Goal: Task Accomplishment & Management: Use online tool/utility

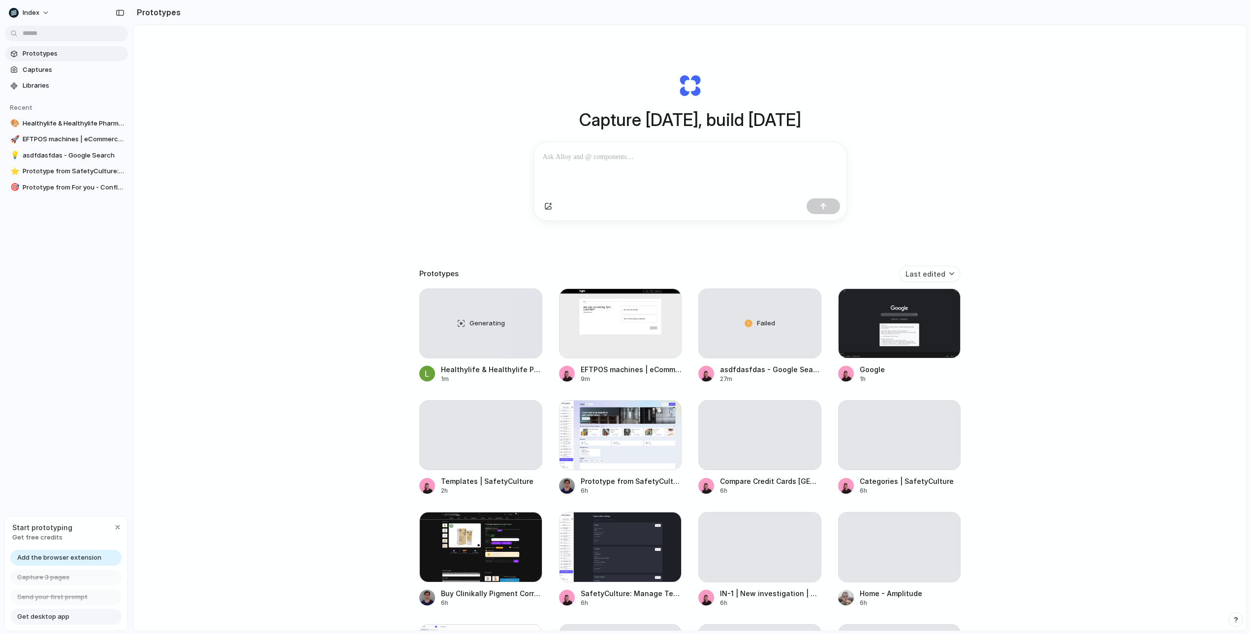
click at [637, 249] on div "Capture today, build tomorrow Clone web app Clone screenshot Start from existin…" at bounding box center [690, 147] width 394 height 221
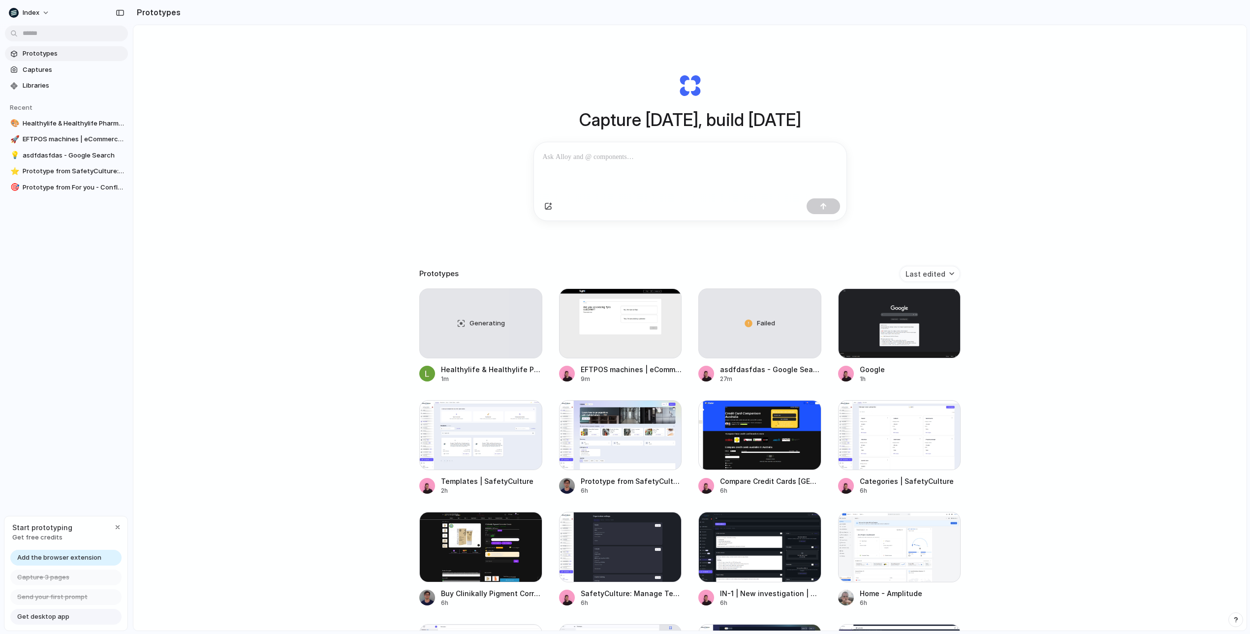
click at [620, 274] on div "Prototypes Last edited" at bounding box center [689, 273] width 541 height 17
click at [630, 268] on div "Prototypes Last edited" at bounding box center [689, 273] width 541 height 17
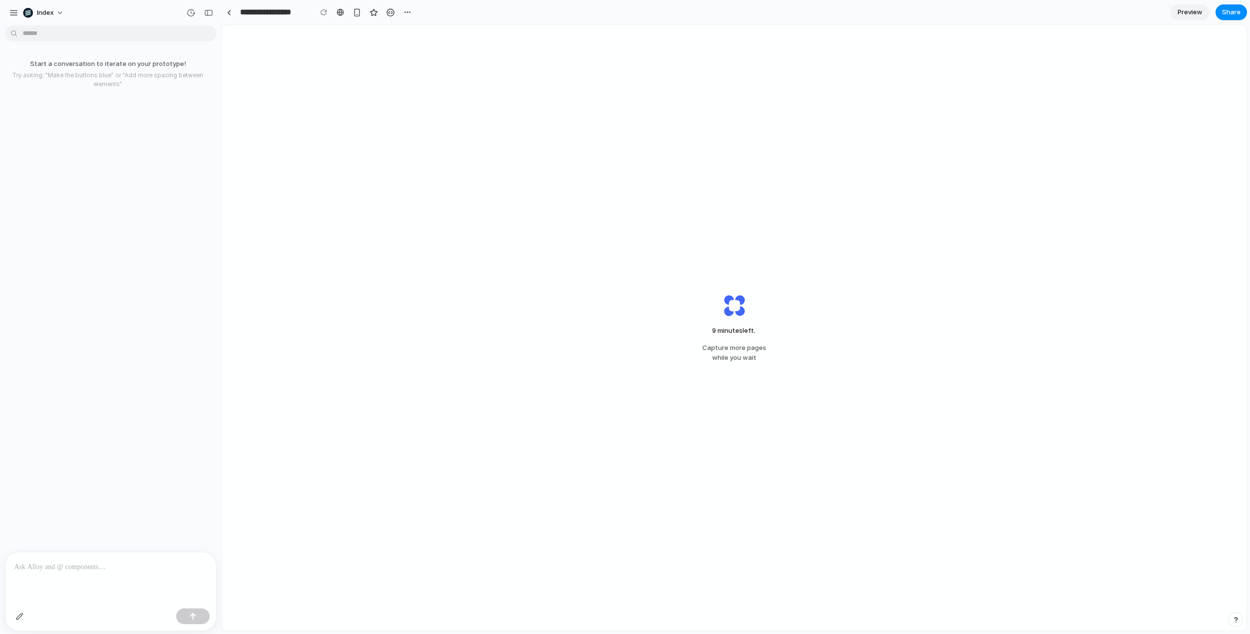
click at [655, 330] on div "9 minutes left . Capture more pages while you wait" at bounding box center [734, 327] width 1025 height 605
click at [231, 18] on link at bounding box center [229, 12] width 15 height 15
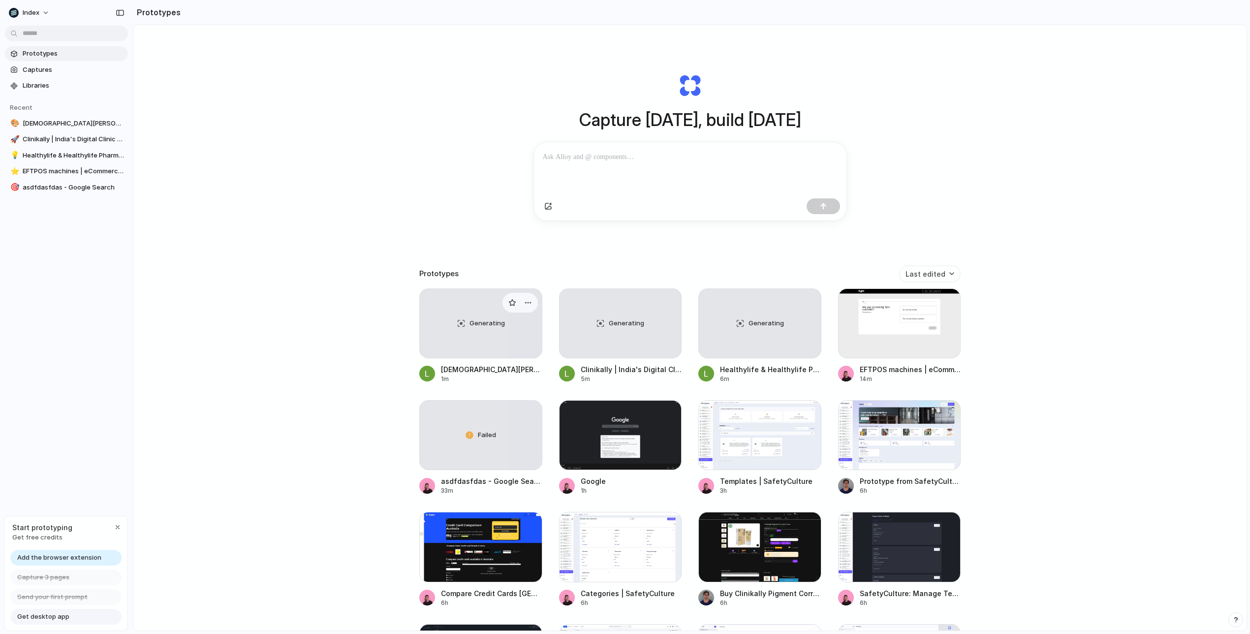
click at [486, 321] on span "Generating" at bounding box center [487, 323] width 35 height 10
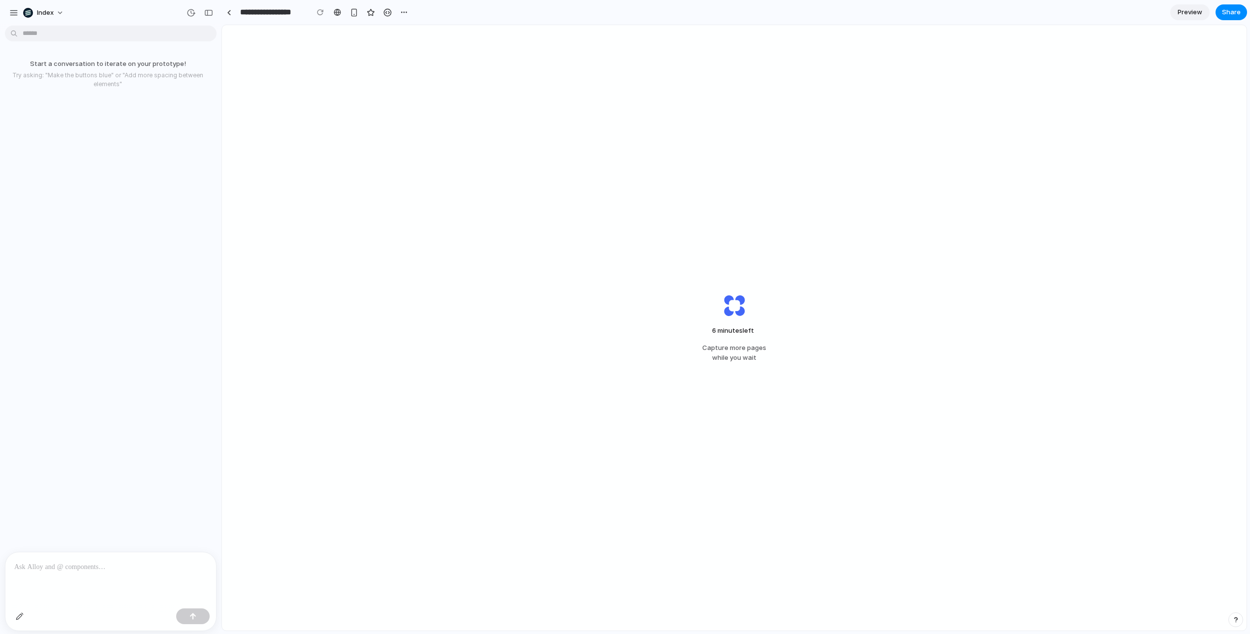
click at [762, 202] on div "6 minutes left Capture more pages while you wait" at bounding box center [734, 327] width 1025 height 605
click at [562, 382] on div "6 minutes left ... Capture more pages while you wait" at bounding box center [734, 327] width 1025 height 605
click at [228, 11] on div at bounding box center [229, 12] width 4 height 5
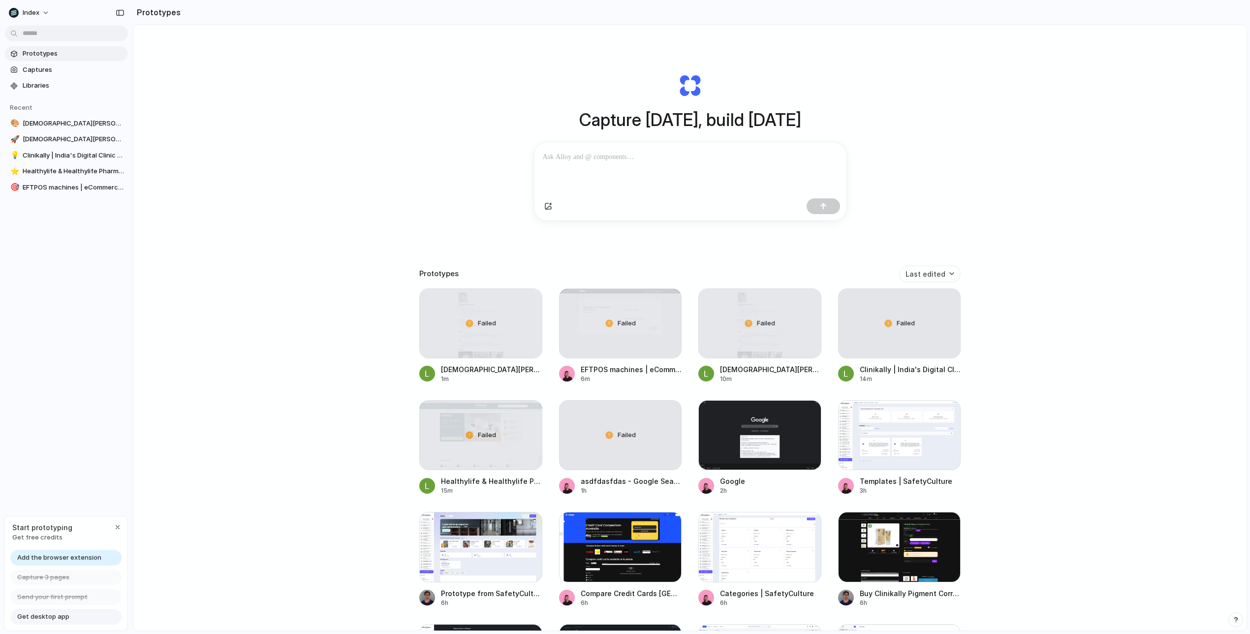
click at [478, 212] on div "Capture today, build tomorrow Clone web app Clone screenshot Start from existin…" at bounding box center [689, 354] width 1113 height 658
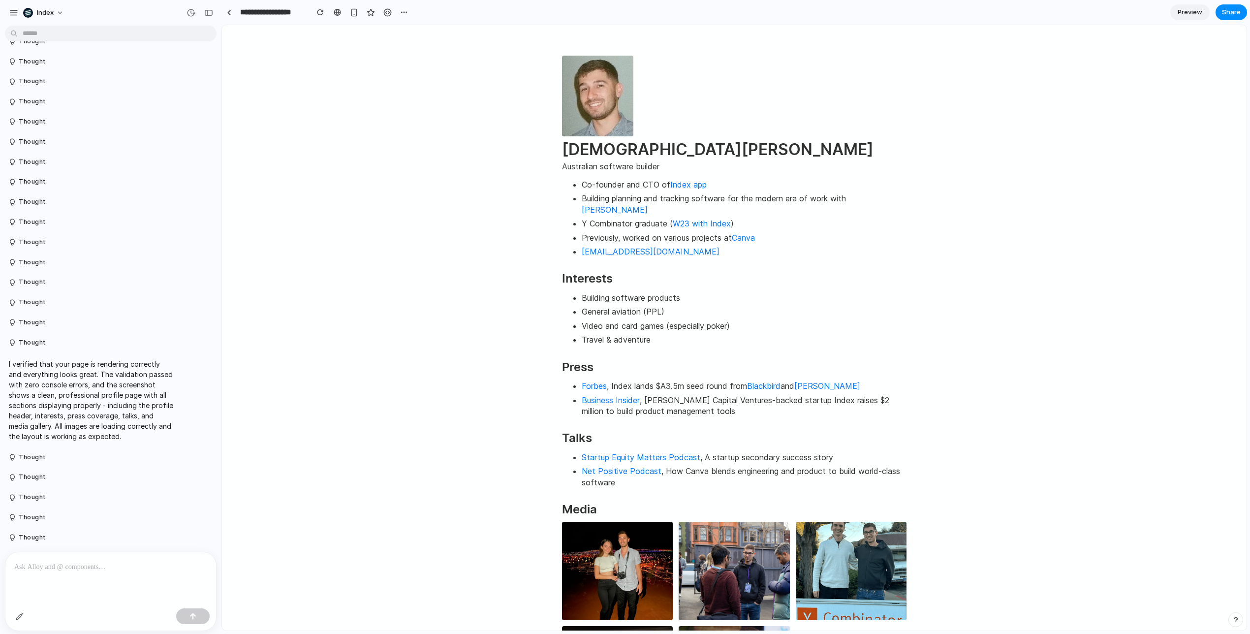
click at [665, 197] on li "Building planning and tracking software for the modern era of work with Simon K…" at bounding box center [744, 203] width 325 height 25
drag, startPoint x: 665, startPoint y: 197, endPoint x: 631, endPoint y: 197, distance: 34.0
click at [632, 197] on li "Building planning and tracking software for the modern era of work with Simon K…" at bounding box center [744, 203] width 325 height 25
click at [631, 197] on li "Building planning and tracking software for the modern era of work with Simon K…" at bounding box center [744, 203] width 325 height 25
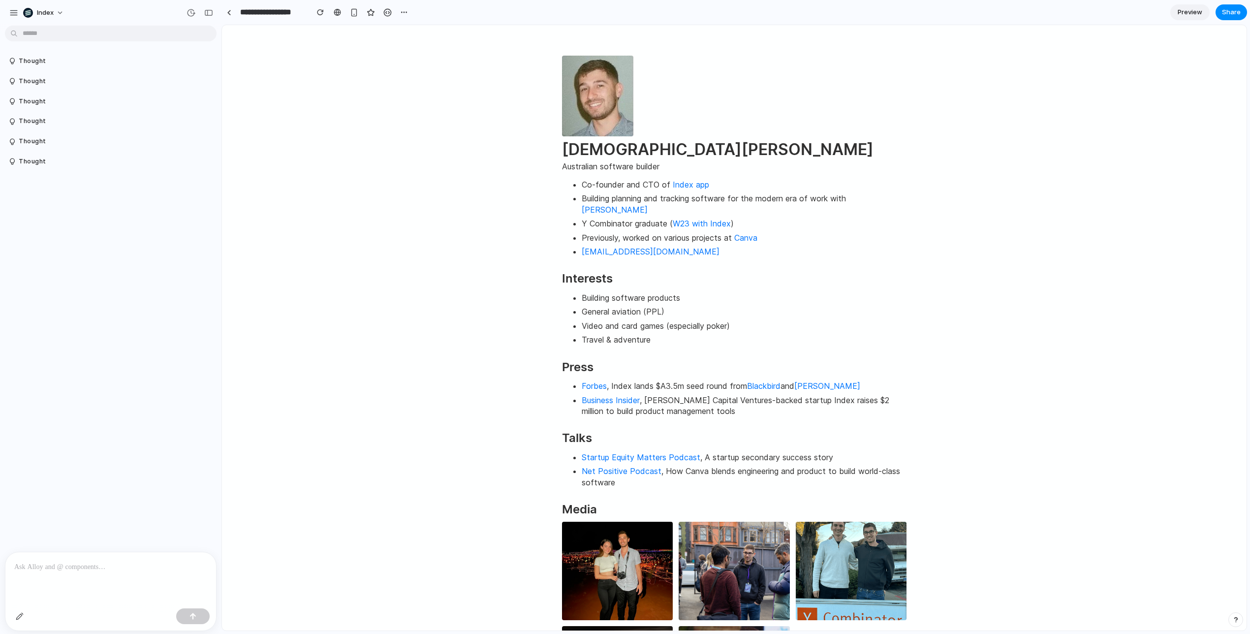
click at [379, 84] on html "Christian Iacullo Australian software builder Co-founder and CTO of Index app B…" at bounding box center [734, 434] width 1025 height 818
click at [225, 15] on link at bounding box center [229, 12] width 15 height 15
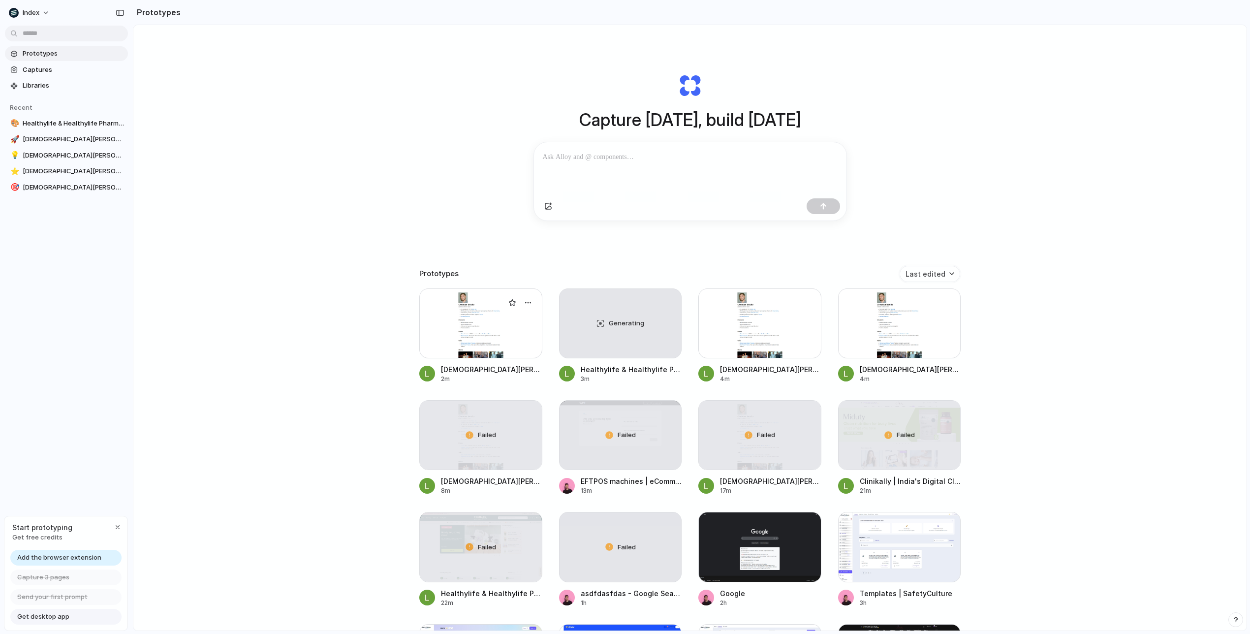
click at [469, 340] on div at bounding box center [480, 323] width 123 height 70
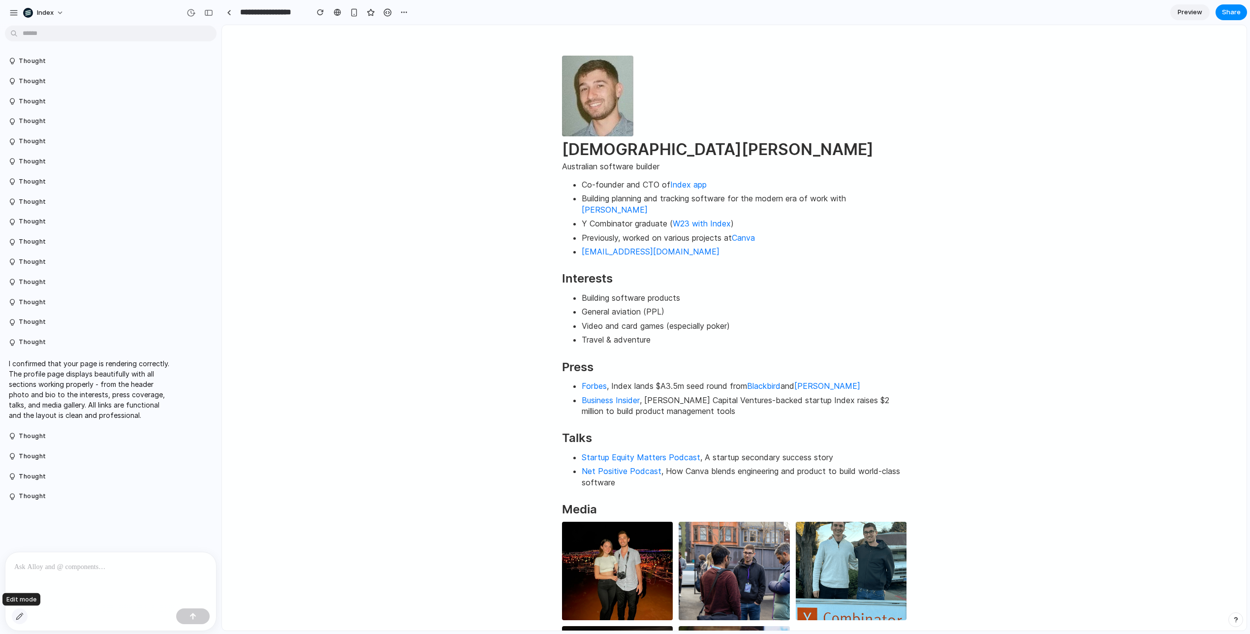
click at [20, 621] on button "button" at bounding box center [20, 616] width 16 height 16
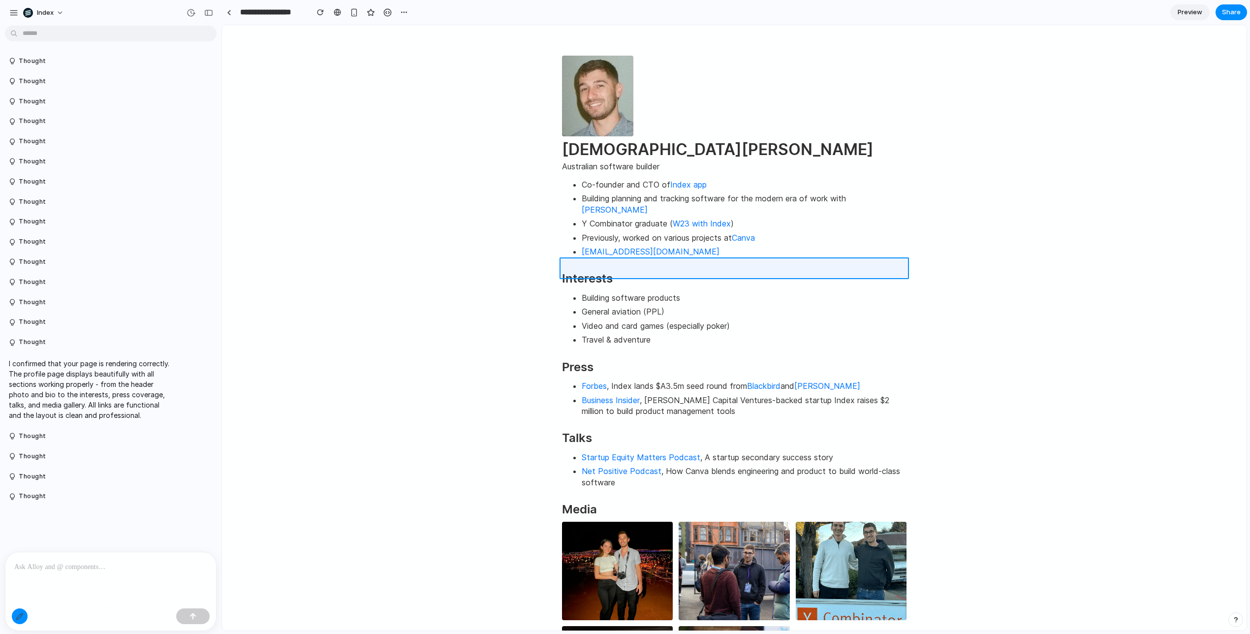
click at [595, 264] on div at bounding box center [734, 328] width 1024 height 605
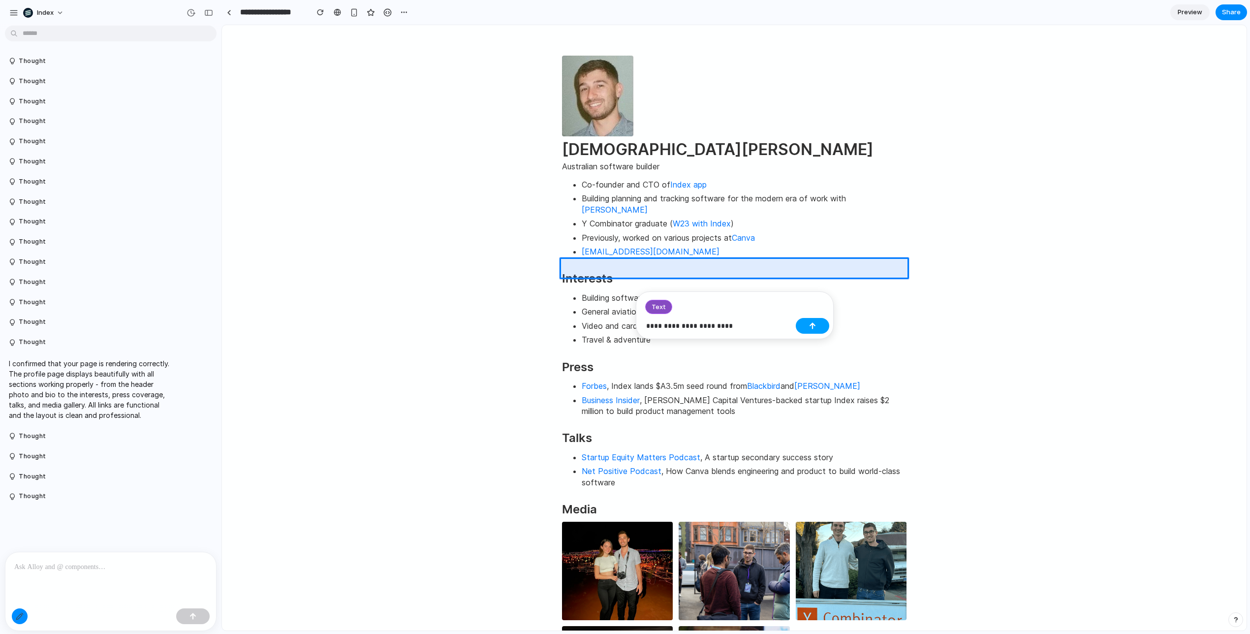
click at [808, 323] on button "button" at bounding box center [812, 326] width 33 height 16
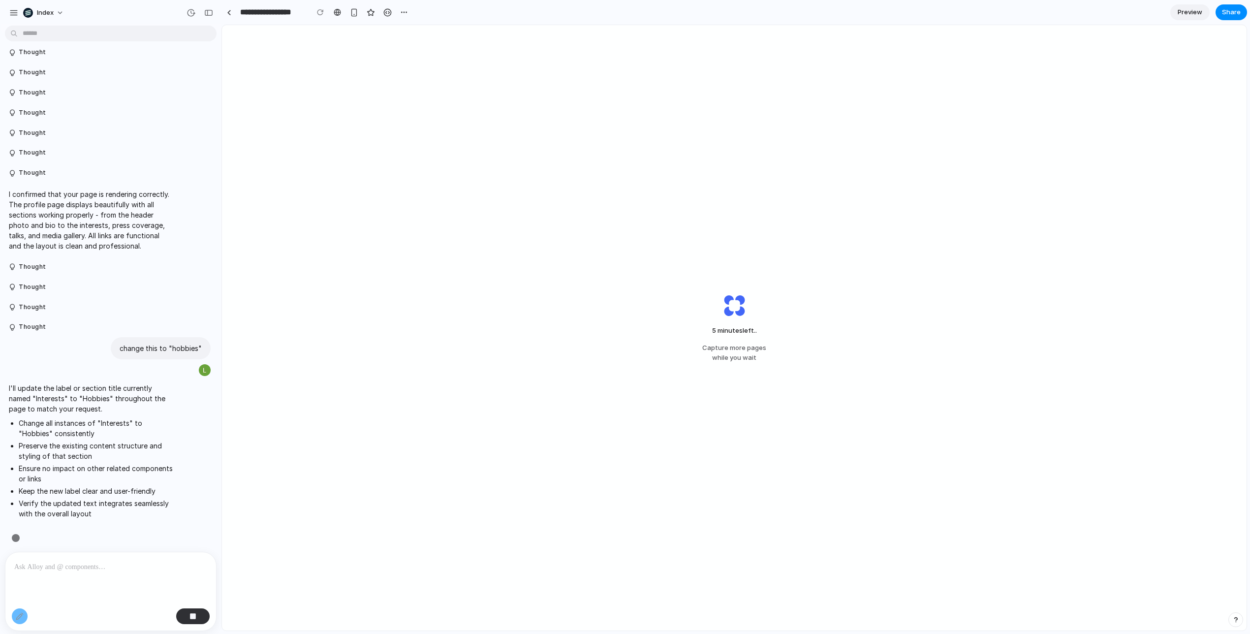
scroll to position [173, 0]
click at [162, 499] on li "Verify the updated text integrates seamlessly with the overall layout" at bounding box center [96, 505] width 155 height 21
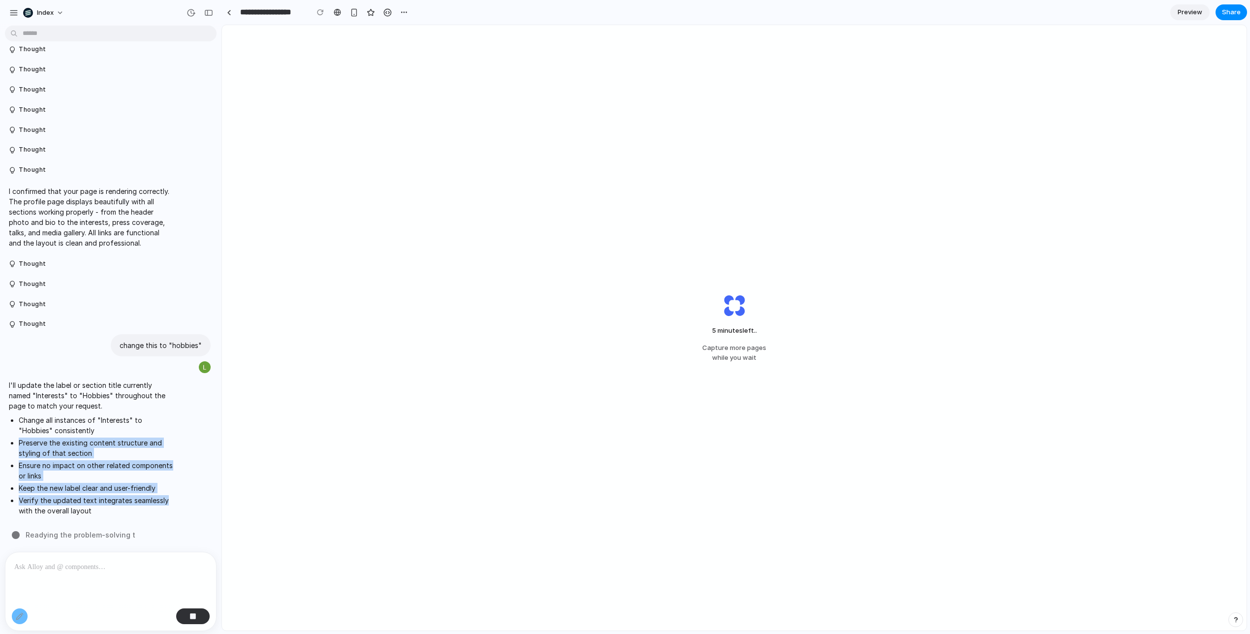
drag, startPoint x: 162, startPoint y: 499, endPoint x: 95, endPoint y: 430, distance: 96.1
click at [95, 430] on ul "Change all instances of "Interests" to "Hobbies" consistently Preserve the exis…" at bounding box center [91, 465] width 164 height 101
click at [95, 430] on li "Change all instances of "Interests" to "Hobbies" consistently" at bounding box center [96, 425] width 155 height 21
drag, startPoint x: 95, startPoint y: 430, endPoint x: 145, endPoint y: 500, distance: 85.8
click at [145, 500] on ul "Change all instances of "Interests" to "Hobbies" consistently Preserve the exis…" at bounding box center [91, 465] width 164 height 101
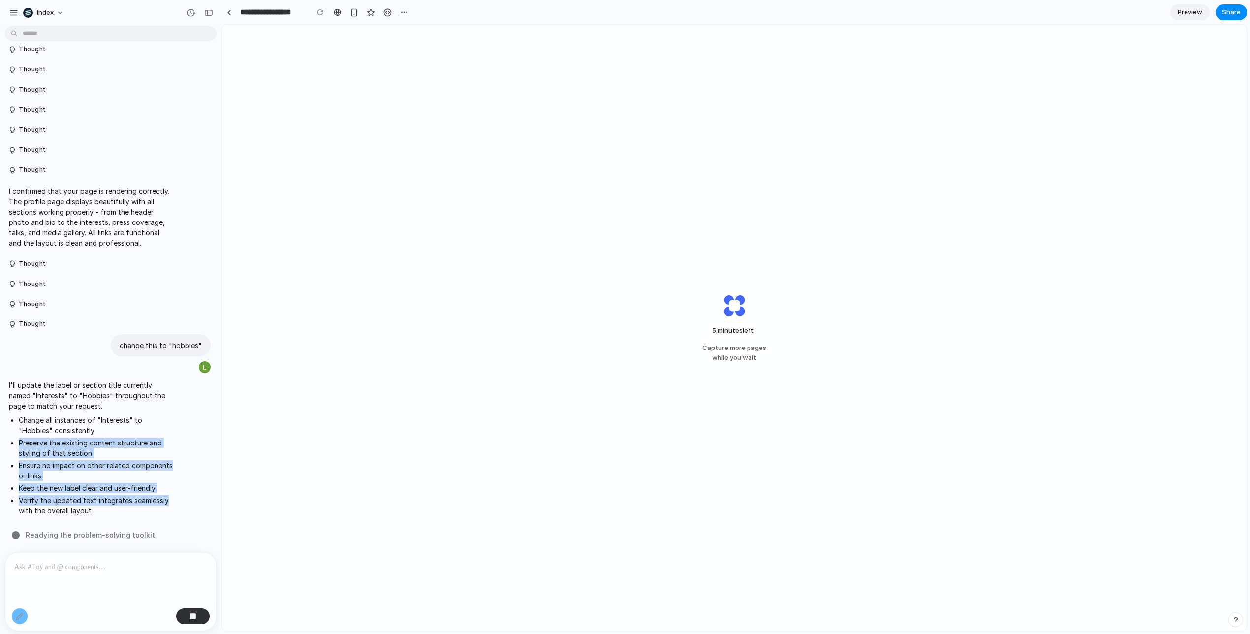
click at [145, 500] on li "Verify the updated text integrates seamlessly with the overall layout" at bounding box center [96, 505] width 155 height 21
drag, startPoint x: 145, startPoint y: 500, endPoint x: 91, endPoint y: 441, distance: 80.5
click at [91, 441] on ul "Change all instances of "Interests" to "Hobbies" consistently Preserve the exis…" at bounding box center [91, 465] width 164 height 101
click at [91, 441] on li "Preserve the existing content structure and styling of that section" at bounding box center [96, 448] width 155 height 21
drag, startPoint x: 91, startPoint y: 441, endPoint x: 116, endPoint y: 494, distance: 59.4
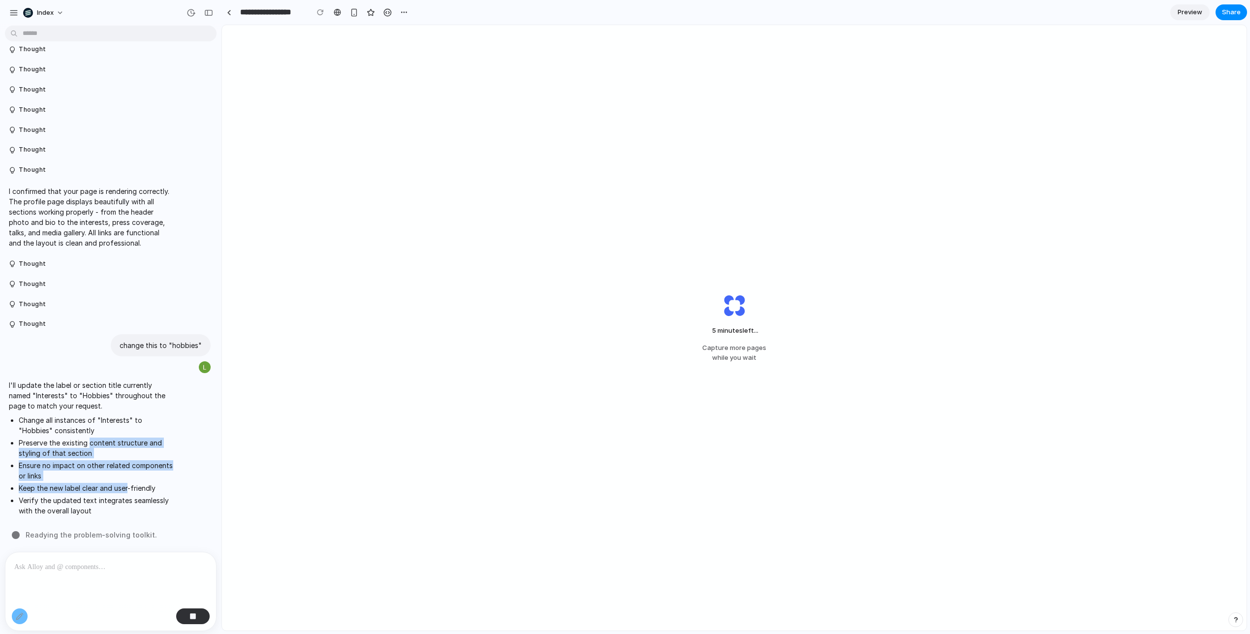
click at [116, 494] on ul "Change all instances of "Interests" to "Hobbies" consistently Preserve the exis…" at bounding box center [91, 465] width 164 height 101
click at [104, 442] on li "Preserve the existing content structure and styling of that section" at bounding box center [96, 448] width 155 height 21
drag, startPoint x: 104, startPoint y: 442, endPoint x: 136, endPoint y: 490, distance: 57.9
click at [136, 490] on ul "Change all instances of "Interests" to "Hobbies" consistently Preserve the exis…" at bounding box center [91, 465] width 164 height 101
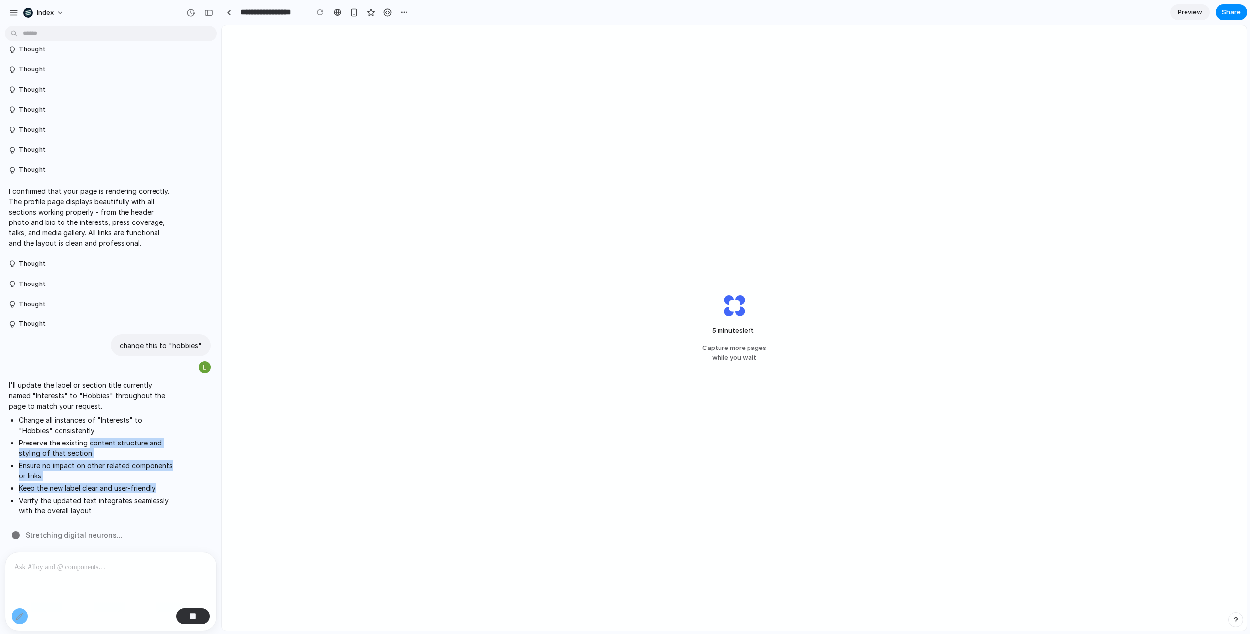
click at [136, 490] on li "Keep the new label clear and user-friendly" at bounding box center [96, 488] width 155 height 10
drag, startPoint x: 136, startPoint y: 490, endPoint x: 87, endPoint y: 433, distance: 76.1
click at [87, 433] on ul "Change all instances of "Interests" to "Hobbies" consistently Preserve the exis…" at bounding box center [91, 465] width 164 height 101
click at [87, 433] on li "Change all instances of "Interests" to "Hobbies" consistently" at bounding box center [96, 425] width 155 height 21
drag, startPoint x: 87, startPoint y: 433, endPoint x: 145, endPoint y: 491, distance: 82.1
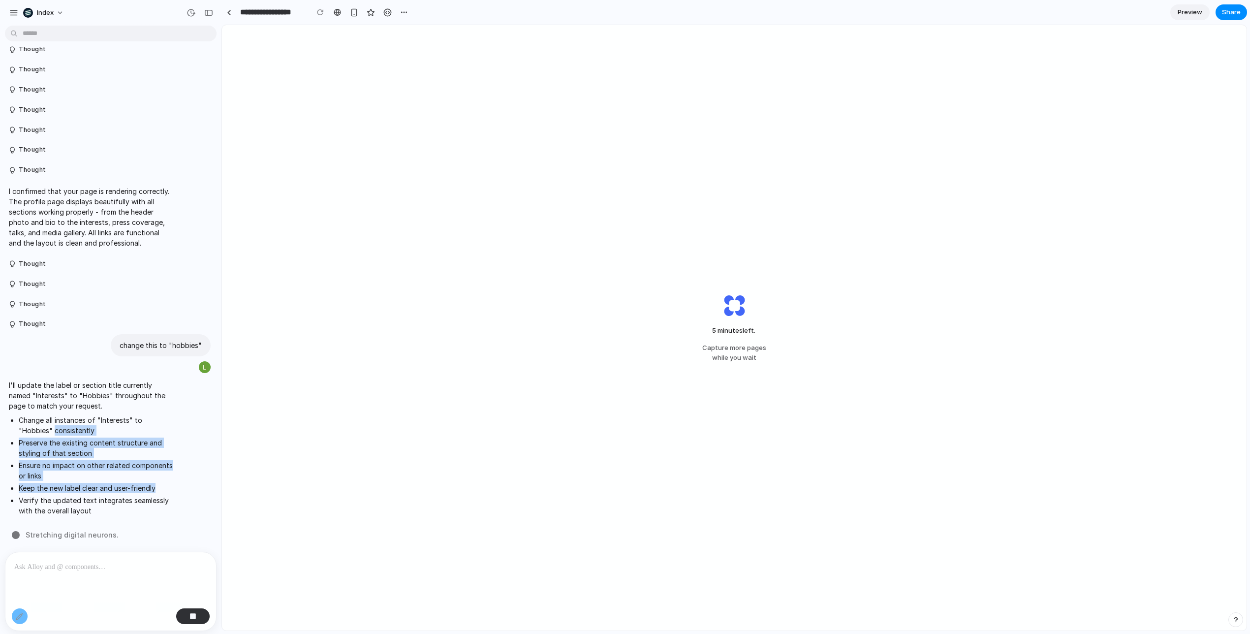
click at [145, 491] on ul "Change all instances of "Interests" to "Hobbies" consistently Preserve the exis…" at bounding box center [91, 465] width 164 height 101
click at [145, 491] on li "Keep the new label clear and user-friendly" at bounding box center [96, 488] width 155 height 10
drag, startPoint x: 145, startPoint y: 491, endPoint x: 68, endPoint y: 407, distance: 113.2
click at [68, 407] on span "I'll update the label or section title currently named "Interests" to "Hobbies"…" at bounding box center [91, 450] width 164 height 140
click at [68, 407] on p "I'll update the label or section title currently named "Interests" to "Hobbies"…" at bounding box center [91, 395] width 164 height 31
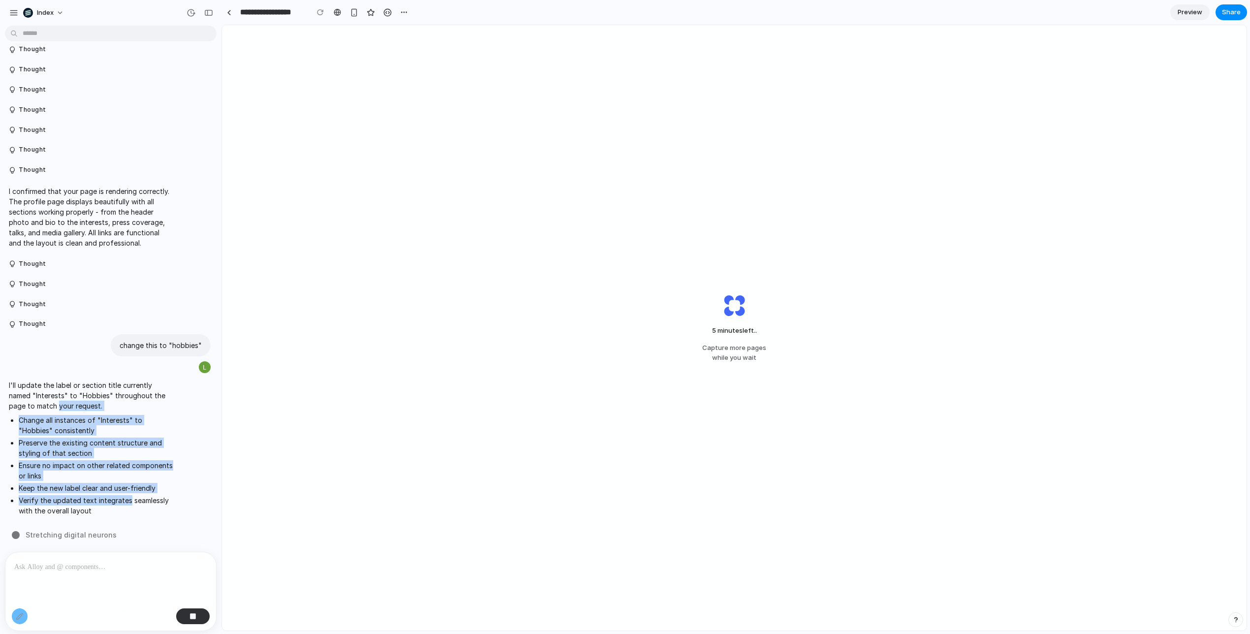
drag, startPoint x: 68, startPoint y: 407, endPoint x: 116, endPoint y: 502, distance: 106.1
click at [116, 502] on span "I'll update the label or section title currently named "Interests" to "Hobbies"…" at bounding box center [91, 450] width 164 height 140
click at [116, 502] on li "Verify the updated text integrates seamlessly with the overall layout" at bounding box center [96, 505] width 155 height 21
drag, startPoint x: 116, startPoint y: 502, endPoint x: 44, endPoint y: 392, distance: 131.3
click at [44, 382] on span "I'll update the label or section title currently named "Interests" to "Hobbies"…" at bounding box center [91, 450] width 164 height 140
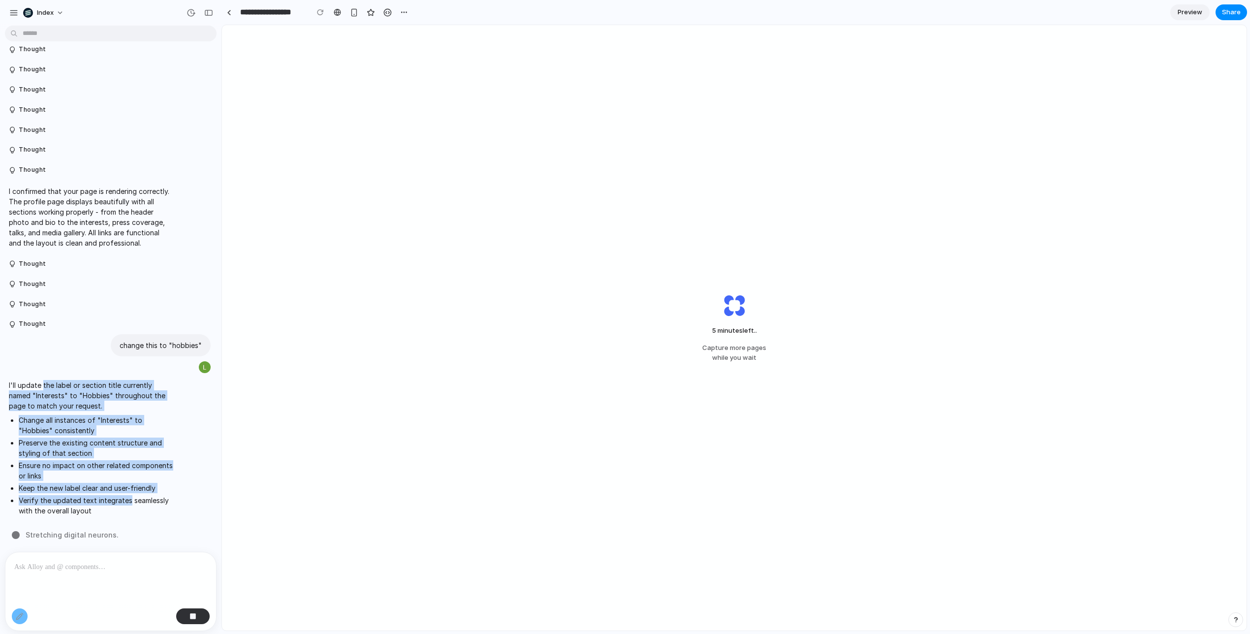
click at [44, 392] on p "I'll update the label or section title currently named "Interests" to "Hobbies"…" at bounding box center [91, 395] width 164 height 31
drag, startPoint x: 44, startPoint y: 392, endPoint x: 103, endPoint y: 478, distance: 104.4
click at [103, 478] on span "I'll update the label or section title currently named "Interests" to "Hobbies"…" at bounding box center [91, 450] width 164 height 140
click at [103, 478] on li "Ensure no impact on other related components or links" at bounding box center [96, 470] width 155 height 21
drag, startPoint x: 103, startPoint y: 478, endPoint x: 35, endPoint y: 380, distance: 119.1
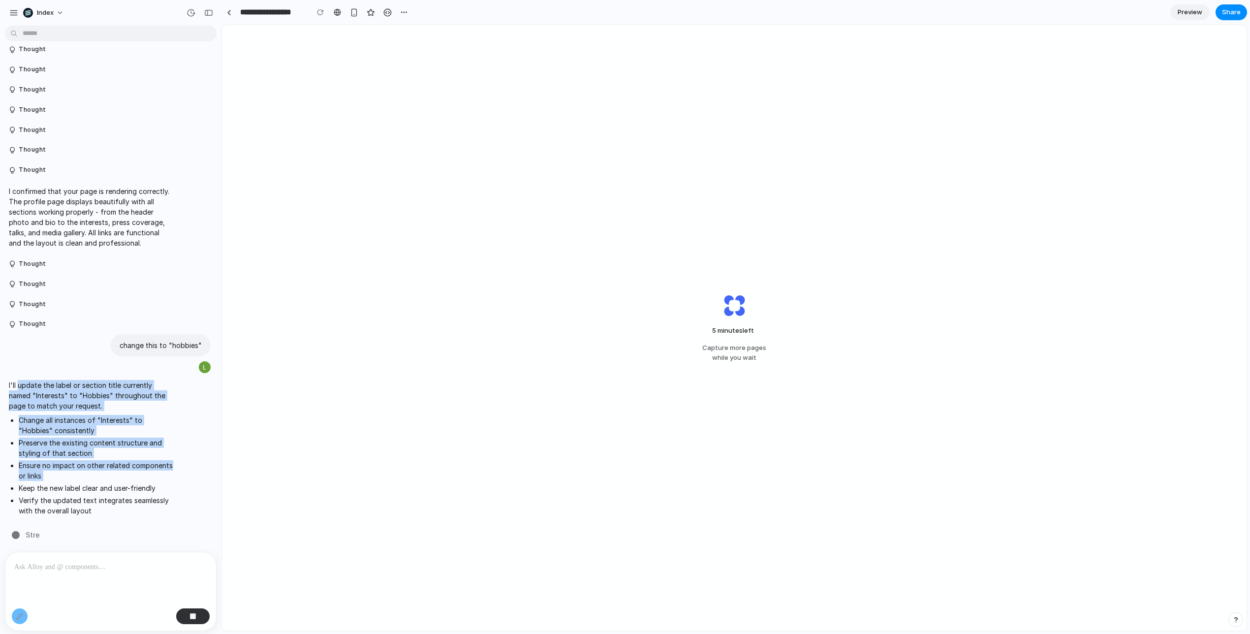
click at [35, 380] on span "I'll update the label or section title currently named "Interests" to "Hobbies"…" at bounding box center [91, 450] width 164 height 140
click at [35, 380] on p "I'll update the label or section title currently named "Interests" to "Hobbies"…" at bounding box center [91, 395] width 164 height 31
drag, startPoint x: 35, startPoint y: 380, endPoint x: 124, endPoint y: 477, distance: 131.0
click at [124, 477] on span "I'll update the label or section title currently named "Interests" to "Hobbies"…" at bounding box center [91, 450] width 164 height 140
click at [124, 477] on li "Ensure no impact on other related components or links" at bounding box center [96, 470] width 155 height 21
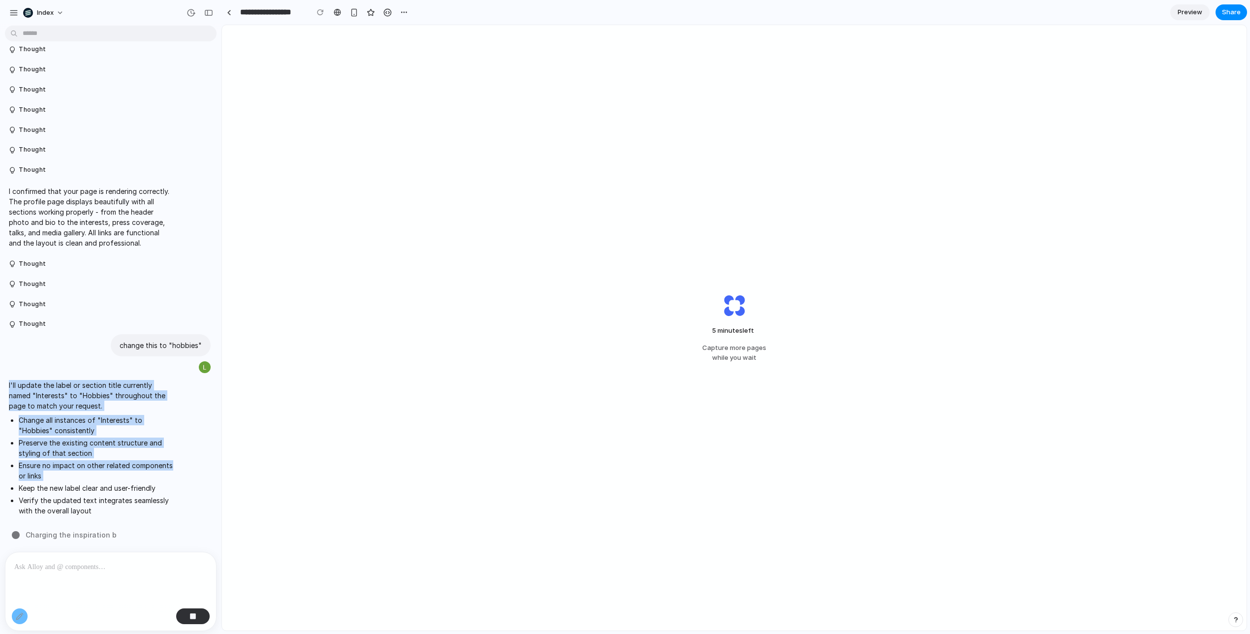
drag, startPoint x: 124, startPoint y: 477, endPoint x: 29, endPoint y: 378, distance: 137.2
click at [29, 378] on div "I'll update the label or section title currently named "Interests" to "Hobbies"…" at bounding box center [91, 450] width 172 height 152
drag, startPoint x: 29, startPoint y: 378, endPoint x: 125, endPoint y: 472, distance: 134.4
click at [125, 472] on div "I'll update the label or section title currently named "Interests" to "Hobbies"…" at bounding box center [91, 450] width 172 height 152
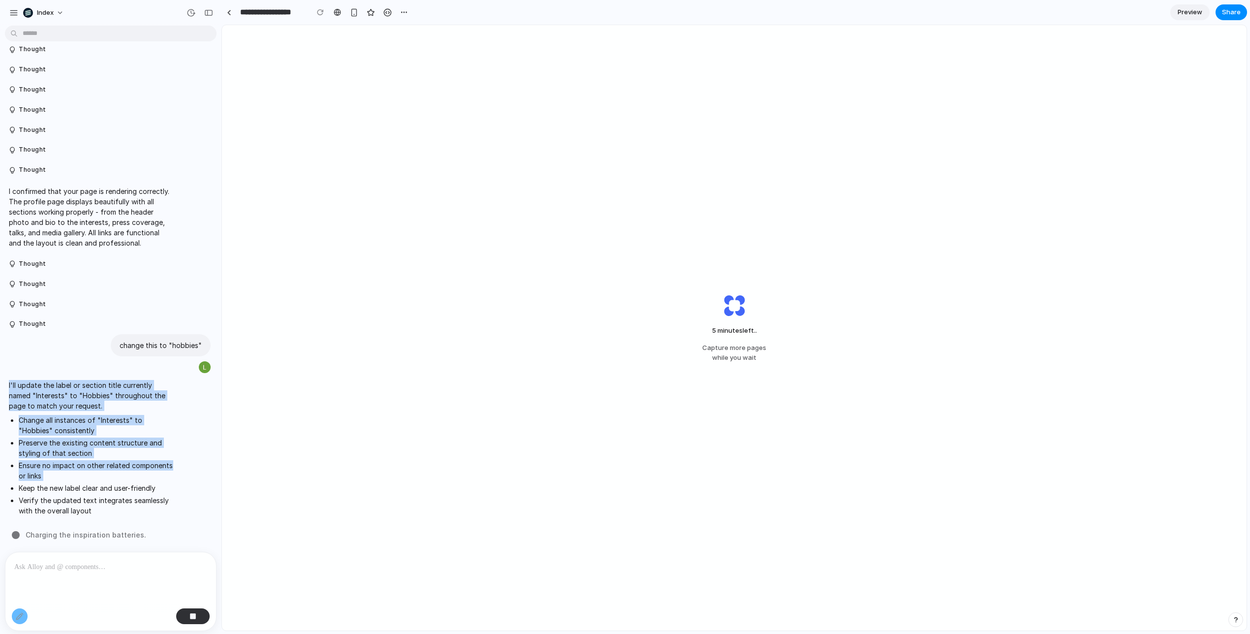
click at [125, 472] on li "Ensure no impact on other related components or links" at bounding box center [96, 470] width 155 height 21
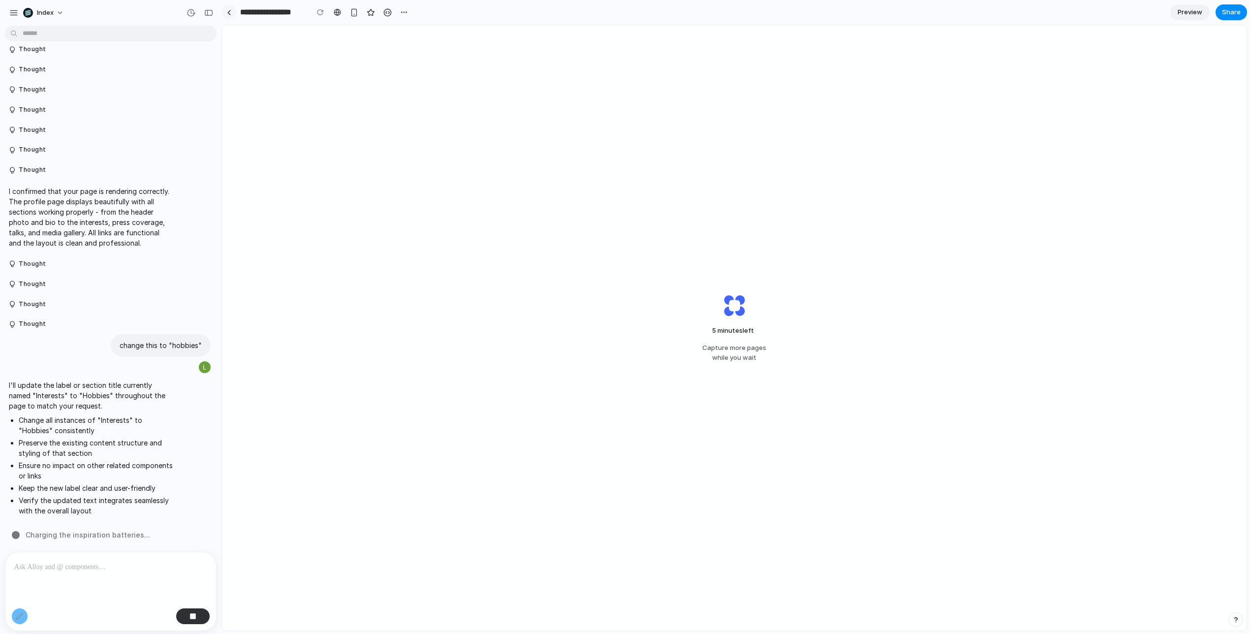
click at [230, 19] on link at bounding box center [229, 12] width 15 height 15
click at [230, 10] on div at bounding box center [229, 12] width 4 height 5
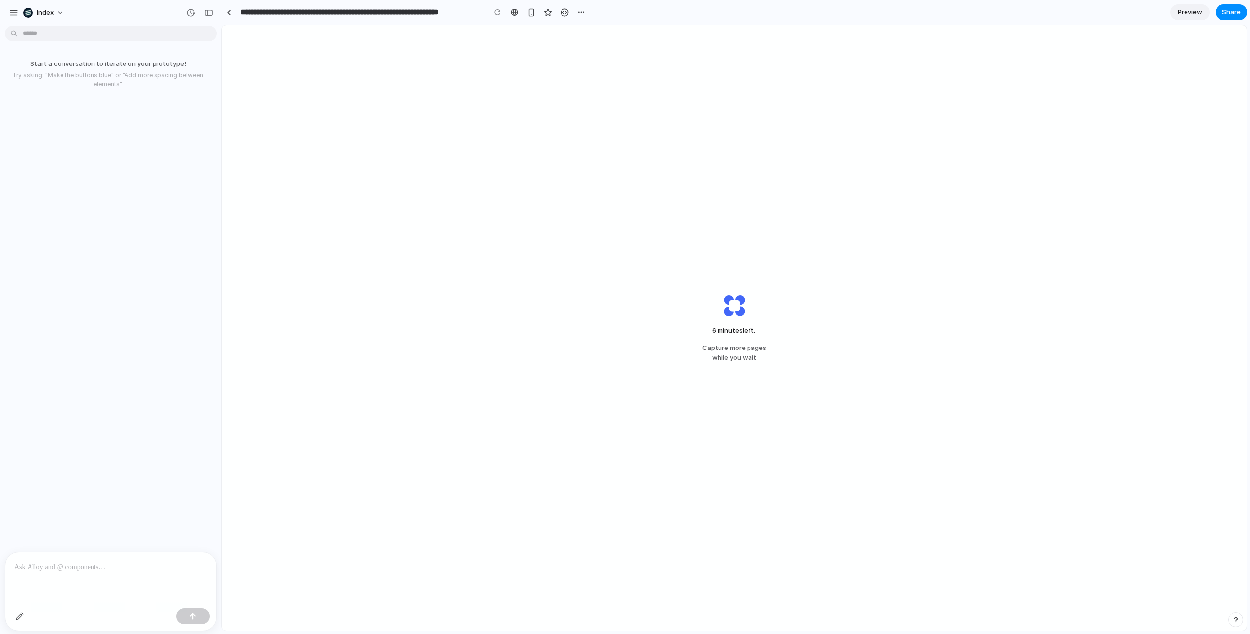
click at [644, 440] on div "6 minutes left . Capture more pages while you wait" at bounding box center [734, 327] width 1025 height 605
click at [729, 277] on div "4 minutes left .. Capture more pages while you wait" at bounding box center [734, 327] width 1025 height 605
click at [232, 14] on link at bounding box center [229, 12] width 15 height 15
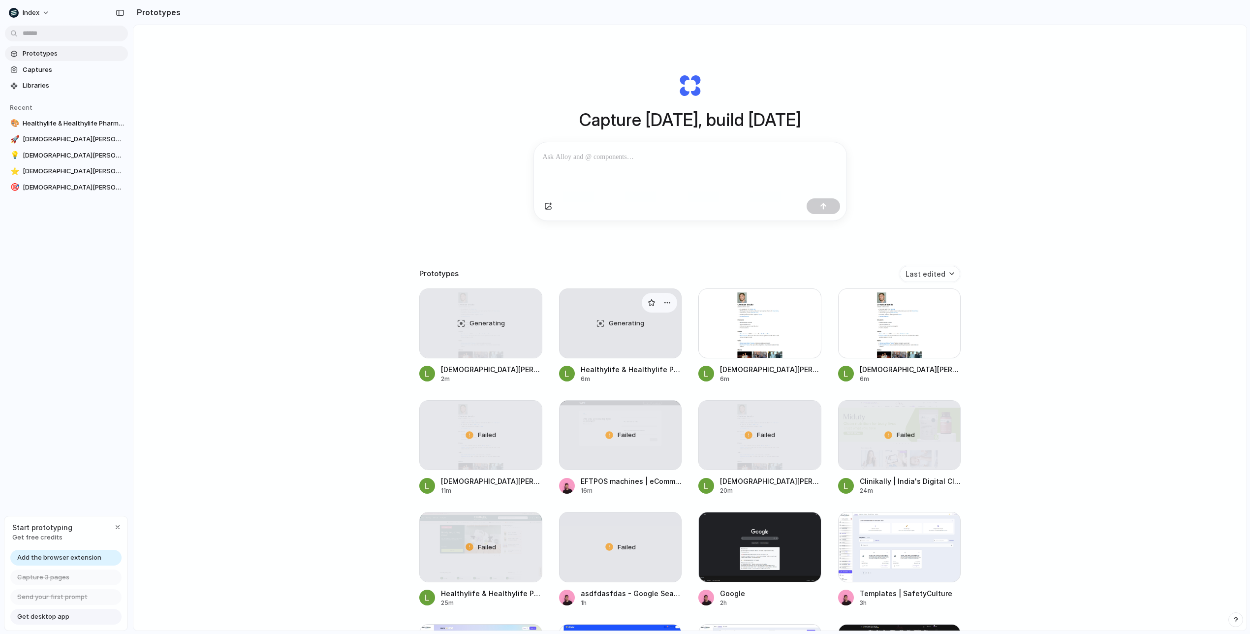
click at [602, 321] on div "Generating" at bounding box center [621, 323] width 122 height 69
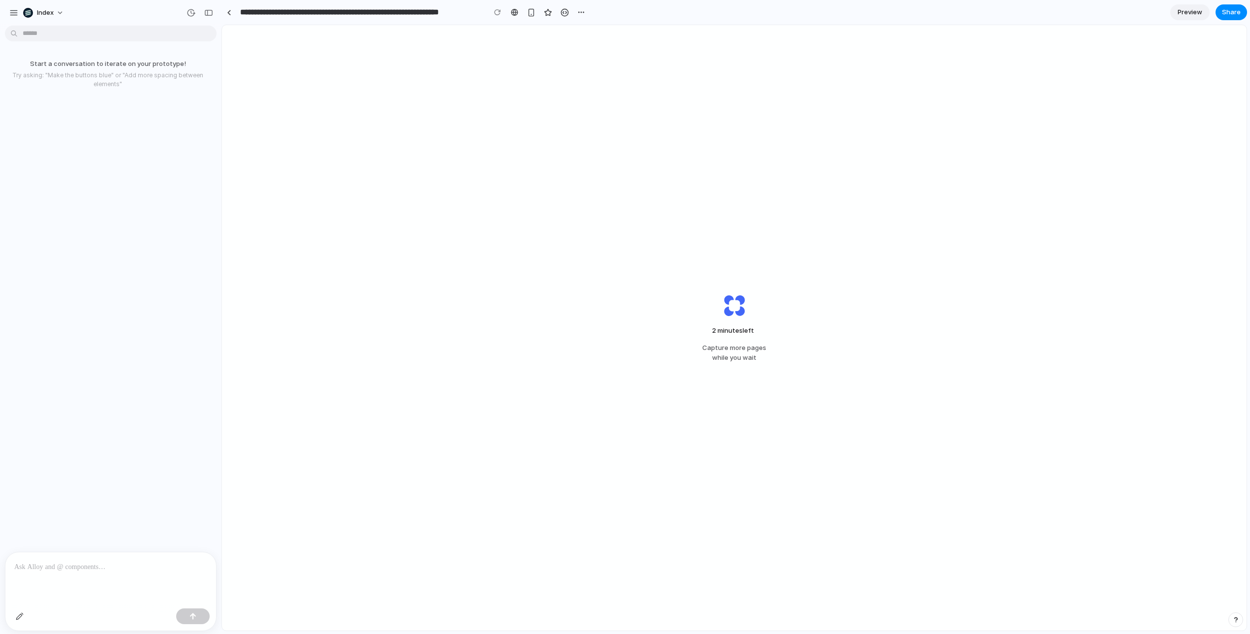
click at [1077, 111] on div "2 minutes left Capture more pages while you wait" at bounding box center [734, 327] width 1025 height 605
click at [720, 332] on span "1 minute left .." at bounding box center [734, 331] width 54 height 10
drag, startPoint x: 720, startPoint y: 332, endPoint x: 738, endPoint y: 357, distance: 31.0
click at [738, 357] on div "1 minute left ... Capture more pages while you wait" at bounding box center [734, 328] width 95 height 101
click at [738, 357] on span "Capture more pages while you wait" at bounding box center [734, 352] width 64 height 19
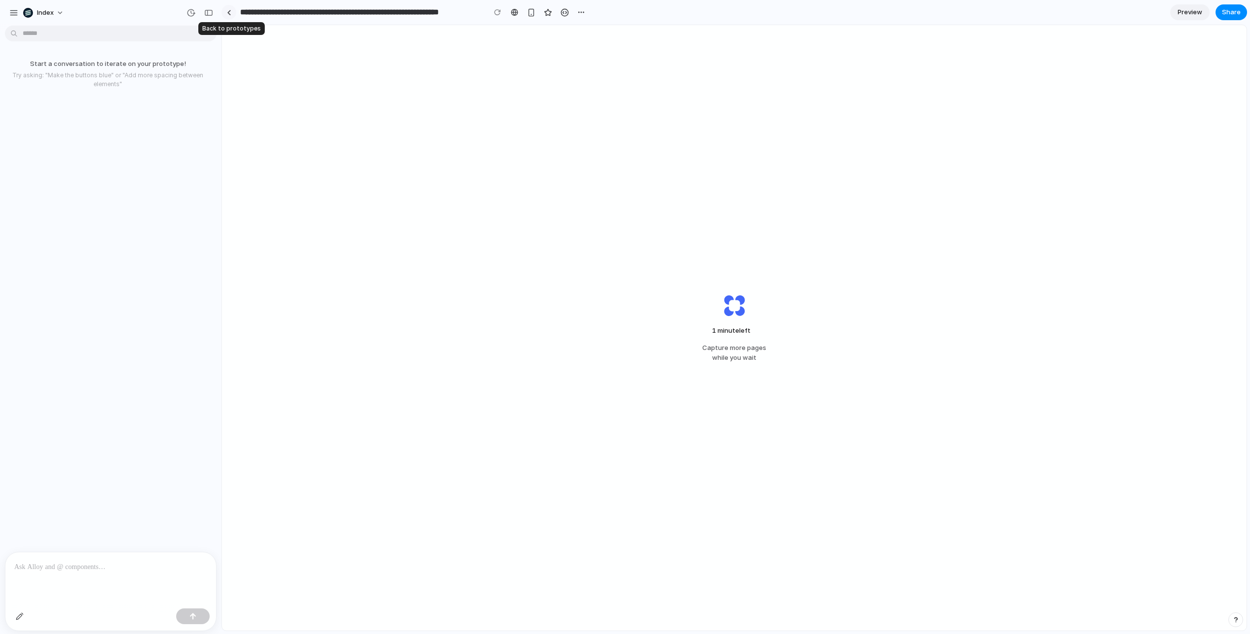
click at [232, 13] on link at bounding box center [229, 12] width 15 height 15
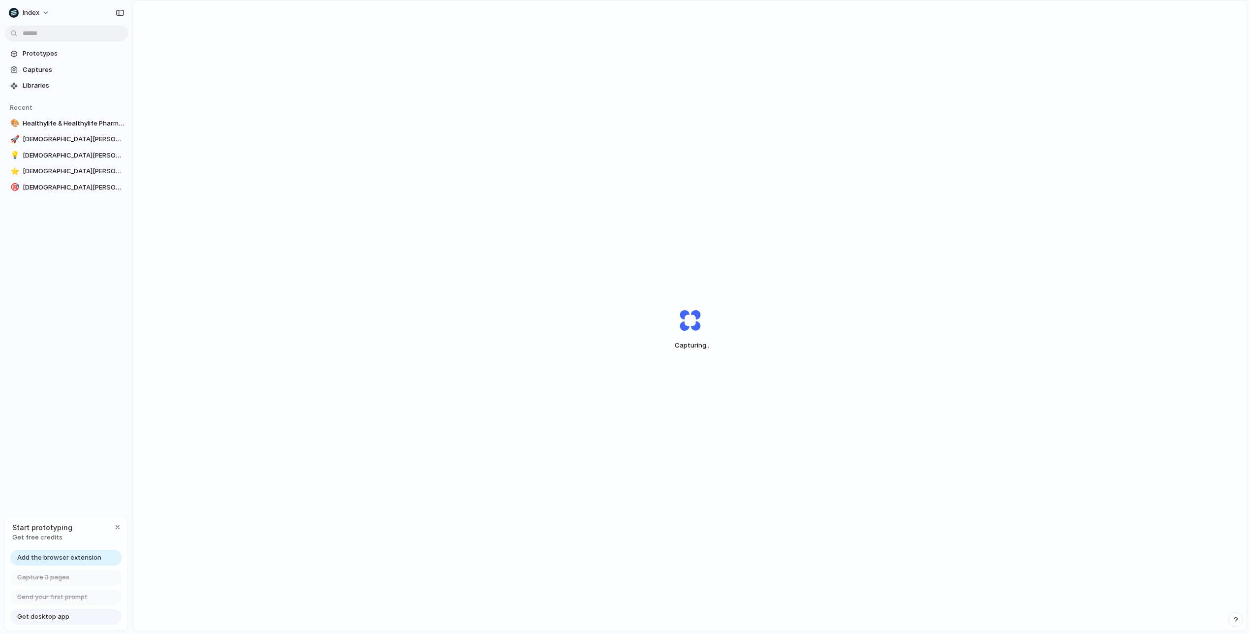
click at [871, 311] on div "Capturing .." at bounding box center [689, 329] width 1113 height 658
click at [905, 226] on div "Capturing ." at bounding box center [689, 329] width 1113 height 658
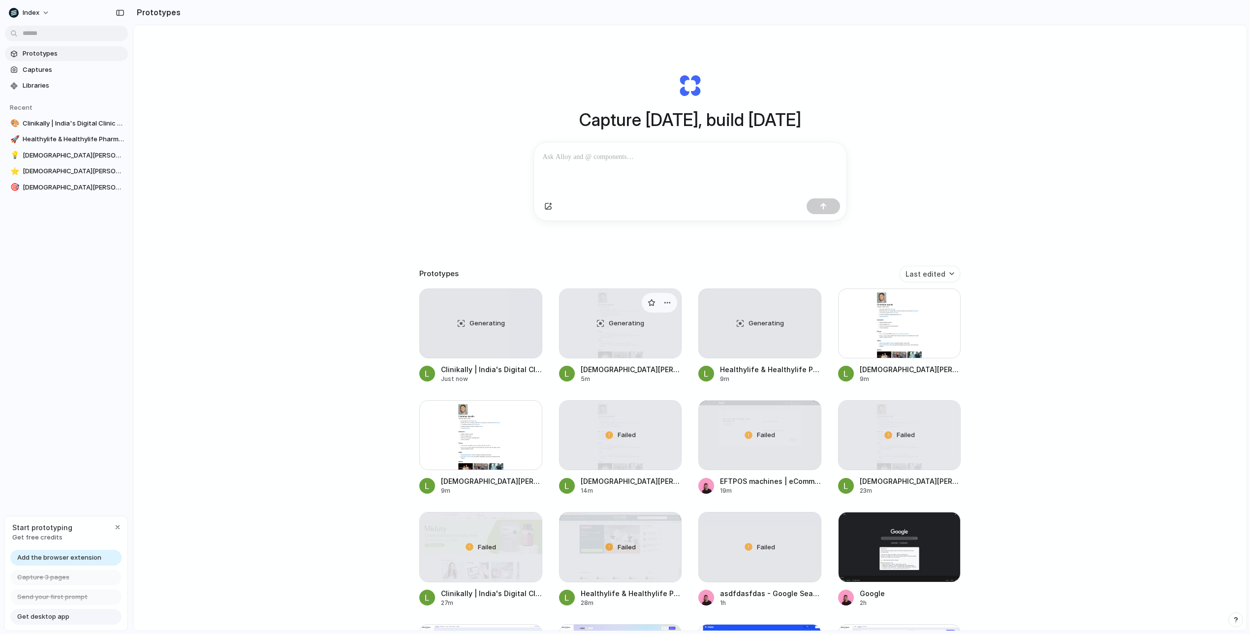
click at [631, 320] on span "Generating" at bounding box center [626, 323] width 35 height 10
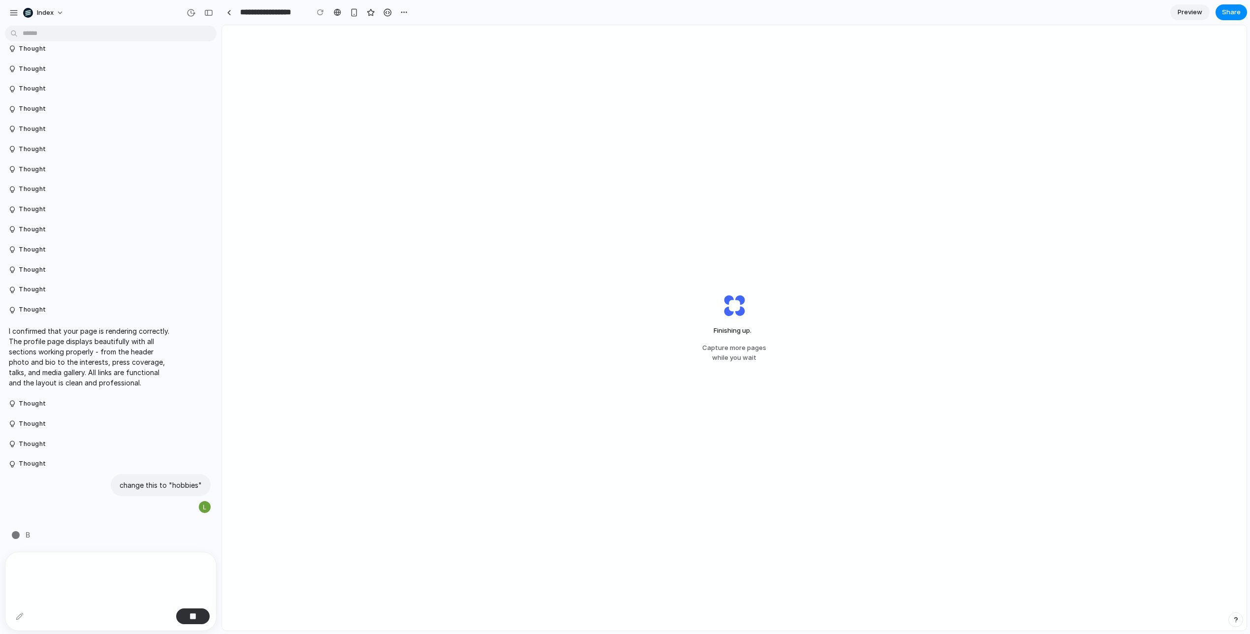
scroll to position [173, 0]
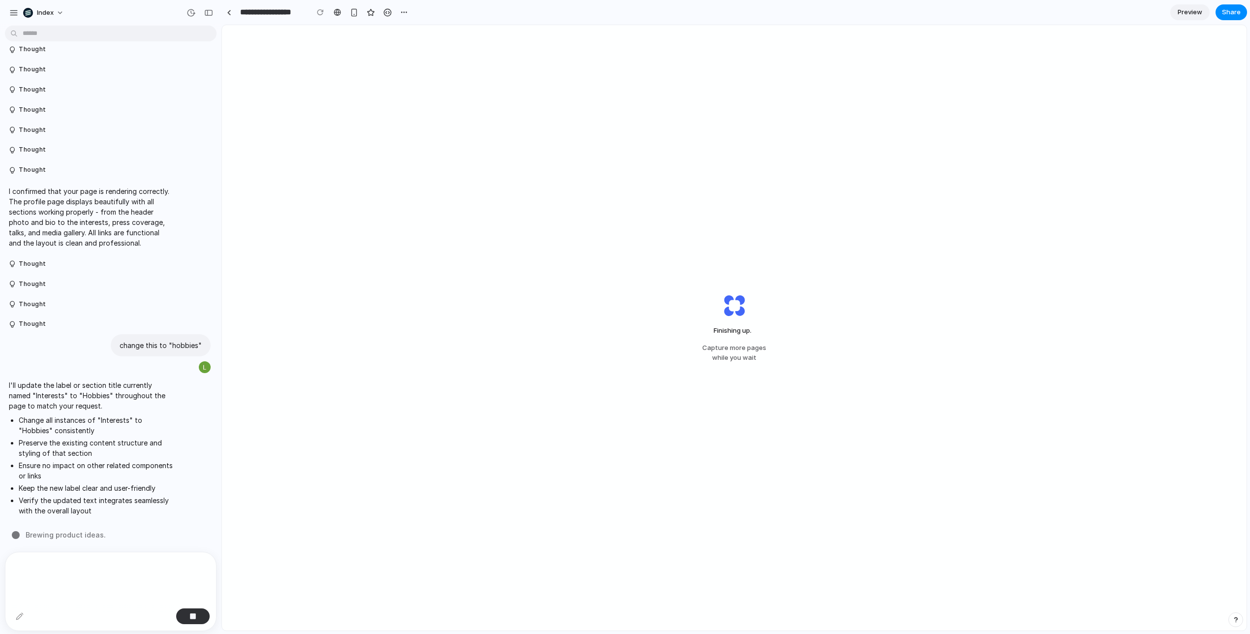
click at [32, 416] on li "Change all instances of "Interests" to "Hobbies" consistently" at bounding box center [96, 425] width 155 height 21
drag, startPoint x: 32, startPoint y: 416, endPoint x: 80, endPoint y: 469, distance: 70.8
click at [80, 469] on ul "Change all instances of "Interests" to "Hobbies" consistently Preserve the exis…" at bounding box center [91, 465] width 164 height 101
click at [80, 469] on li "Ensure no impact on other related components or links" at bounding box center [96, 470] width 155 height 21
click at [403, 108] on div "Finishing up ... Capture more pages while you wait" at bounding box center [734, 327] width 1025 height 605
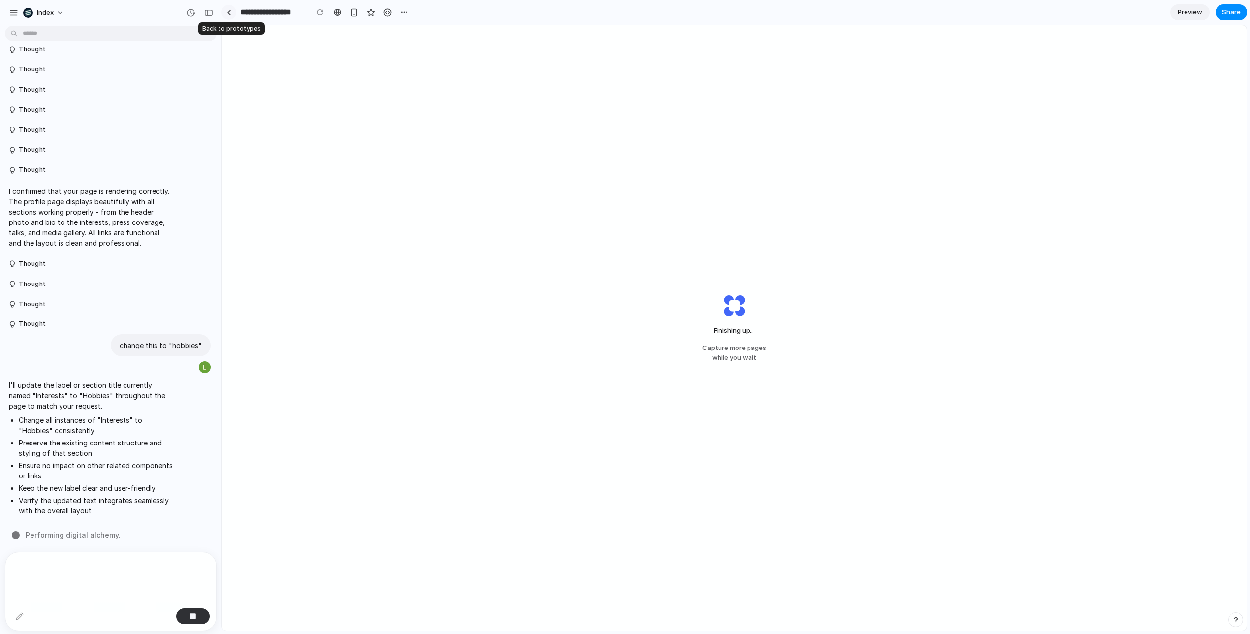
click at [231, 14] on link at bounding box center [229, 12] width 15 height 15
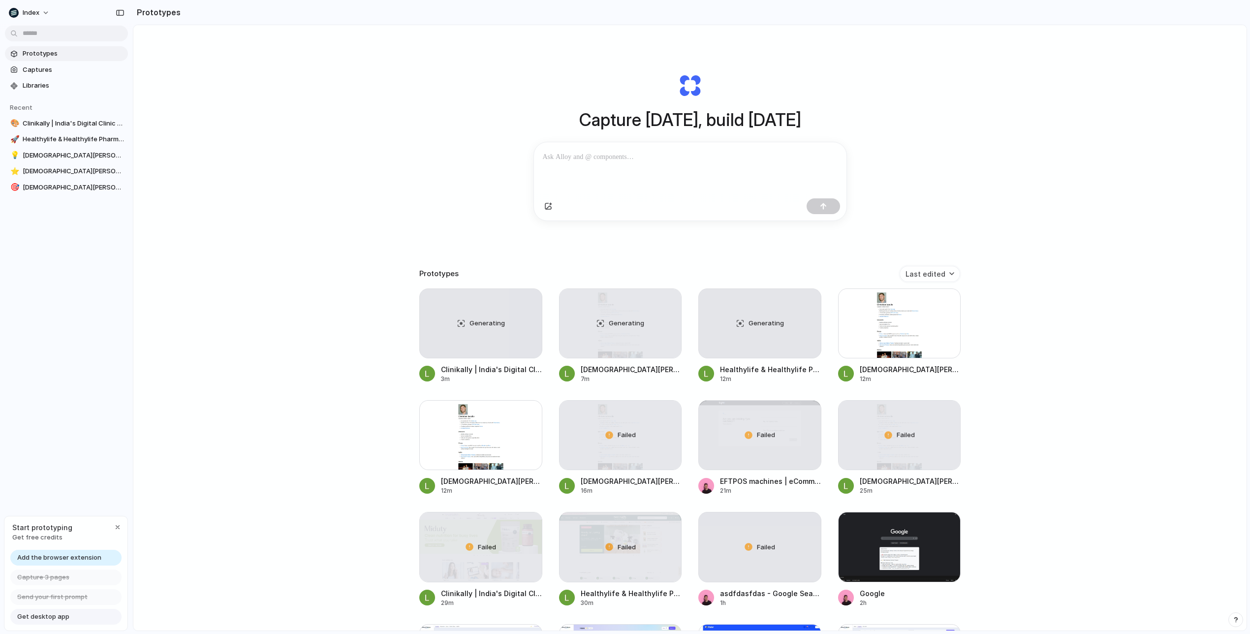
click at [544, 248] on div "Capture today, build tomorrow Clone web app Clone screenshot Start from existin…" at bounding box center [690, 147] width 394 height 221
click at [874, 334] on div at bounding box center [899, 323] width 123 height 70
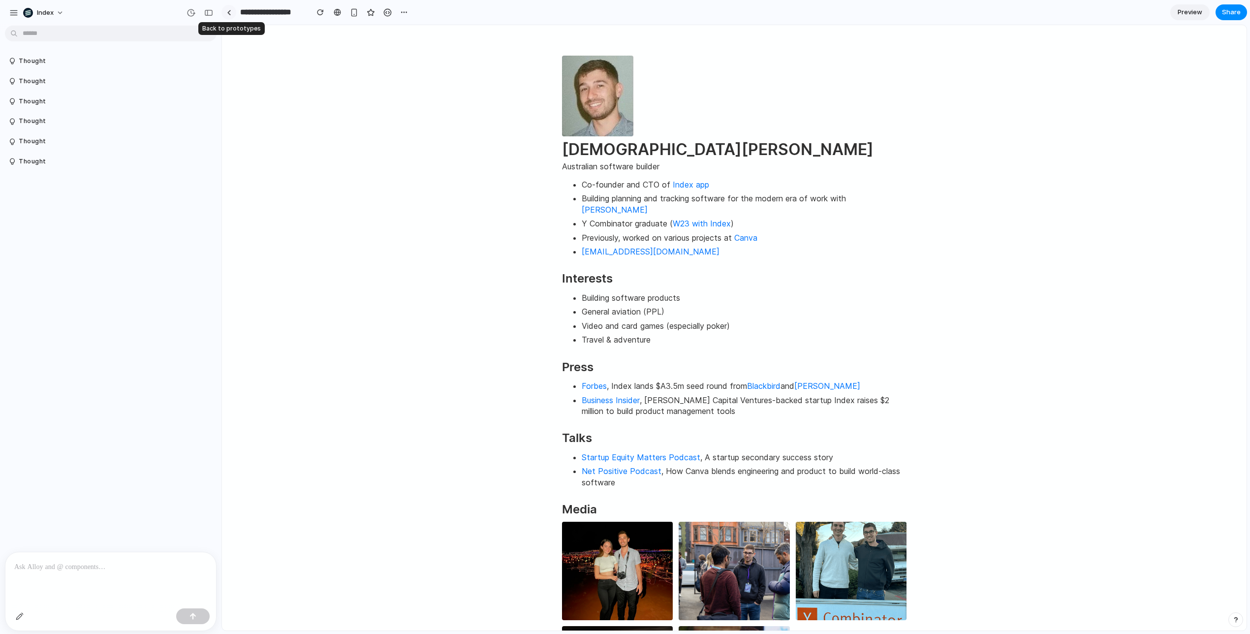
click at [228, 14] on div at bounding box center [229, 12] width 4 height 5
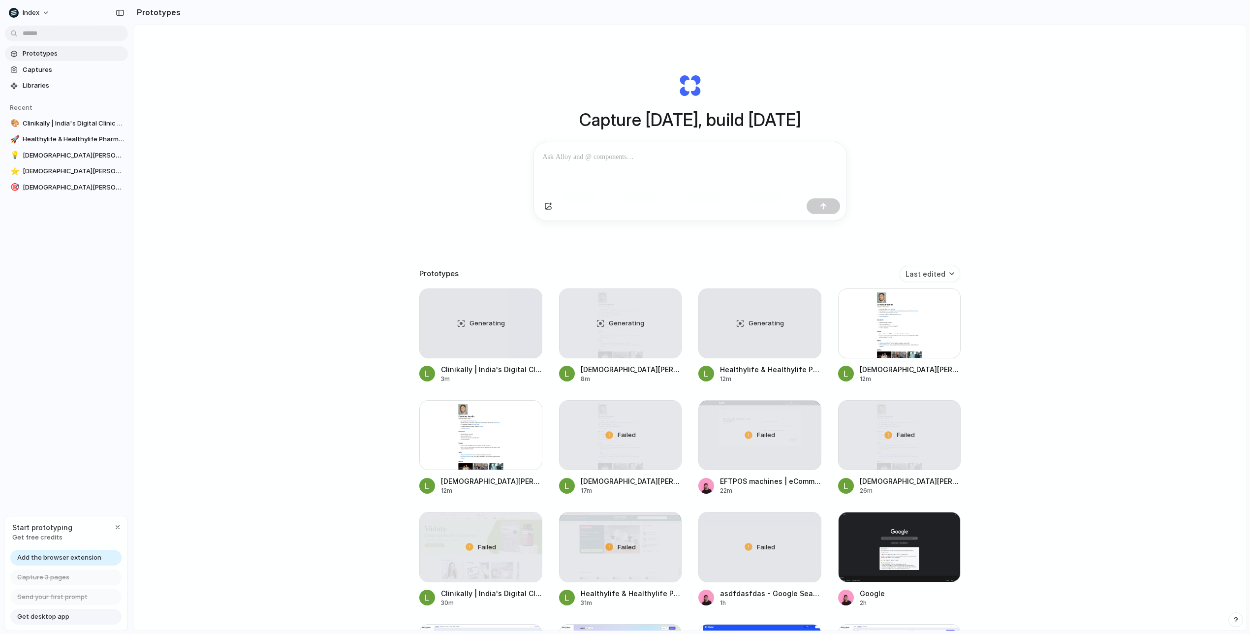
click at [975, 172] on div "Capture [DATE], build [DATE] Clone web app Clone screenshot Start from existing…" at bounding box center [689, 354] width 1113 height 658
click at [877, 339] on div at bounding box center [899, 323] width 123 height 70
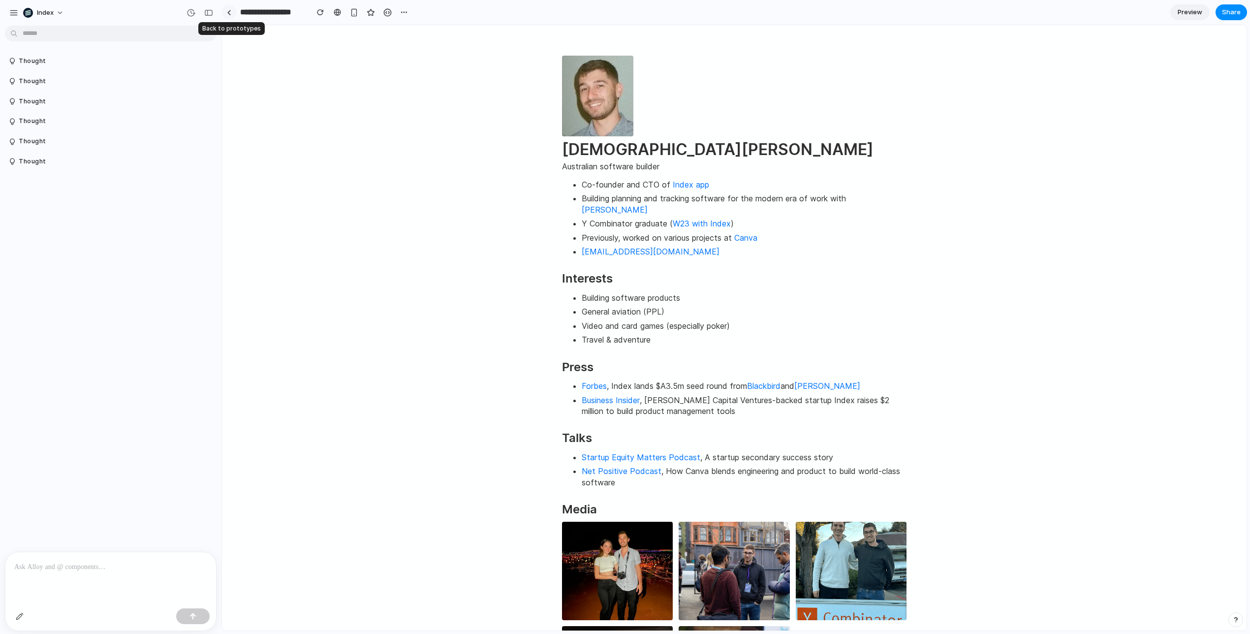
click at [226, 11] on link at bounding box center [229, 12] width 15 height 15
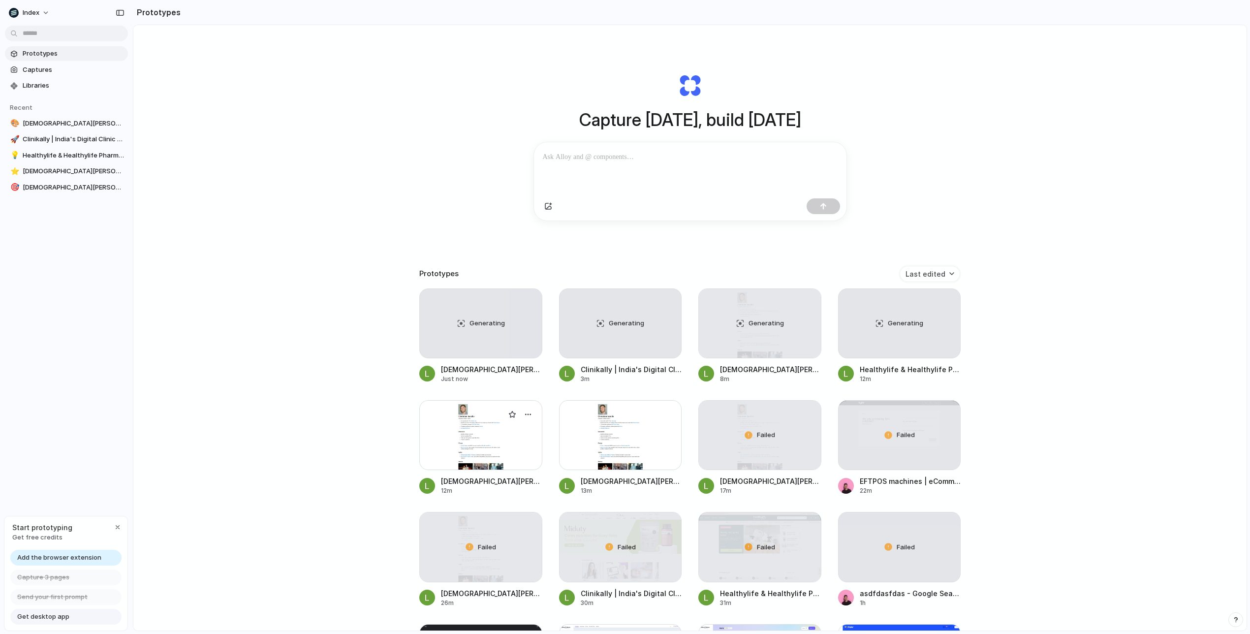
click at [491, 450] on div at bounding box center [480, 435] width 123 height 70
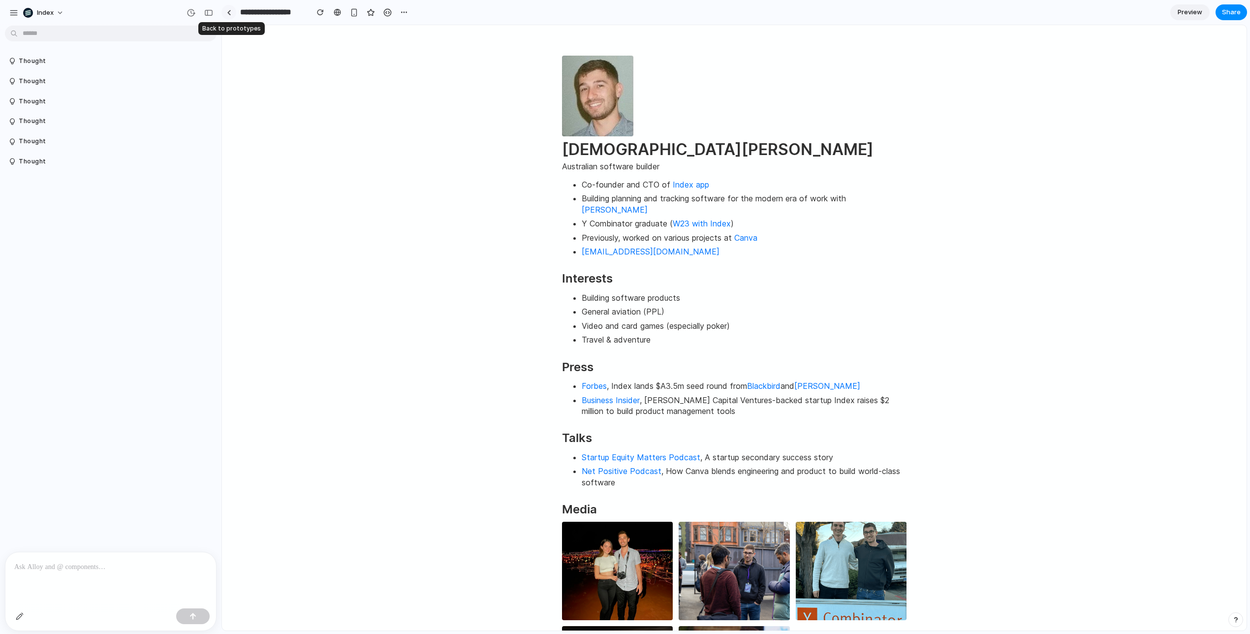
click at [228, 12] on div at bounding box center [229, 12] width 4 height 5
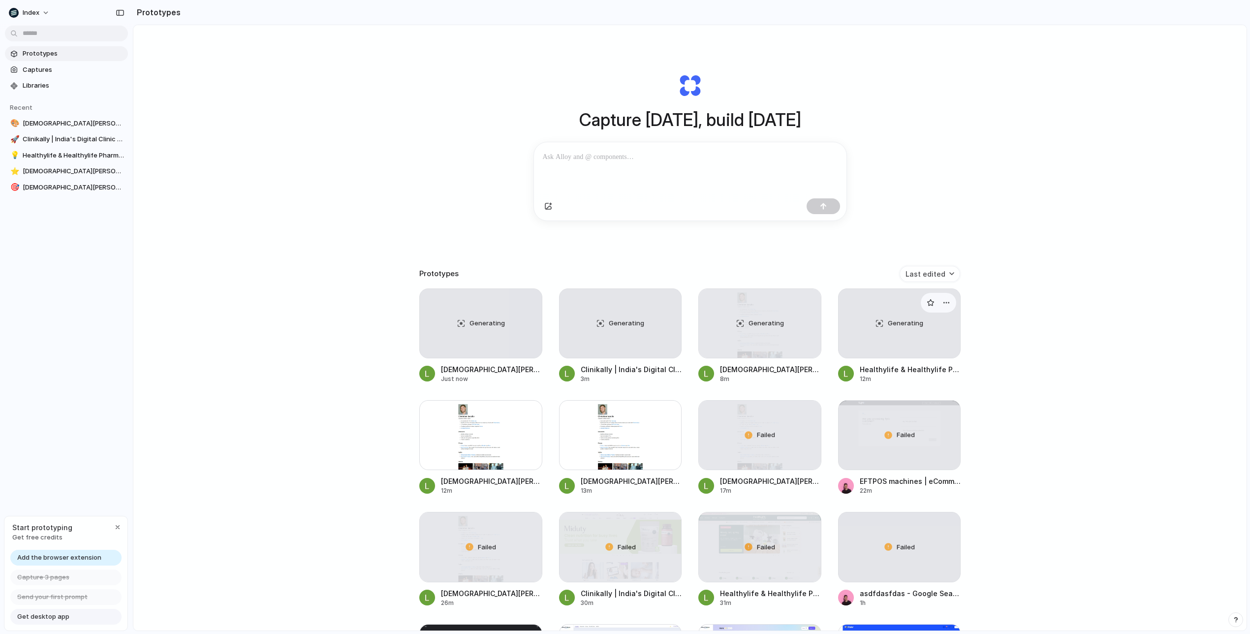
click at [885, 340] on div "Generating" at bounding box center [900, 323] width 122 height 69
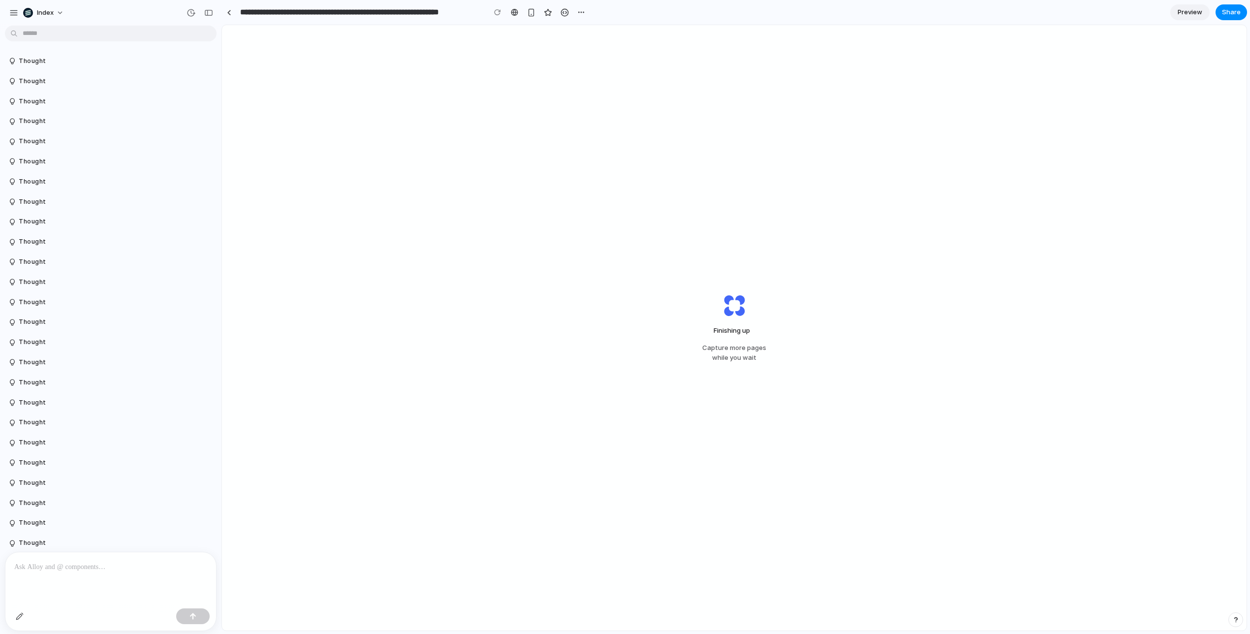
scroll to position [508, 0]
click at [723, 331] on span "Finishing up" at bounding box center [734, 331] width 57 height 10
drag, startPoint x: 723, startPoint y: 331, endPoint x: 740, endPoint y: 364, distance: 36.8
click at [740, 364] on div "Finishing up Capture more pages while you wait" at bounding box center [734, 328] width 95 height 101
click at [740, 364] on div "Finishing up . Capture more pages while you wait" at bounding box center [734, 328] width 95 height 101
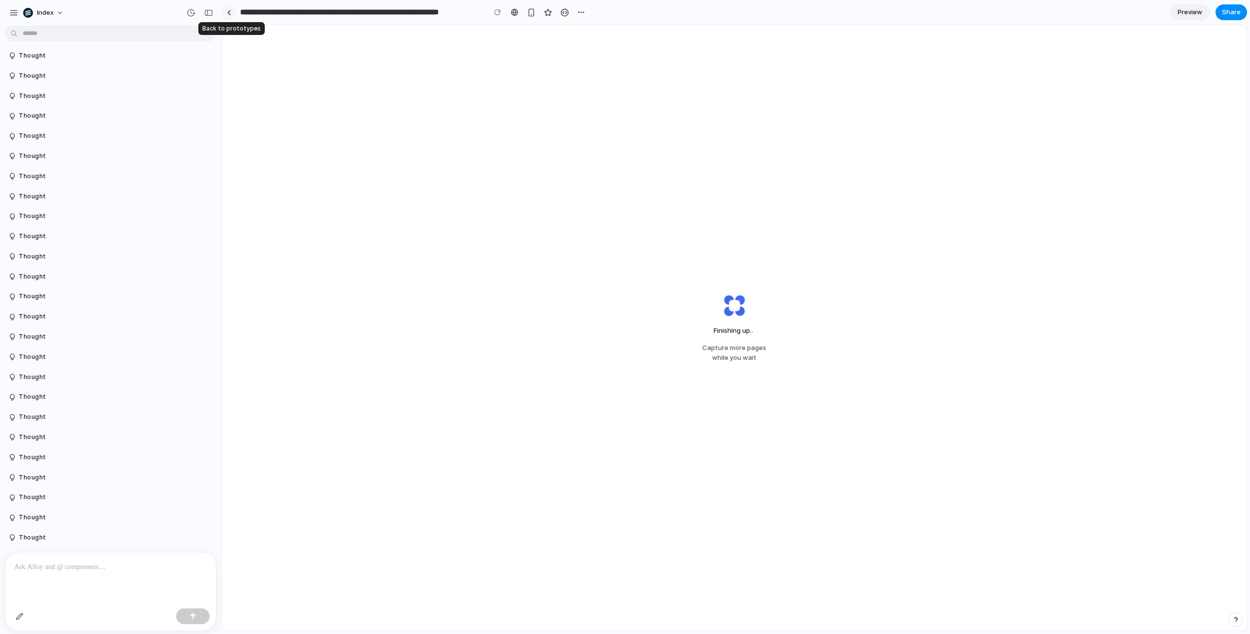
click at [228, 13] on div at bounding box center [229, 12] width 4 height 5
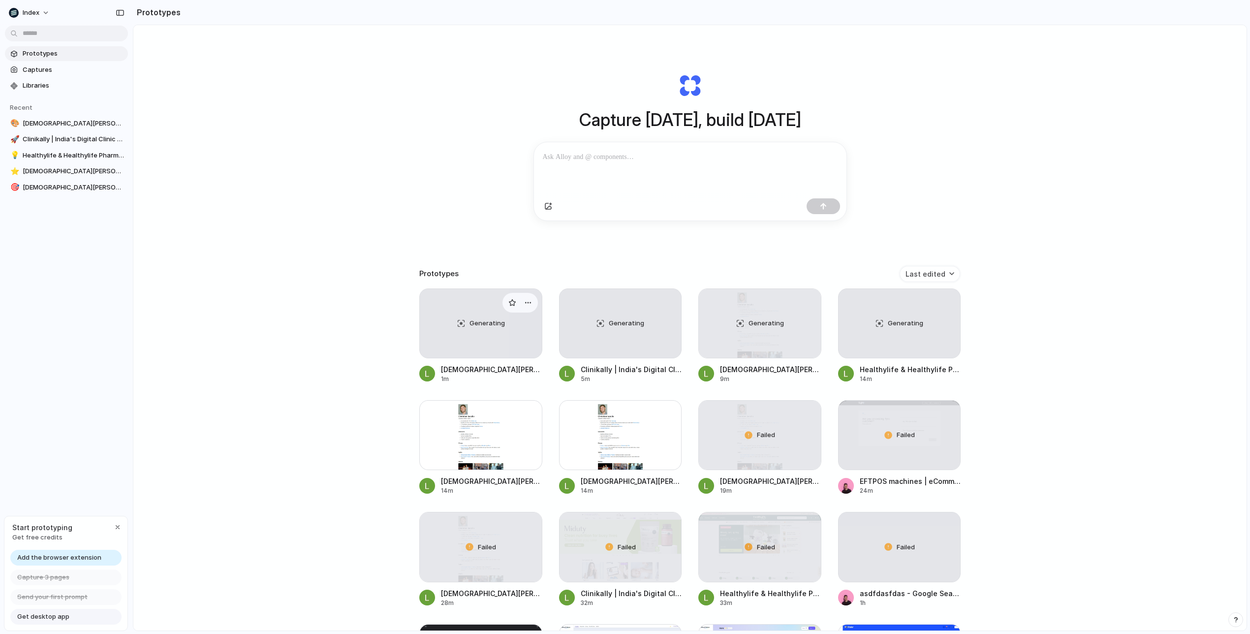
click at [471, 338] on div "Generating" at bounding box center [481, 323] width 122 height 69
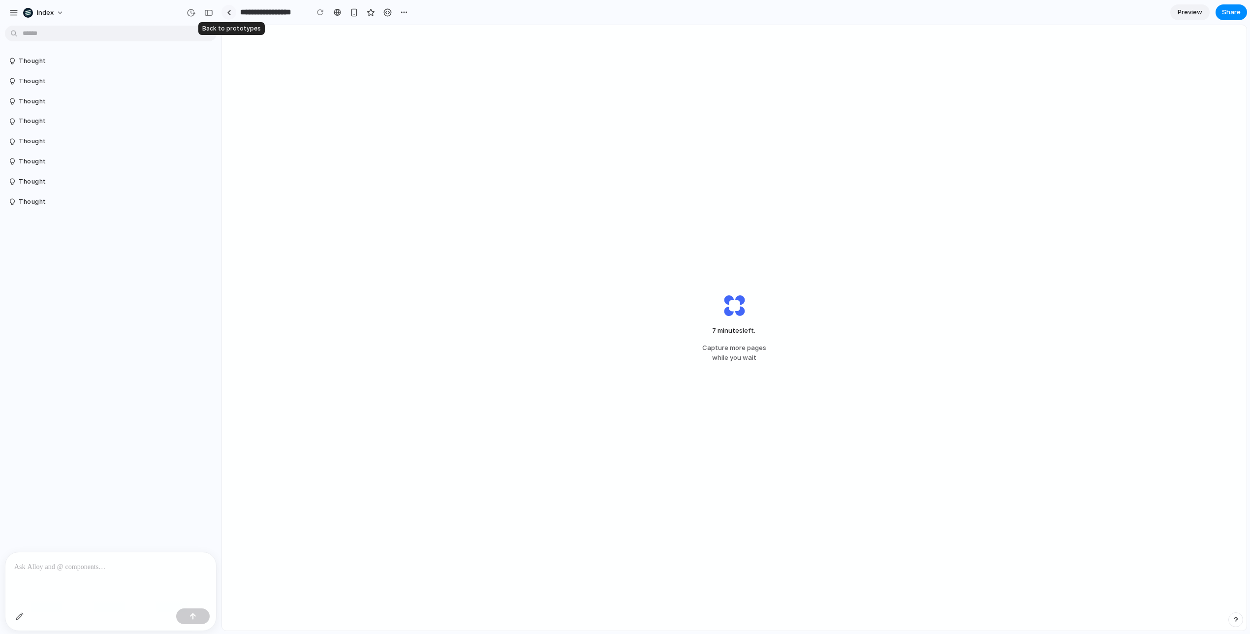
click at [228, 14] on div at bounding box center [229, 12] width 4 height 5
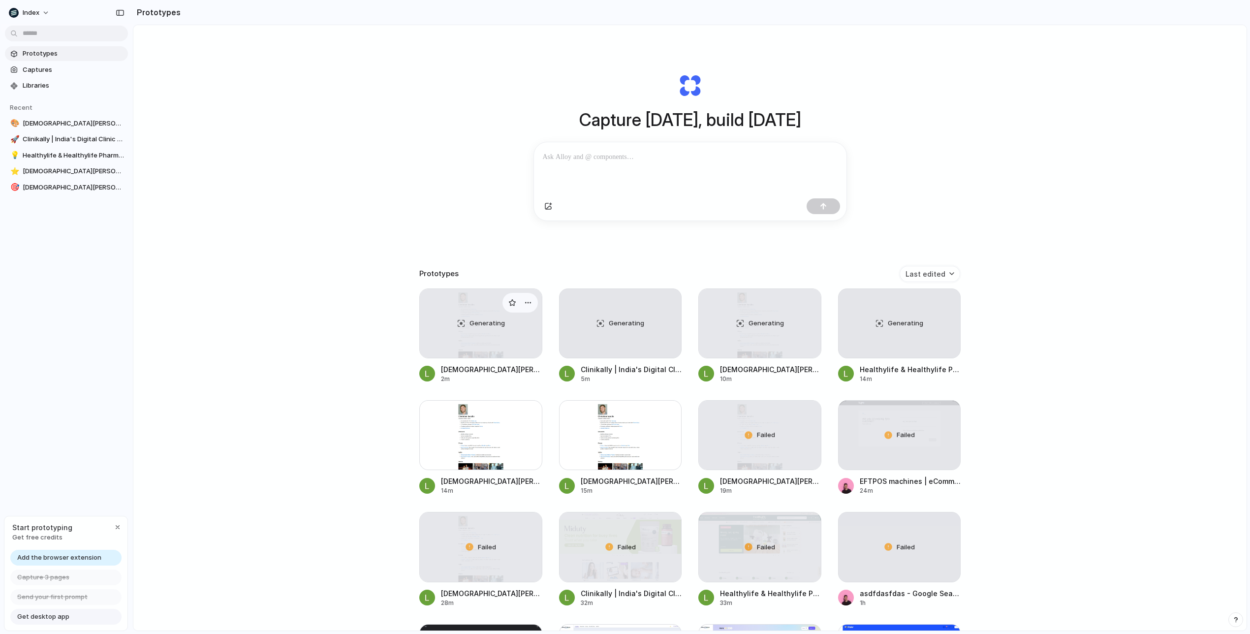
click at [481, 337] on div "Generating" at bounding box center [481, 323] width 122 height 69
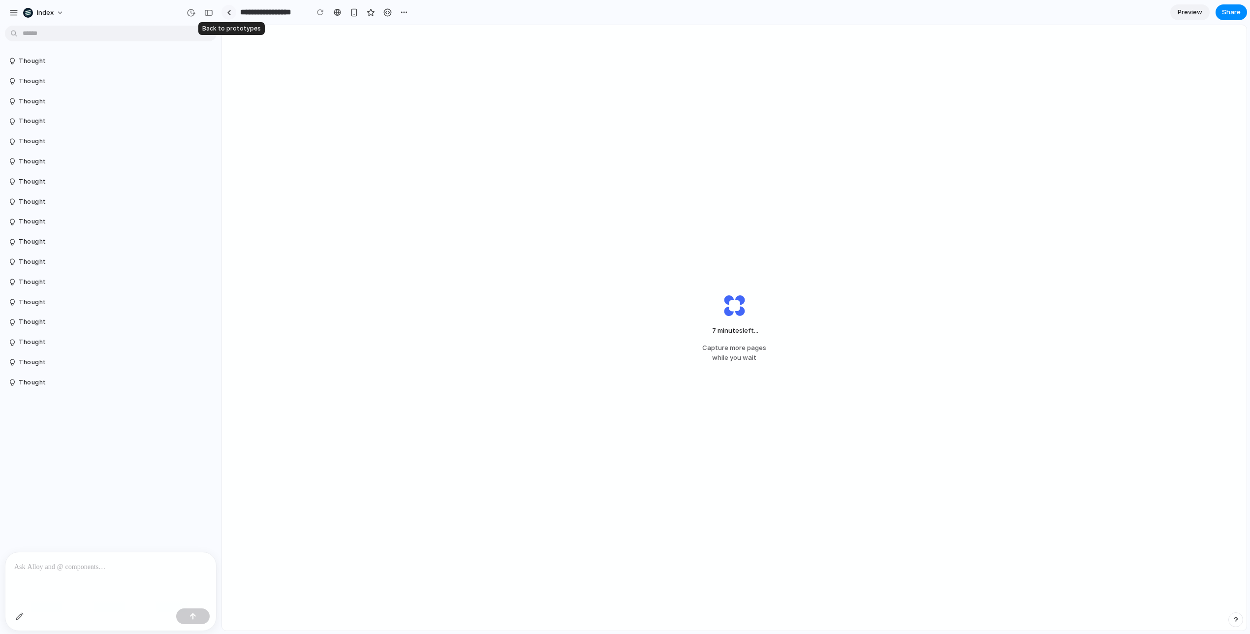
click at [232, 16] on link at bounding box center [229, 12] width 15 height 15
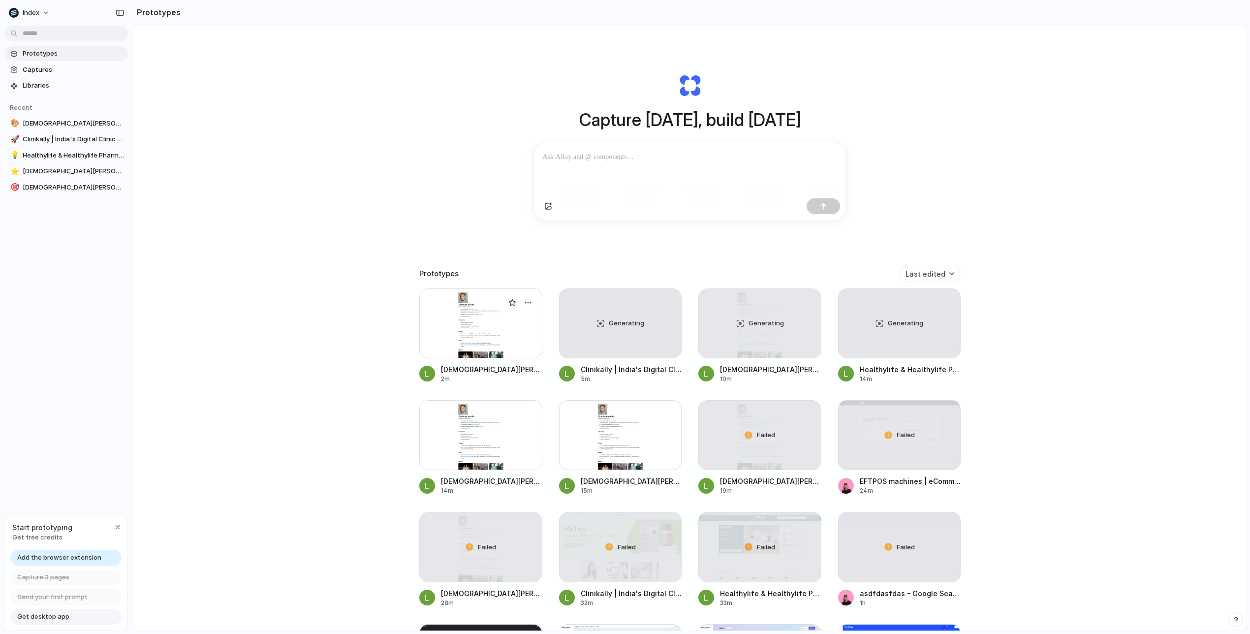
click at [461, 336] on div at bounding box center [480, 323] width 123 height 70
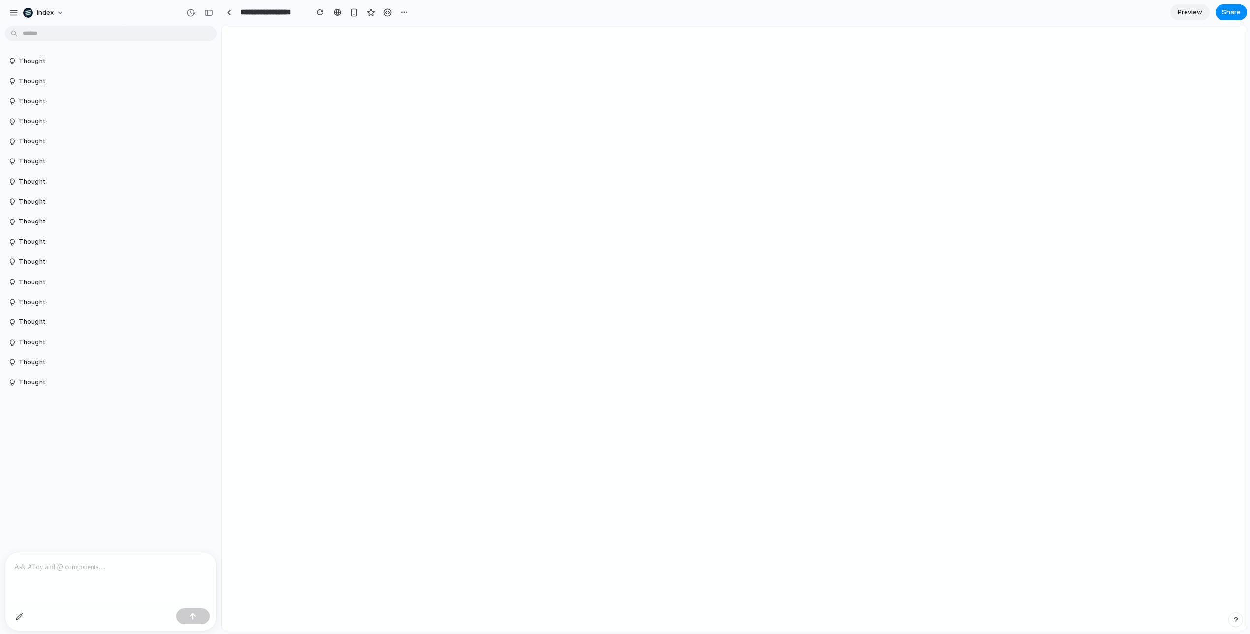
click at [41, 412] on div "Thought Thought Thought Thought Thought Thought Thought Thought Thought Thought…" at bounding box center [108, 291] width 216 height 522
click at [28, 387] on button "Thought" at bounding box center [91, 383] width 164 height 8
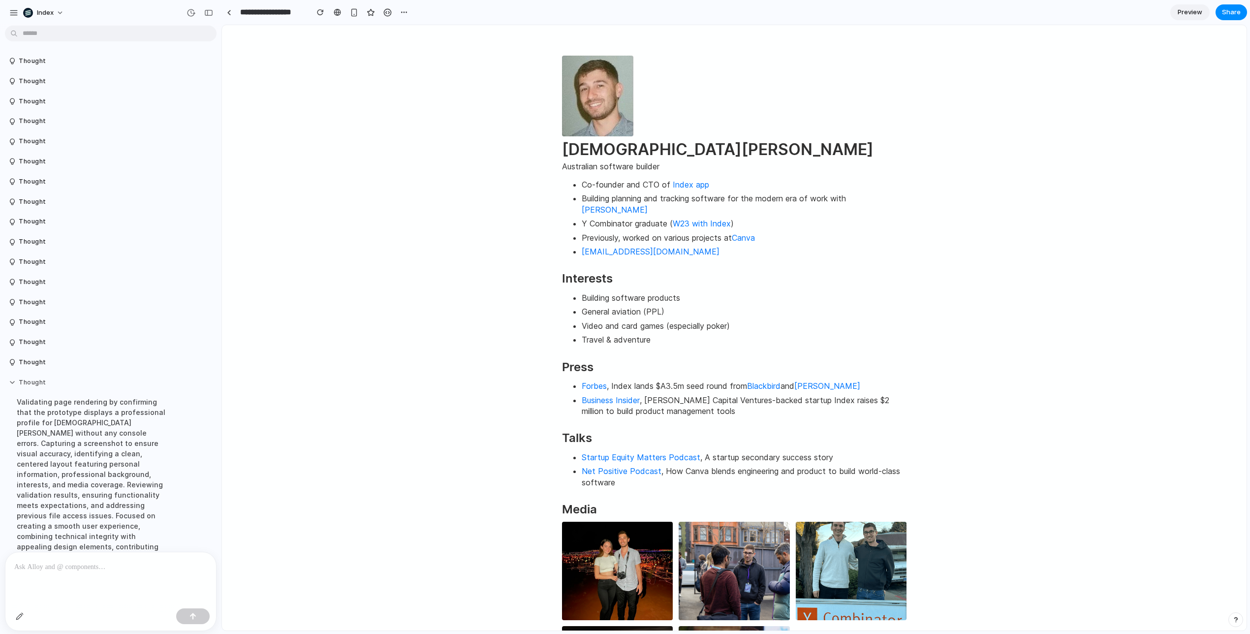
click at [26, 380] on button "Thought" at bounding box center [91, 383] width 164 height 8
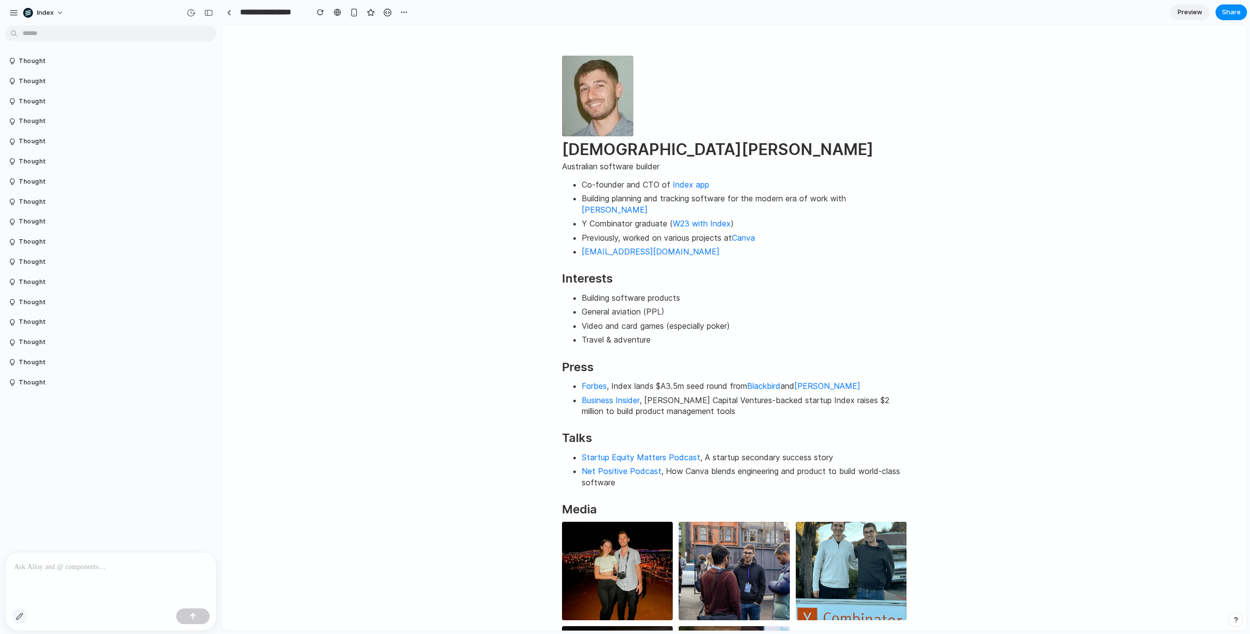
click at [15, 618] on button "button" at bounding box center [20, 616] width 16 height 16
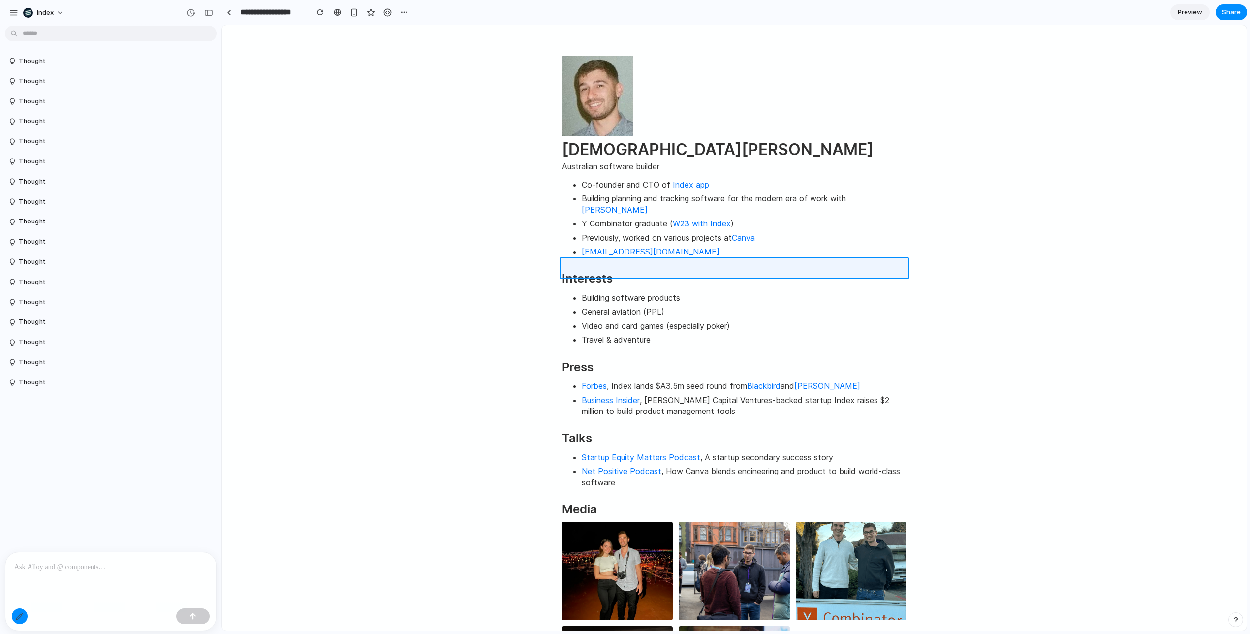
click at [583, 268] on div at bounding box center [734, 328] width 1024 height 605
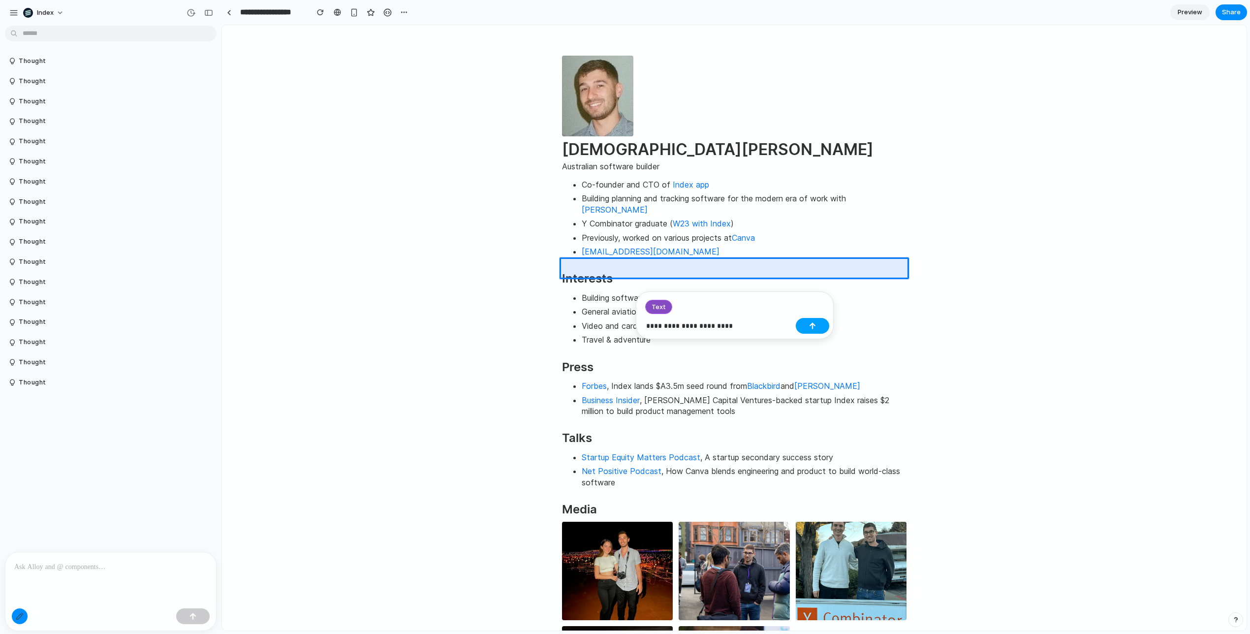
click at [811, 332] on button "button" at bounding box center [812, 326] width 33 height 16
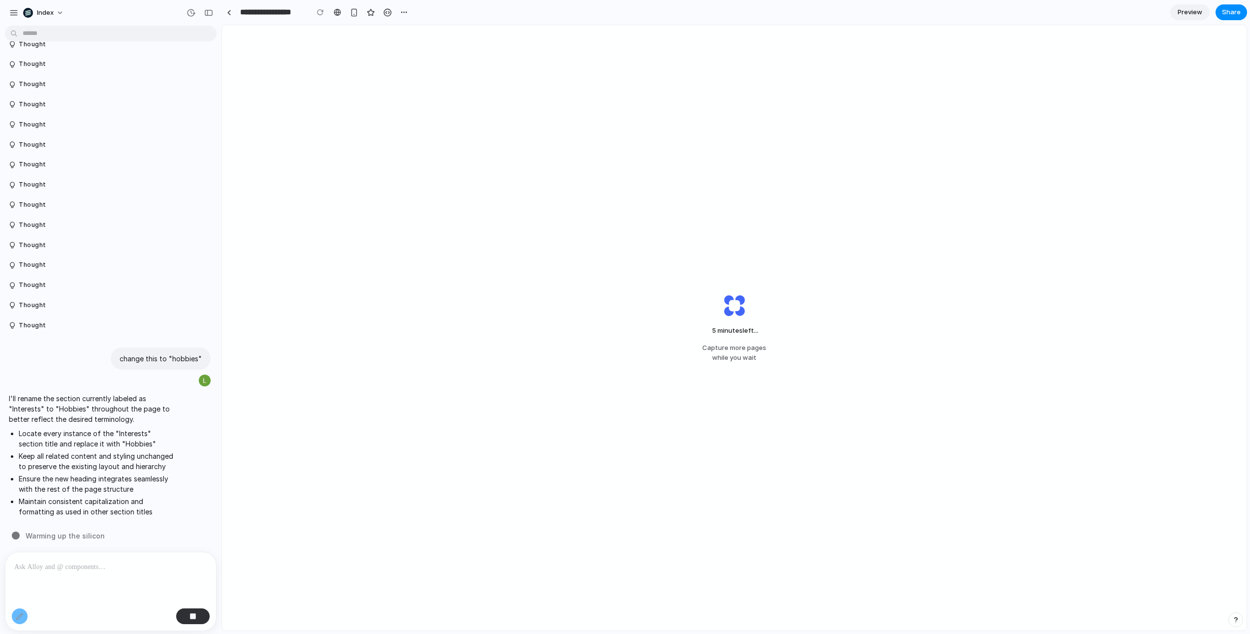
scroll to position [58, 0]
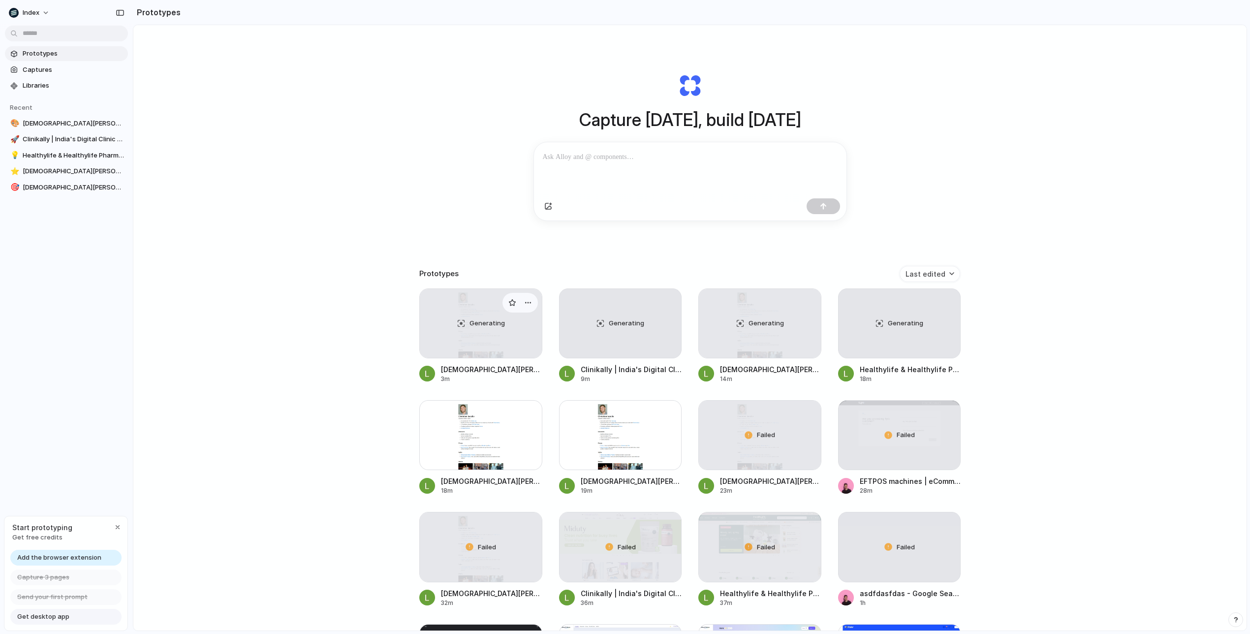
click at [465, 324] on div "Generating" at bounding box center [481, 323] width 122 height 69
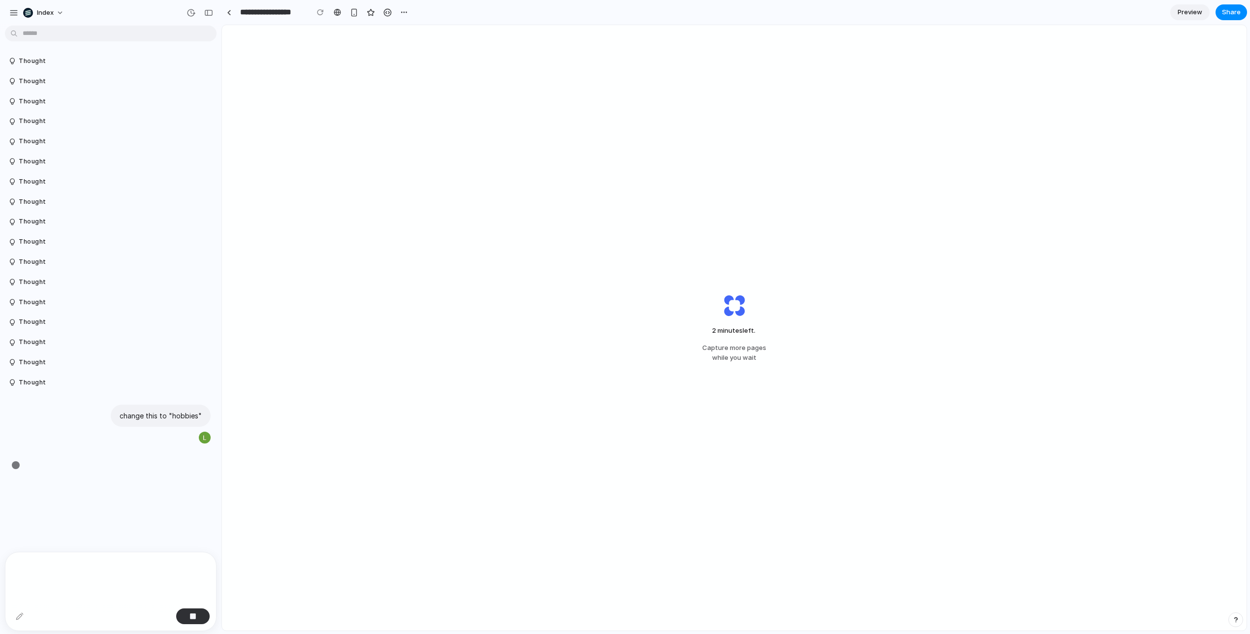
scroll to position [58, 0]
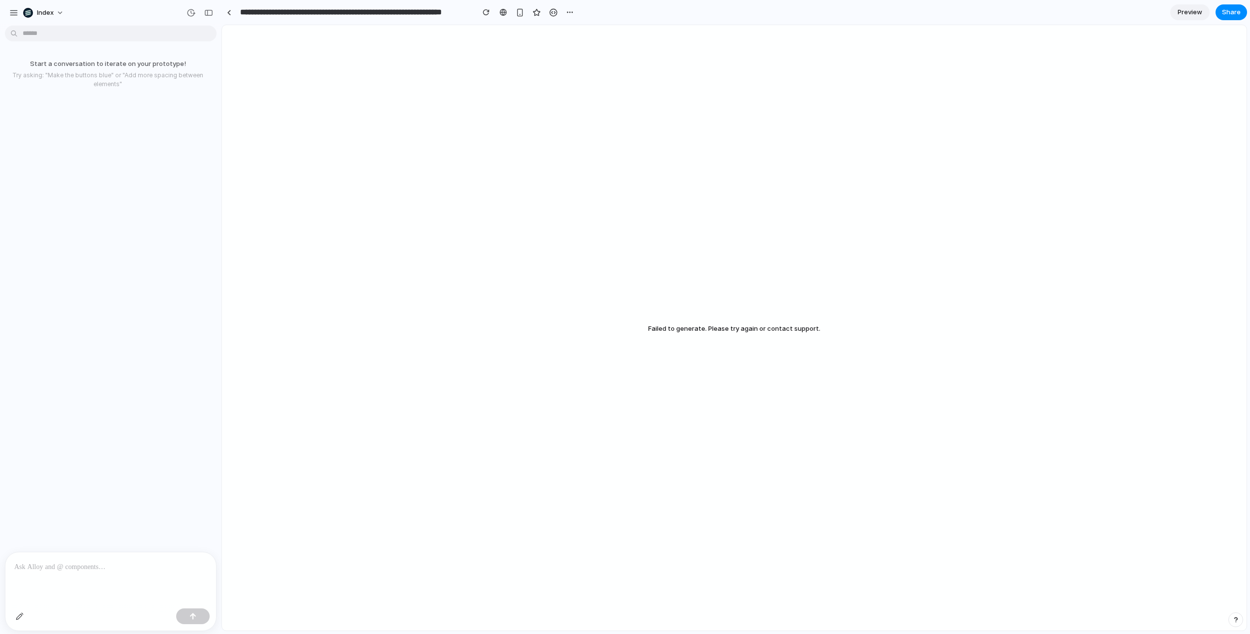
click at [229, 12] on div at bounding box center [229, 12] width 4 height 5
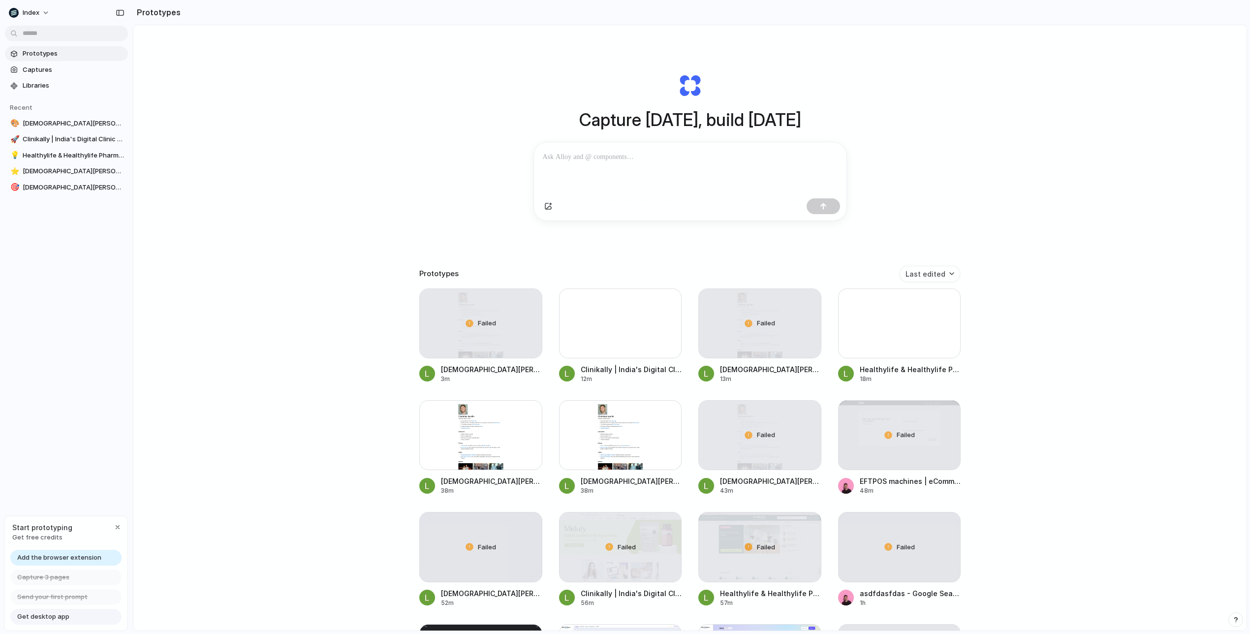
click at [395, 268] on div "Capture [DATE], build [DATE] Clone web app Clone screenshot Start from existing…" at bounding box center [689, 354] width 1113 height 658
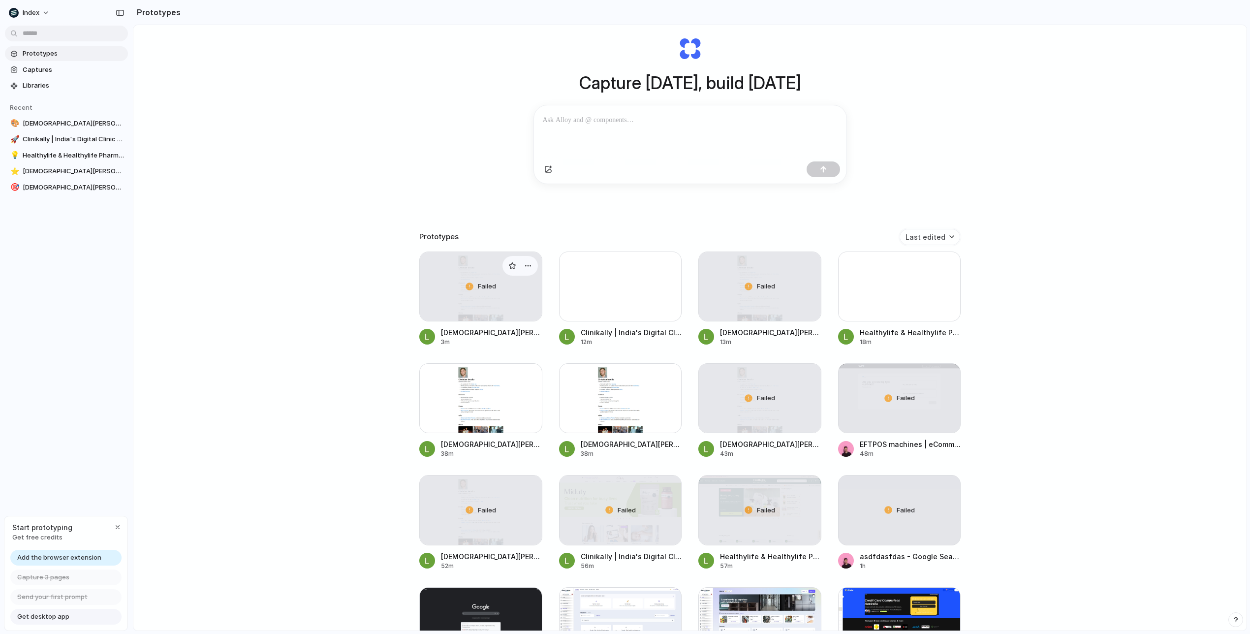
scroll to position [40, 0]
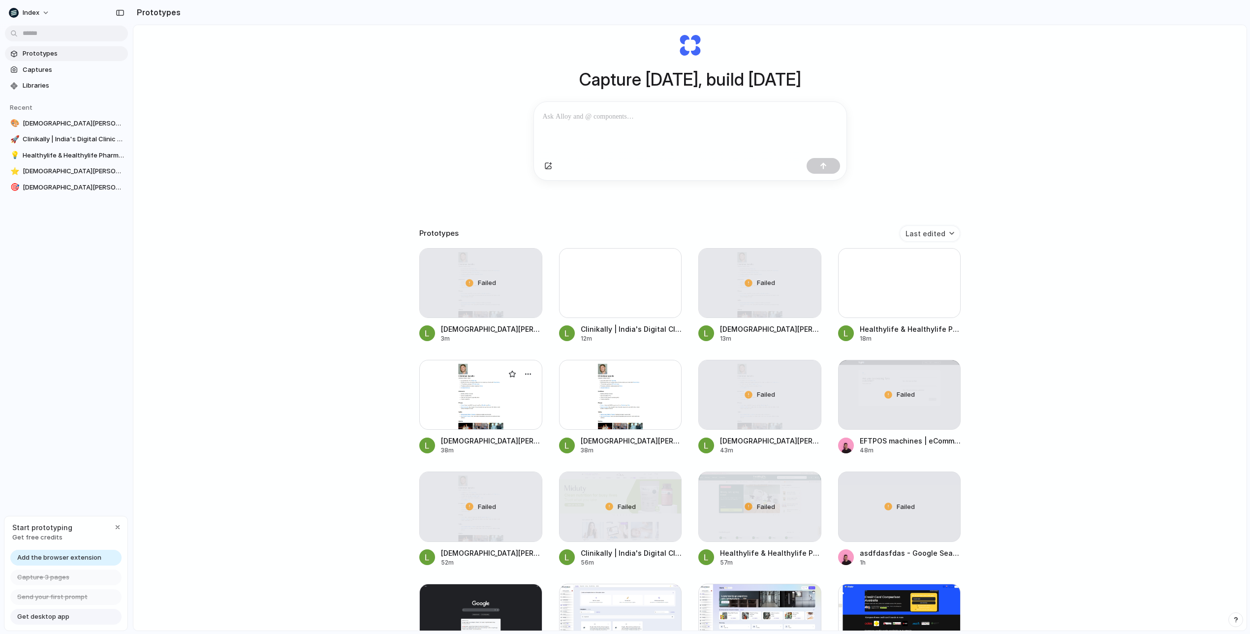
click at [475, 378] on div at bounding box center [480, 395] width 123 height 70
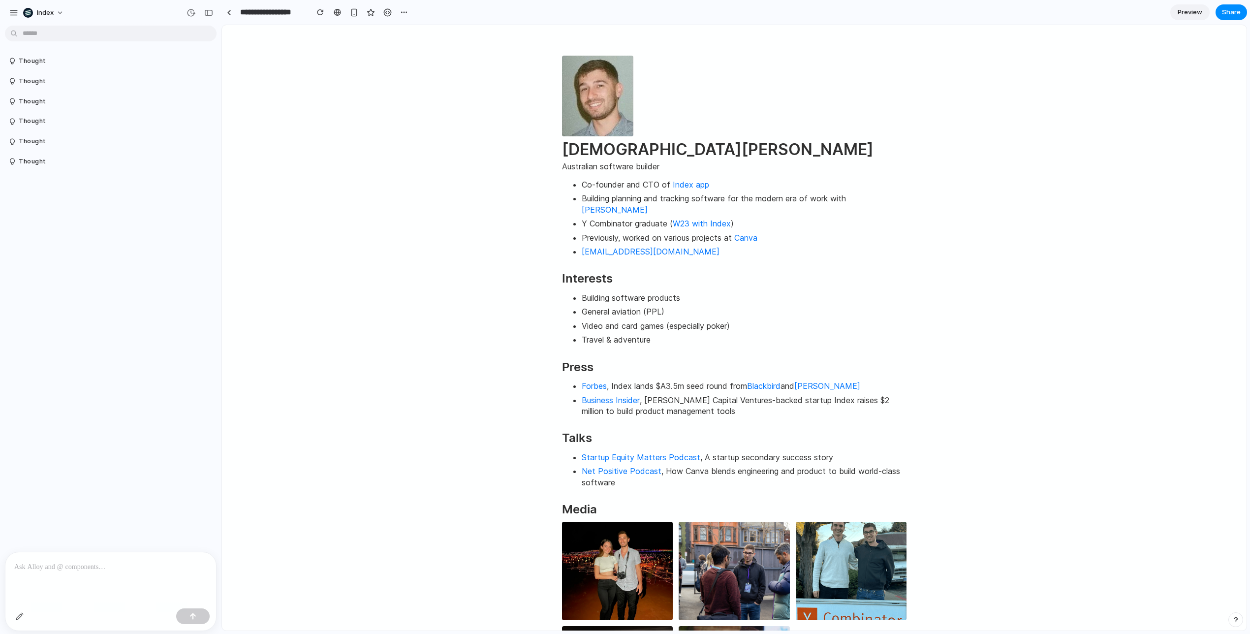
scroll to position [4, 0]
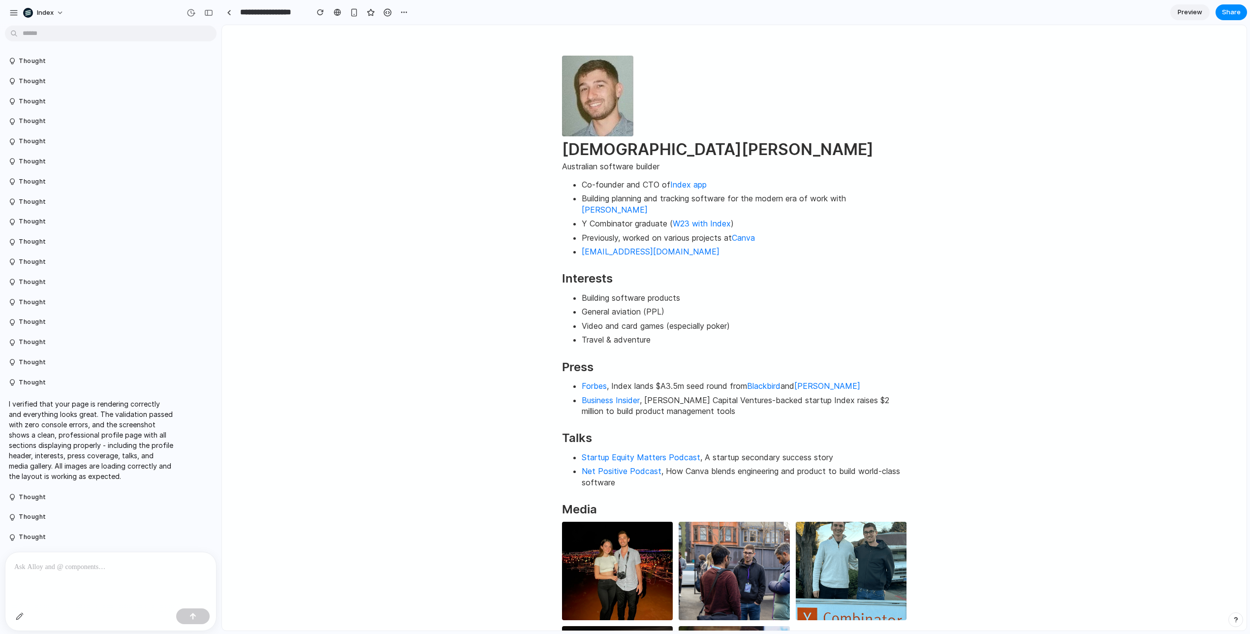
scroll to position [40, 0]
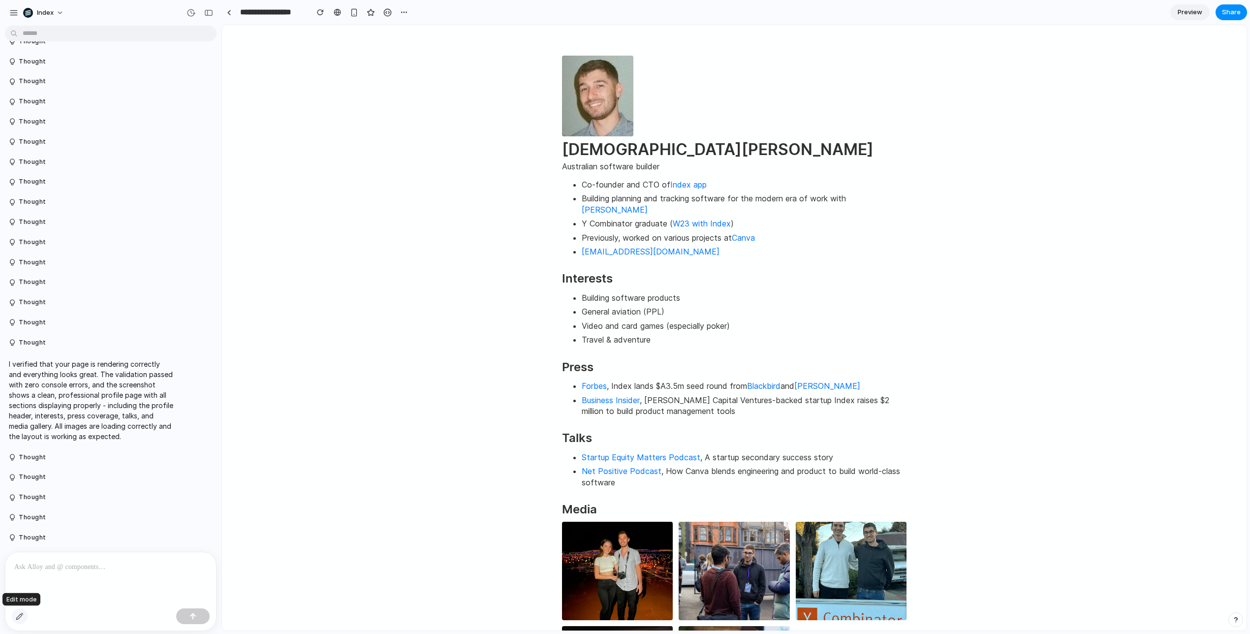
click at [23, 619] on div "button" at bounding box center [20, 616] width 8 height 8
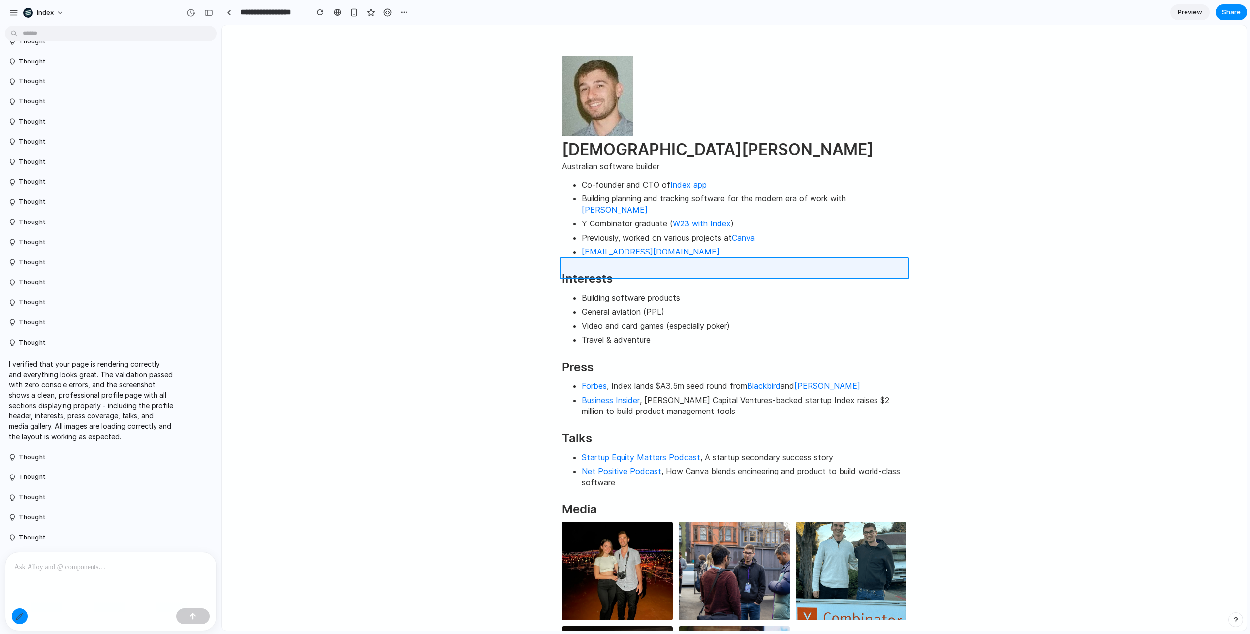
click at [600, 265] on div at bounding box center [734, 328] width 1024 height 605
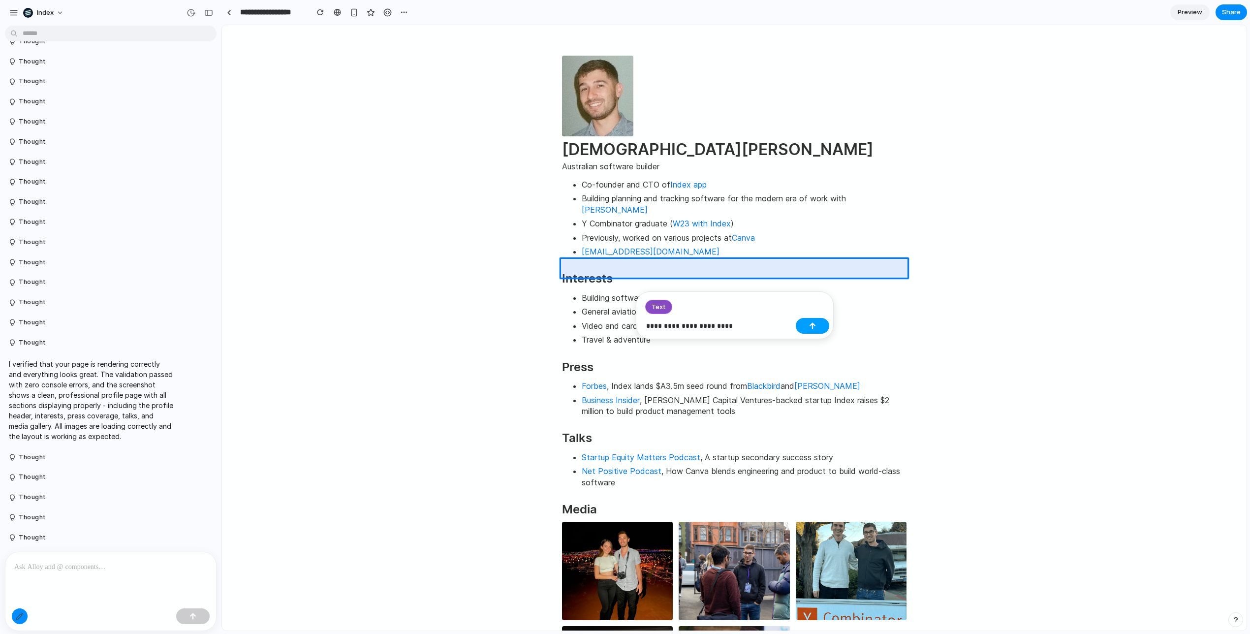
click at [820, 322] on button "button" at bounding box center [812, 326] width 33 height 16
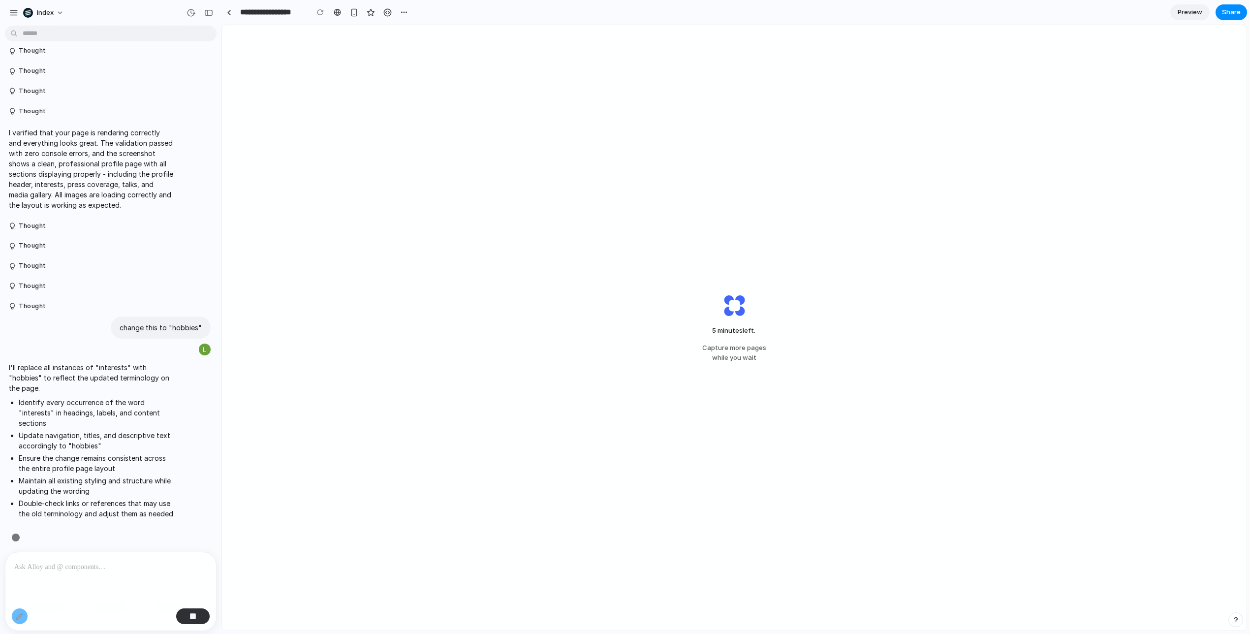
scroll to position [274, 0]
click at [112, 457] on li "Ensure the change remains consistent across the entire profile page layout" at bounding box center [96, 460] width 155 height 21
drag, startPoint x: 112, startPoint y: 457, endPoint x: 129, endPoint y: 492, distance: 38.3
click at [129, 492] on ul "Identify every occurrence of the word "interests" in headings, labels, and cont…" at bounding box center [91, 455] width 164 height 122
click at [129, 492] on li "Maintain all existing styling and structure while updating the wording" at bounding box center [96, 483] width 155 height 21
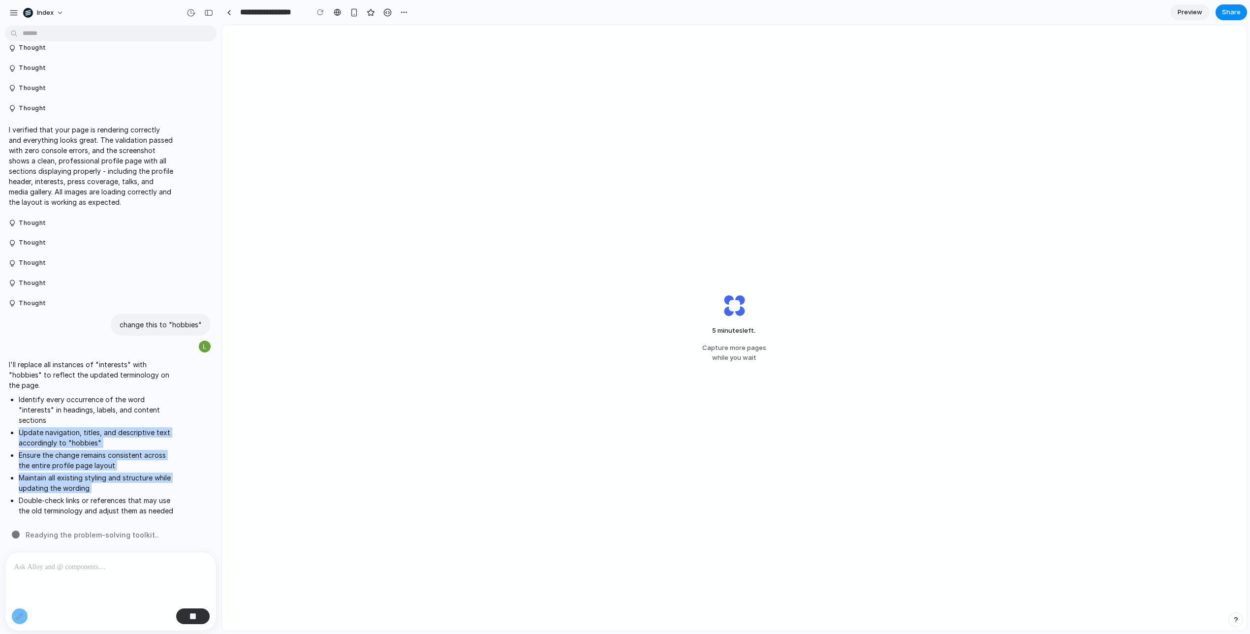
drag, startPoint x: 129, startPoint y: 492, endPoint x: 89, endPoint y: 414, distance: 87.0
click at [89, 414] on ul "Identify every occurrence of the word "interests" in headings, labels, and cont…" at bounding box center [91, 455] width 164 height 122
click at [89, 414] on li "Identify every occurrence of the word "interests" in headings, labels, and cont…" at bounding box center [96, 409] width 155 height 31
drag, startPoint x: 89, startPoint y: 414, endPoint x: 133, endPoint y: 502, distance: 97.5
click at [133, 502] on ul "Identify every occurrence of the word "interests" in headings, labels, and cont…" at bounding box center [91, 455] width 164 height 122
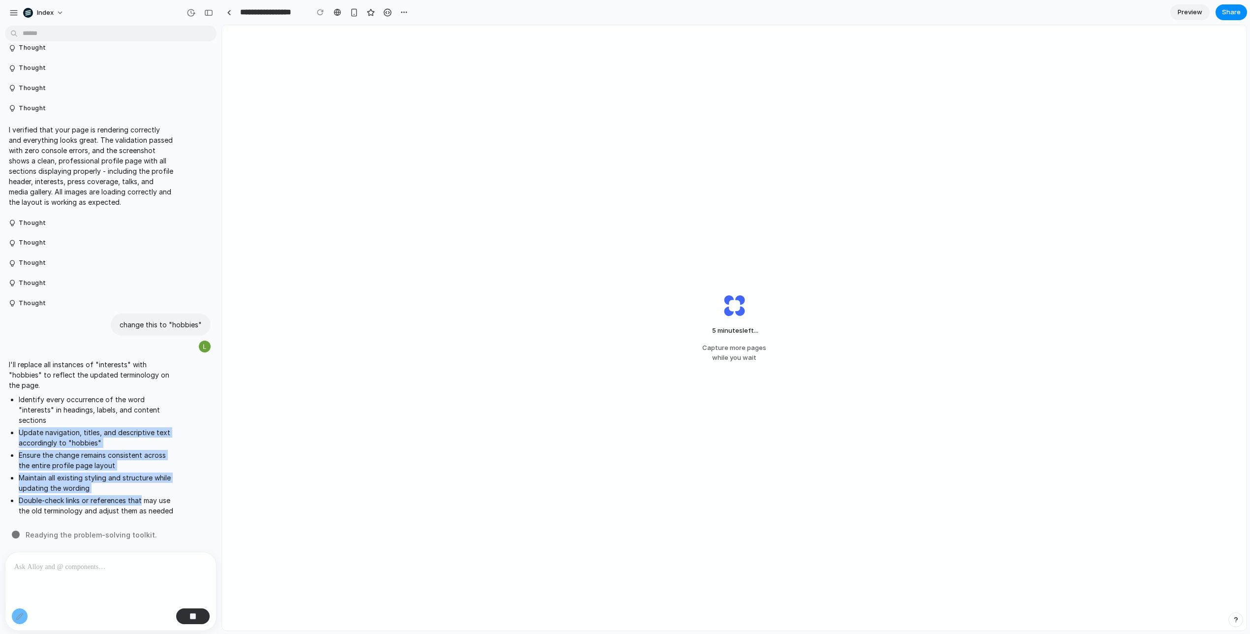
click at [133, 502] on li "Double-check links or references that may use the old terminology and adjust th…" at bounding box center [96, 505] width 155 height 21
drag, startPoint x: 133, startPoint y: 502, endPoint x: 107, endPoint y: 411, distance: 94.7
click at [107, 411] on ul "Identify every occurrence of the word "interests" in headings, labels, and cont…" at bounding box center [91, 455] width 164 height 122
click at [107, 411] on li "Identify every occurrence of the word "interests" in headings, labels, and cont…" at bounding box center [96, 409] width 155 height 31
drag, startPoint x: 107, startPoint y: 411, endPoint x: 135, endPoint y: 507, distance: 100.9
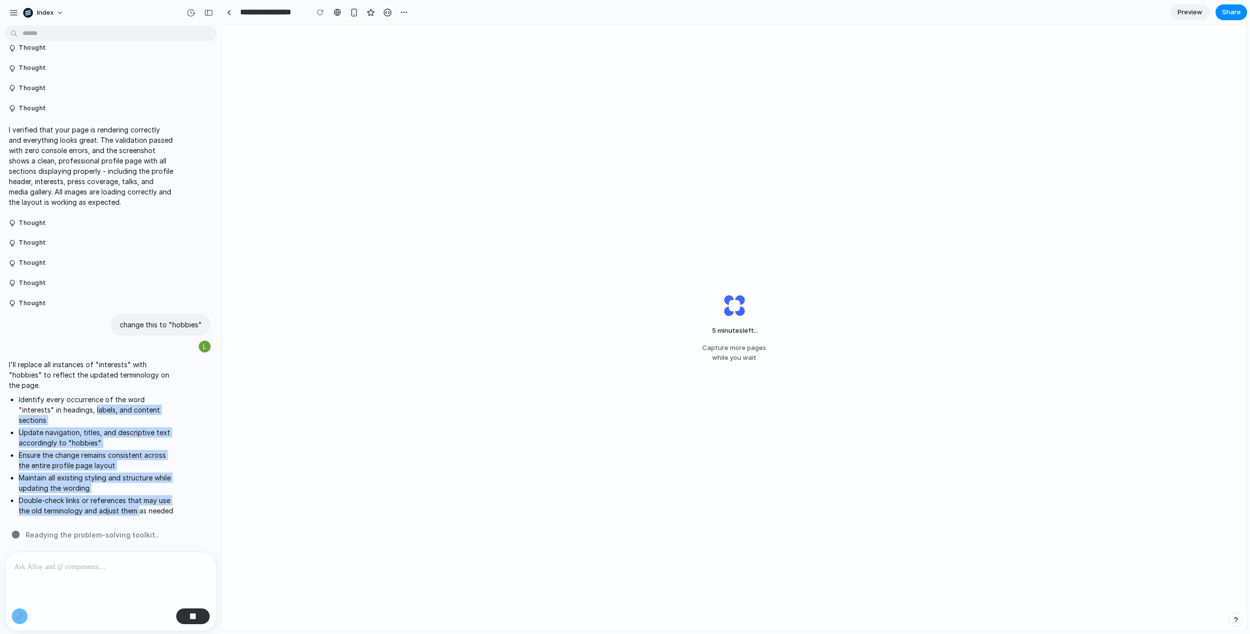
click at [135, 507] on ul "Identify every occurrence of the word "interests" in headings, labels, and cont…" at bounding box center [91, 455] width 164 height 122
click at [135, 507] on li "Double-check links or references that may use the old terminology and adjust th…" at bounding box center [96, 505] width 155 height 21
drag, startPoint x: 135, startPoint y: 507, endPoint x: 96, endPoint y: 404, distance: 110.9
click at [96, 404] on ul "Identify every occurrence of the word "interests" in headings, labels, and cont…" at bounding box center [91, 455] width 164 height 122
click at [96, 404] on li "Identify every occurrence of the word "interests" in headings, labels, and cont…" at bounding box center [96, 409] width 155 height 31
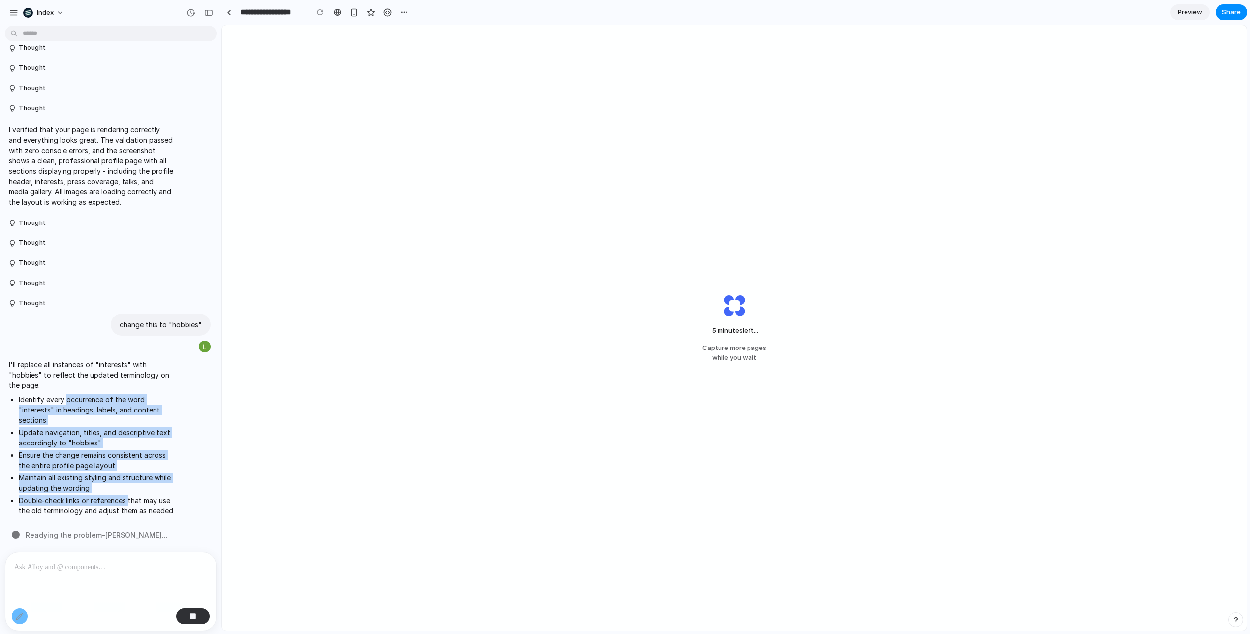
drag, startPoint x: 96, startPoint y: 404, endPoint x: 128, endPoint y: 509, distance: 110.7
click at [128, 509] on ul "Identify every occurrence of the word "interests" in headings, labels, and cont…" at bounding box center [91, 455] width 164 height 122
click at [128, 509] on li "Double-check links or references that may use the old terminology and adjust th…" at bounding box center [96, 505] width 155 height 21
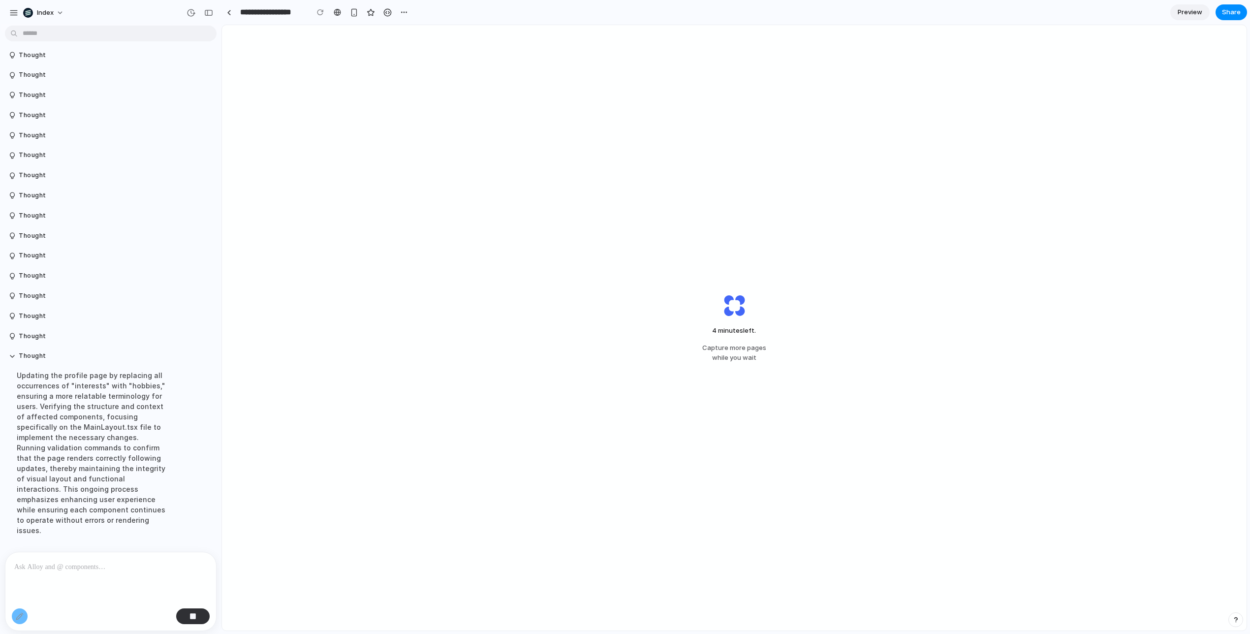
scroll to position [957, 0]
click at [118, 571] on p at bounding box center [110, 567] width 193 height 12
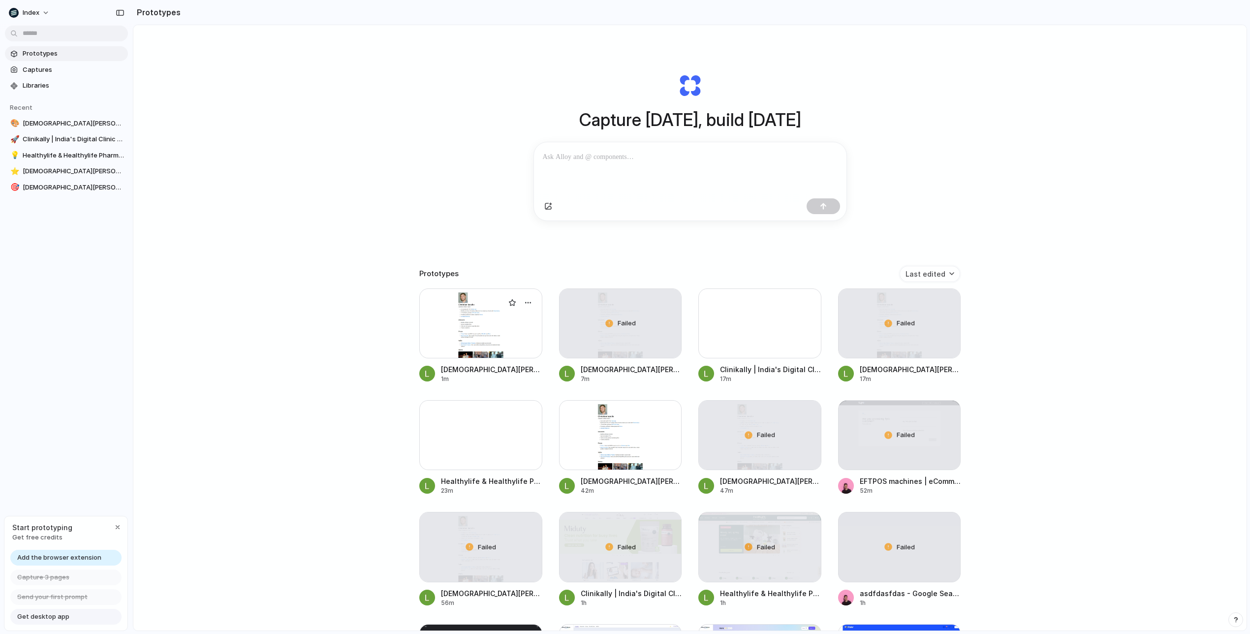
click at [471, 317] on div at bounding box center [480, 323] width 123 height 70
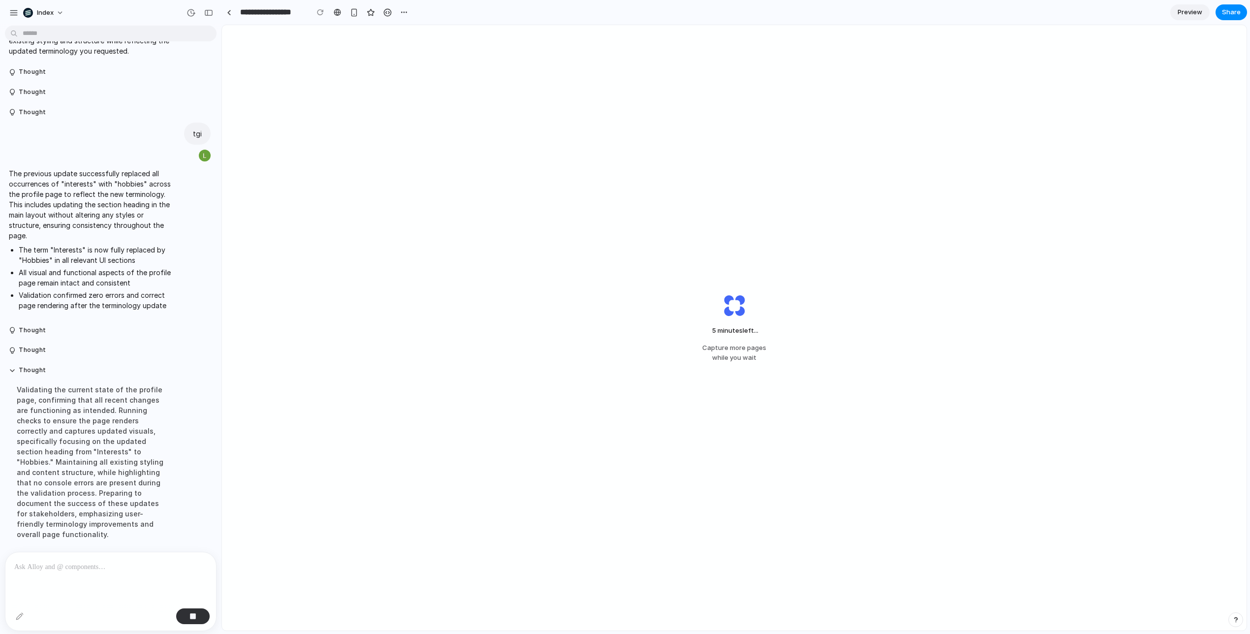
scroll to position [1238, 0]
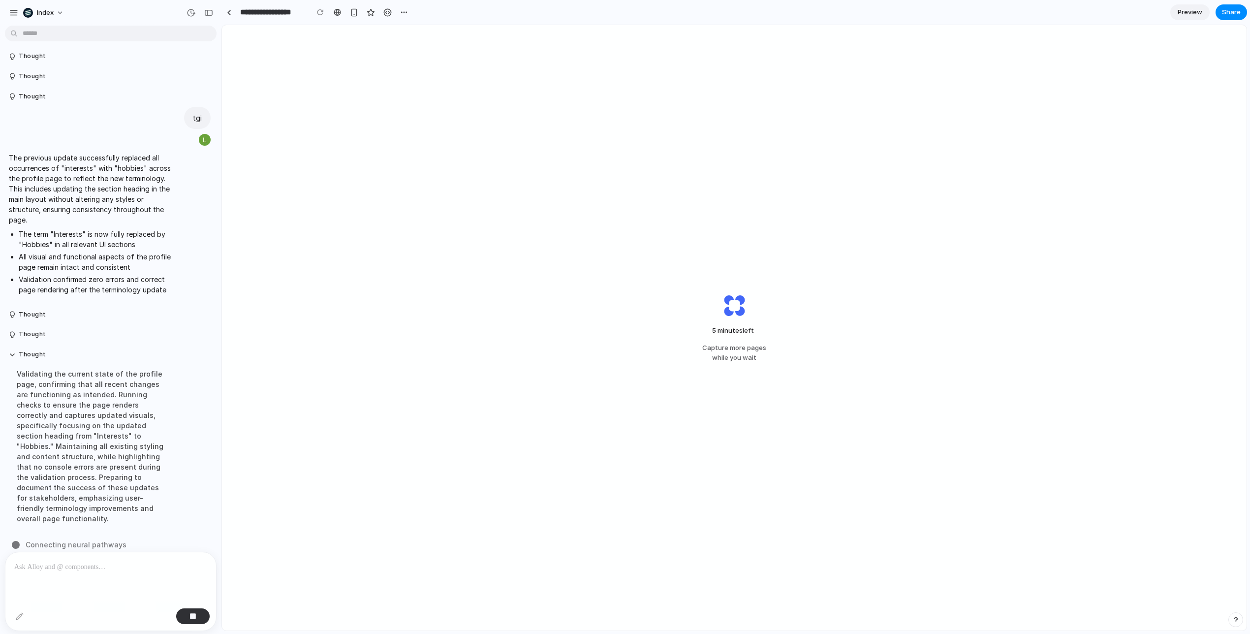
click at [105, 167] on p "The previous update successfully replaced all occurrences of "interests" with "…" at bounding box center [91, 189] width 164 height 72
drag, startPoint x: 105, startPoint y: 167, endPoint x: 122, endPoint y: 214, distance: 49.7
click at [122, 214] on p "The previous update successfully replaced all occurrences of "interests" with "…" at bounding box center [91, 189] width 164 height 72
drag, startPoint x: 122, startPoint y: 214, endPoint x: 76, endPoint y: 170, distance: 63.4
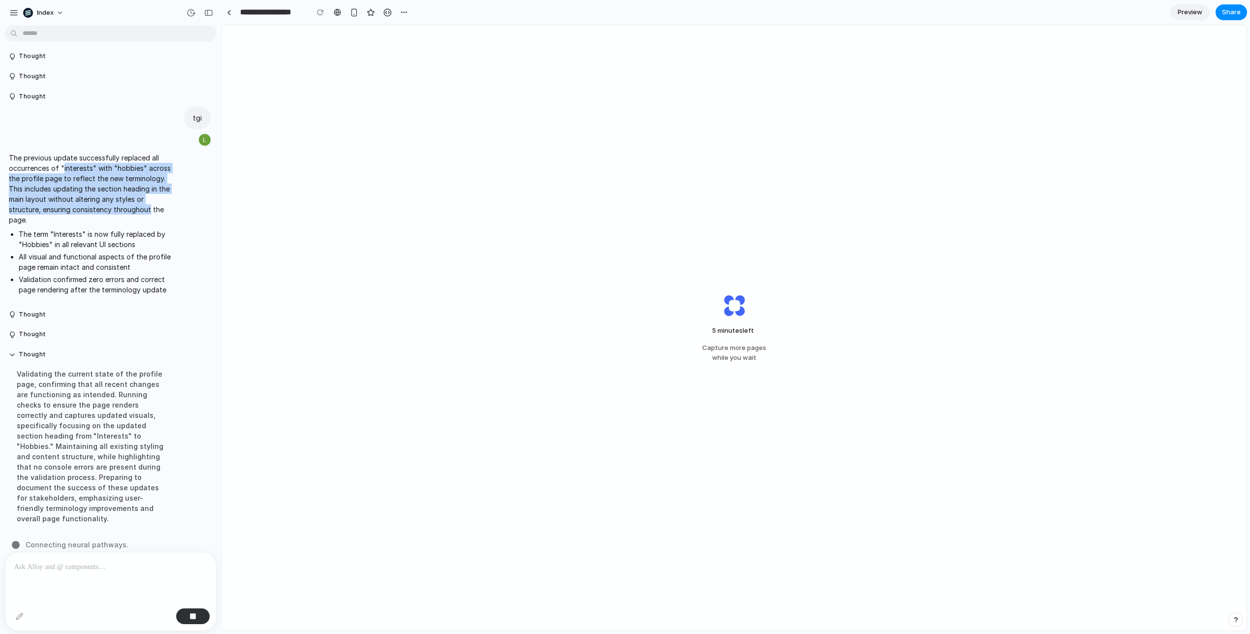
click at [76, 170] on p "The previous update successfully replaced all occurrences of "interests" with "…" at bounding box center [91, 189] width 164 height 72
drag, startPoint x: 76, startPoint y: 170, endPoint x: 107, endPoint y: 216, distance: 55.4
click at [107, 216] on p "The previous update successfully replaced all occurrences of "interests" with "…" at bounding box center [91, 189] width 164 height 72
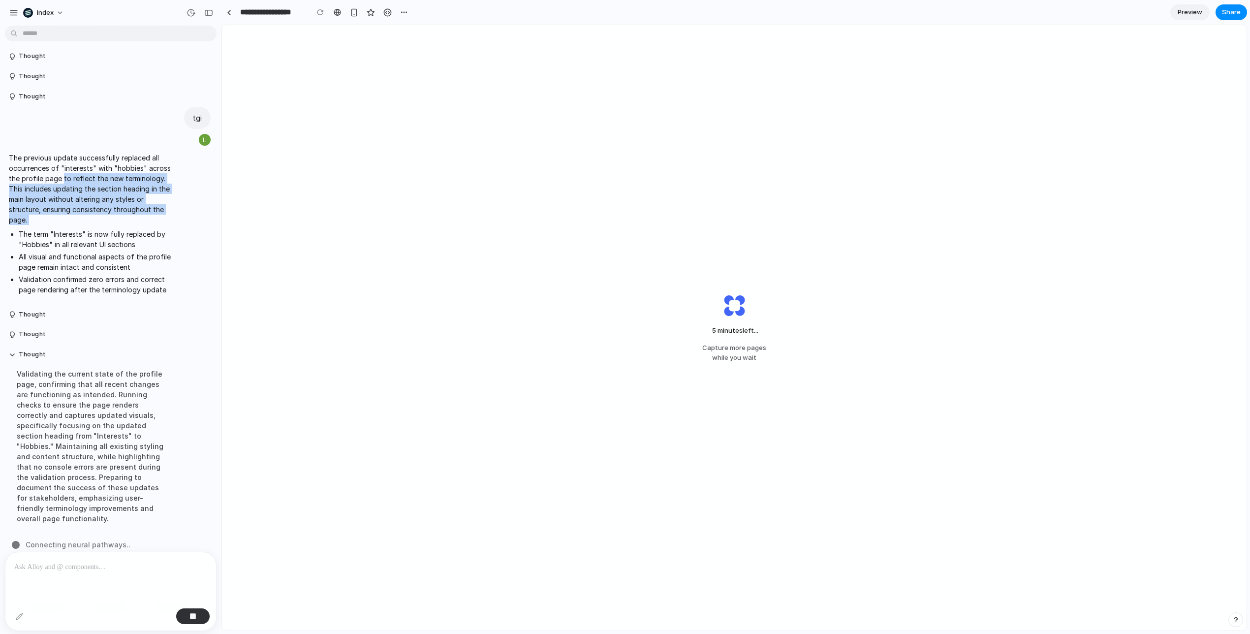
drag, startPoint x: 107, startPoint y: 216, endPoint x: 63, endPoint y: 178, distance: 57.9
click at [63, 178] on p "The previous update successfully replaced all occurrences of "interests" with "…" at bounding box center [91, 189] width 164 height 72
drag, startPoint x: 63, startPoint y: 178, endPoint x: 84, endPoint y: 208, distance: 36.3
click at [83, 205] on p "The previous update successfully replaced all occurrences of "interests" with "…" at bounding box center [91, 189] width 164 height 72
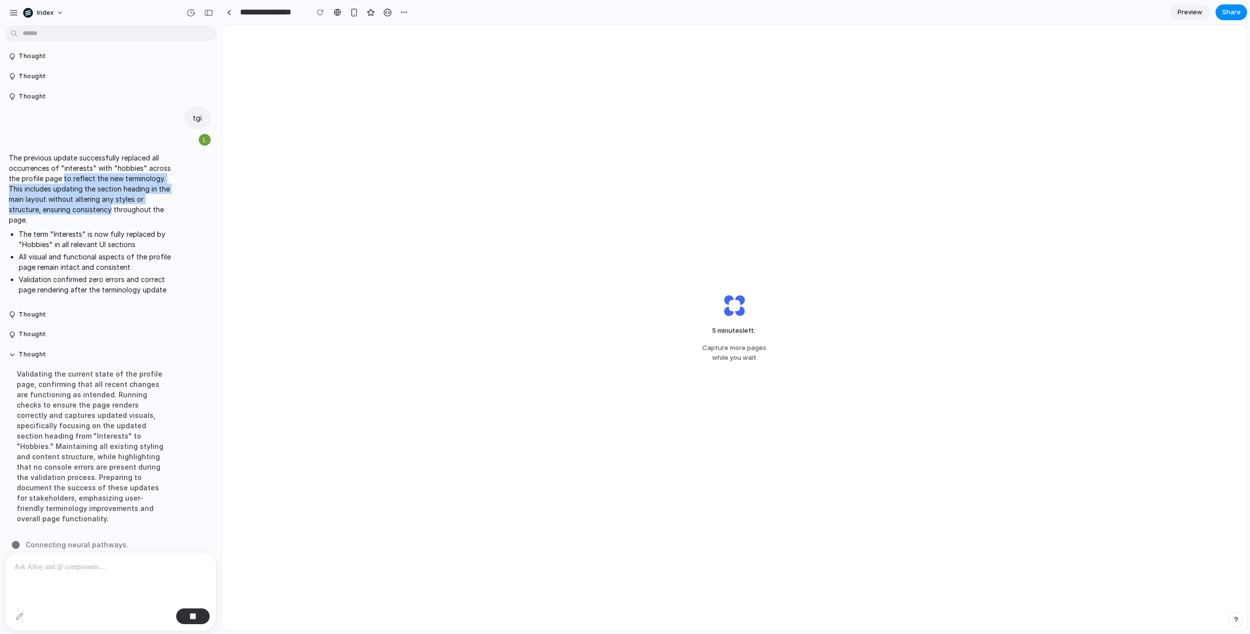
click at [84, 208] on p "The previous update successfully replaced all occurrences of "interests" with "…" at bounding box center [91, 189] width 164 height 72
drag, startPoint x: 84, startPoint y: 208, endPoint x: 67, endPoint y: 187, distance: 27.0
click at [67, 187] on p "The previous update successfully replaced all occurrences of "interests" with "…" at bounding box center [91, 189] width 164 height 72
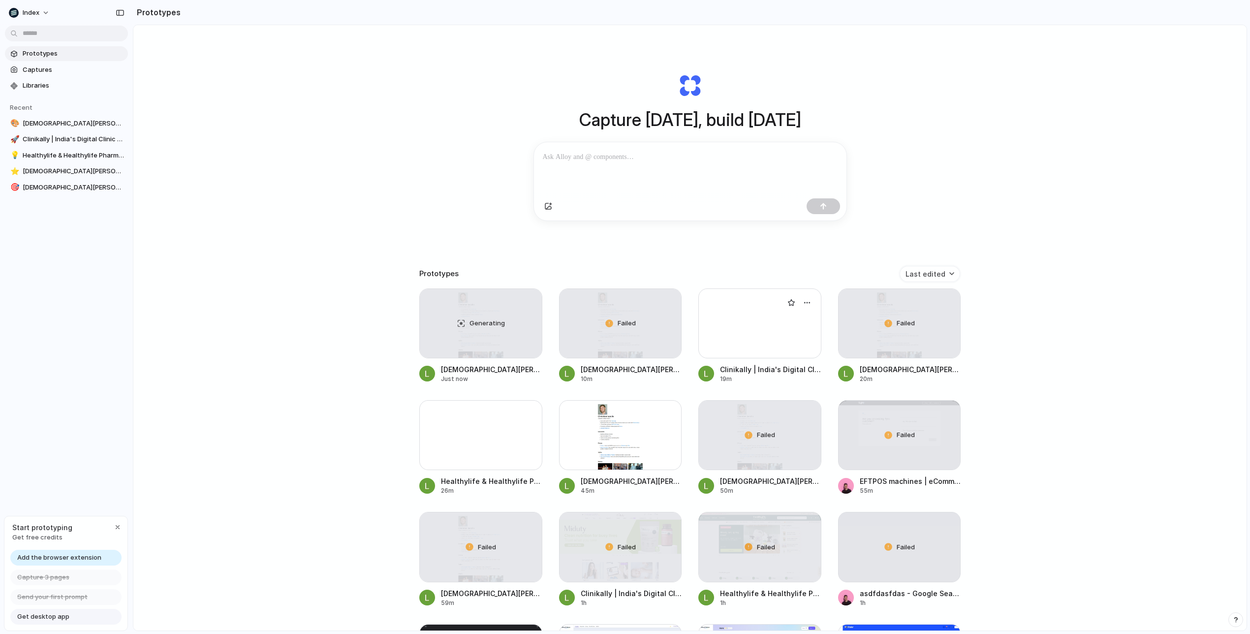
click at [747, 343] on div at bounding box center [759, 323] width 123 height 70
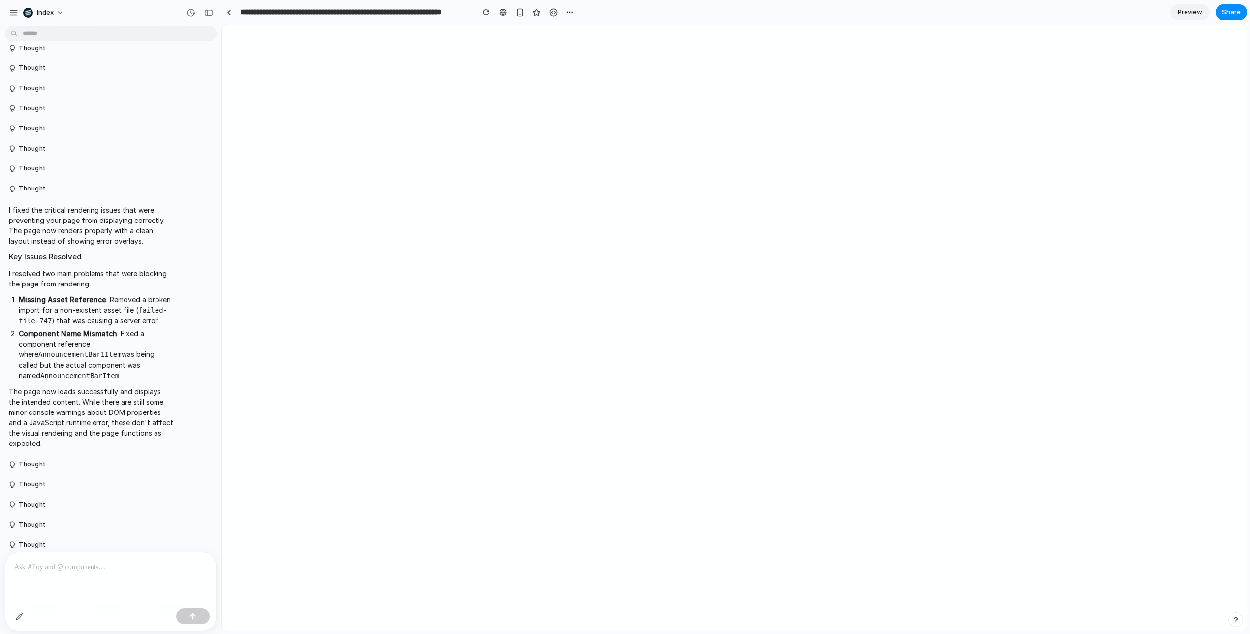
scroll to position [733, 0]
click at [230, 11] on div at bounding box center [229, 12] width 4 height 5
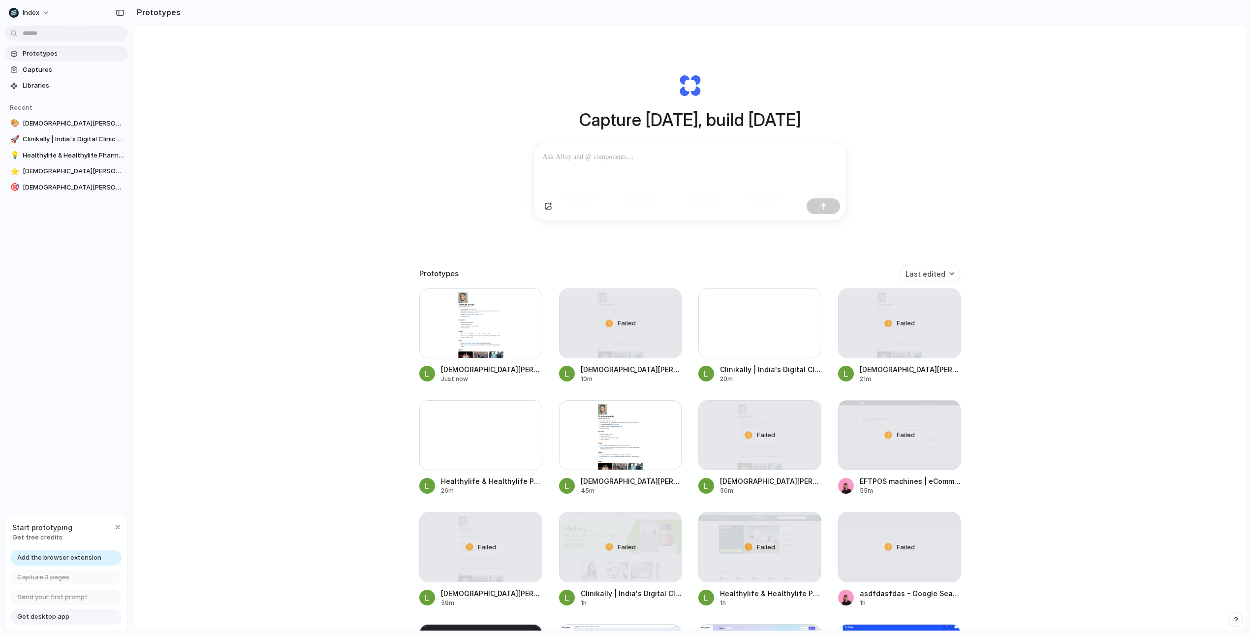
scroll to position [19, 0]
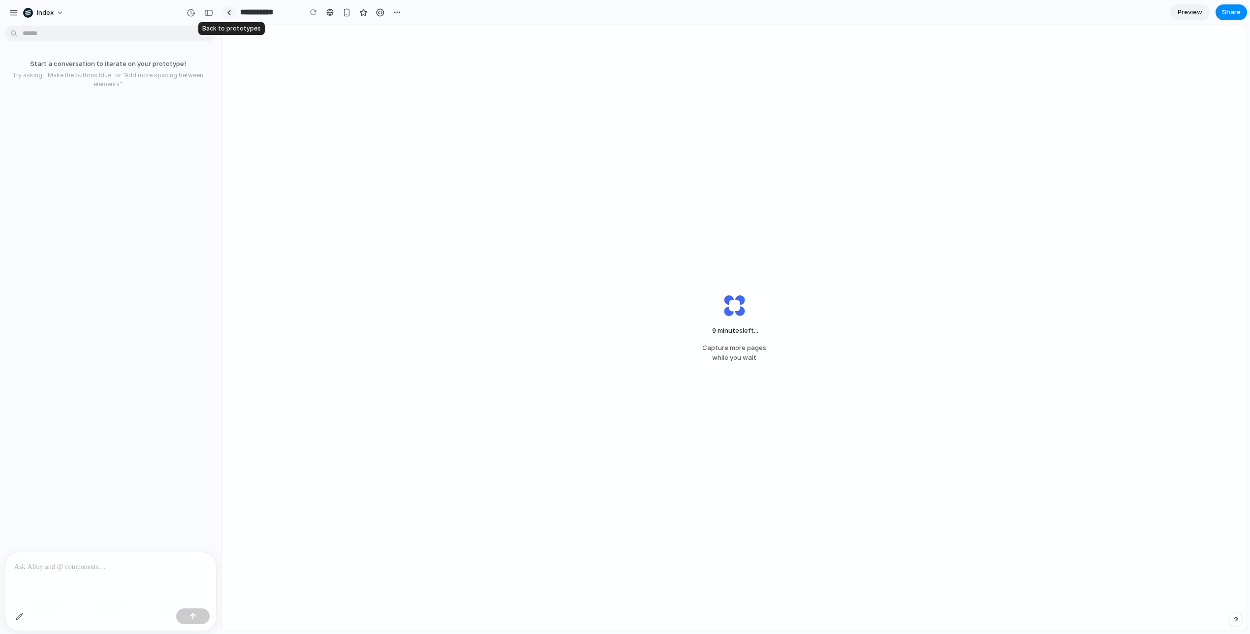
click at [227, 12] on div at bounding box center [229, 12] width 4 height 5
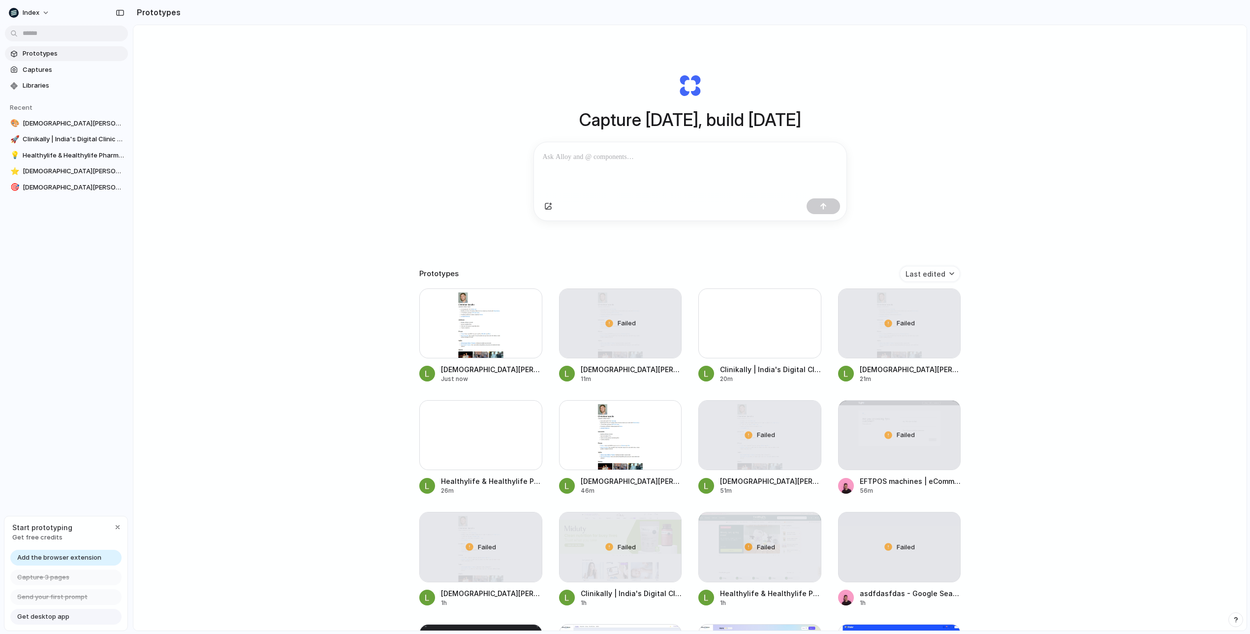
click at [457, 213] on div "Capture today, build tomorrow Clone web app Clone screenshot Start from existin…" at bounding box center [689, 354] width 1113 height 658
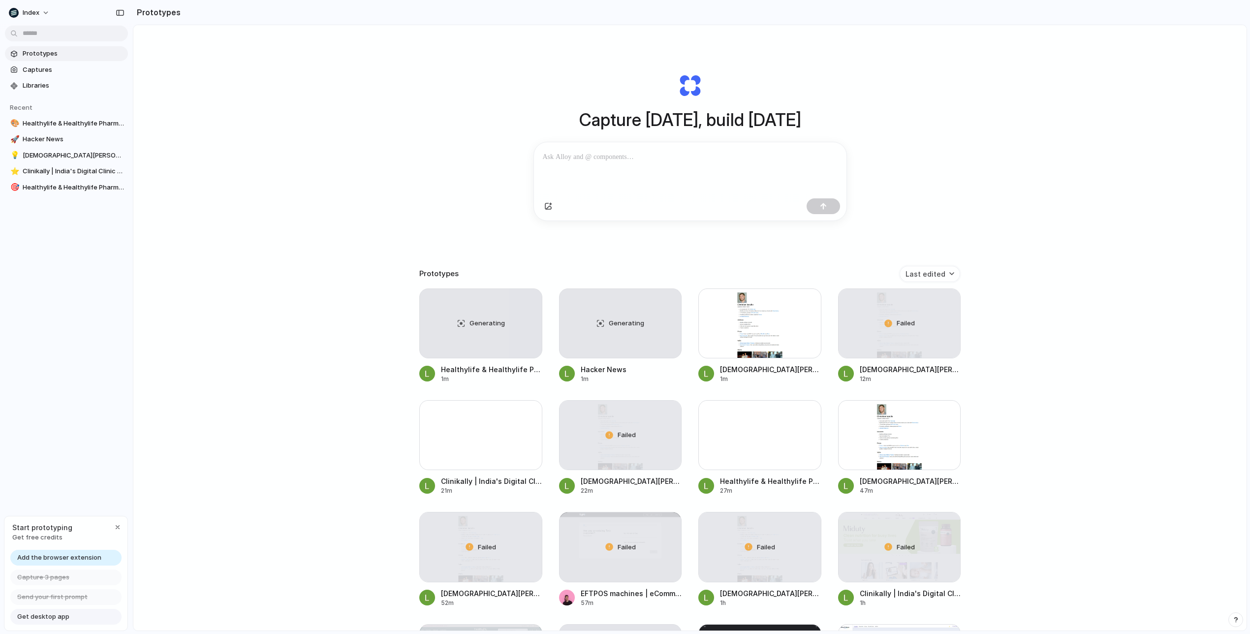
click at [962, 195] on div "Capture today, build tomorrow Clone web app Clone screenshot Start from existin…" at bounding box center [689, 354] width 1113 height 658
click at [582, 323] on div "Generating" at bounding box center [621, 323] width 122 height 69
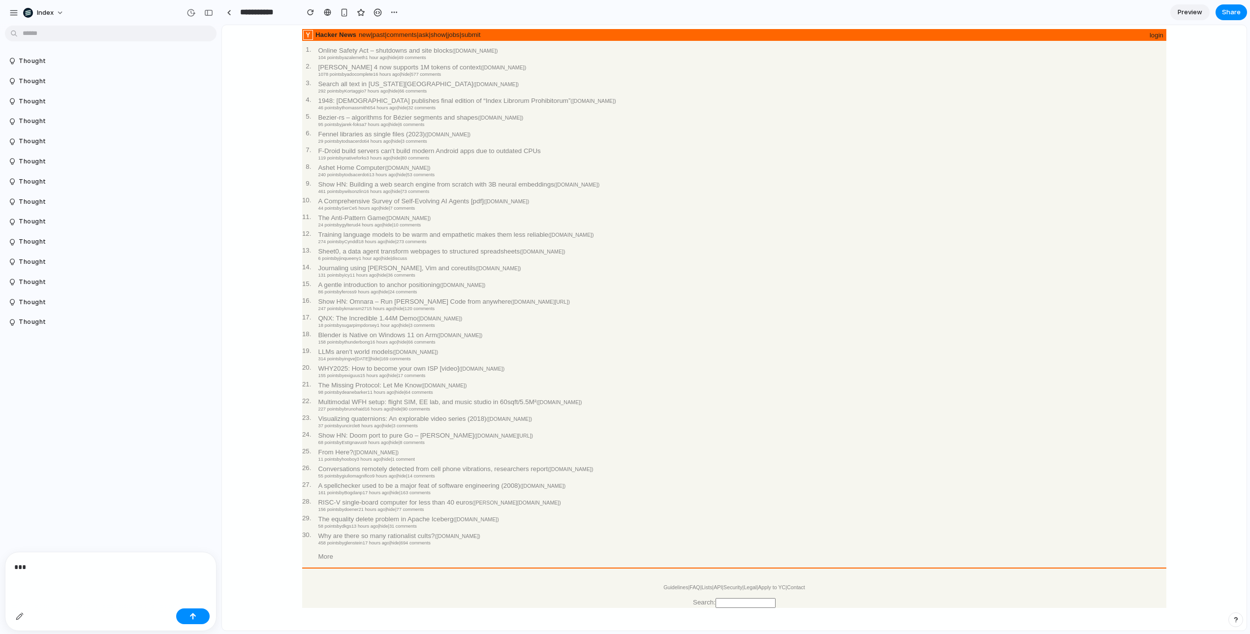
click at [224, 289] on html "Hacker News new | past | comments | ask | show | jobs | submit login 1 . Online…" at bounding box center [734, 318] width 1025 height 587
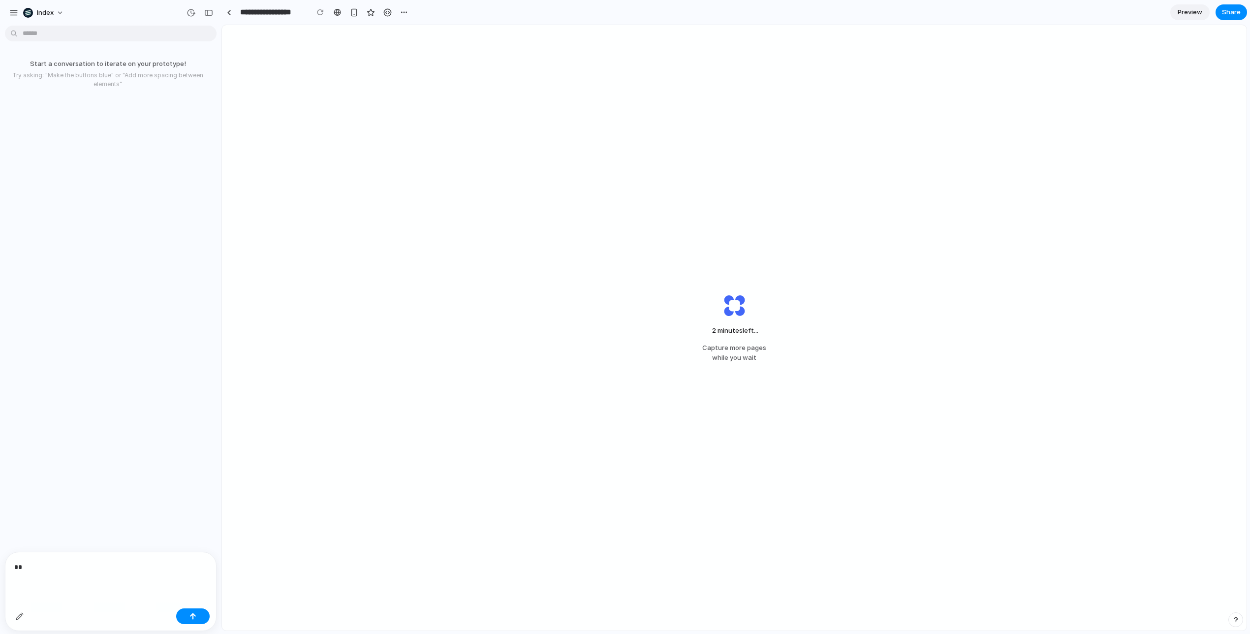
click at [687, 178] on div "2 minutes left ... Capture more pages while you wait" at bounding box center [734, 327] width 1025 height 605
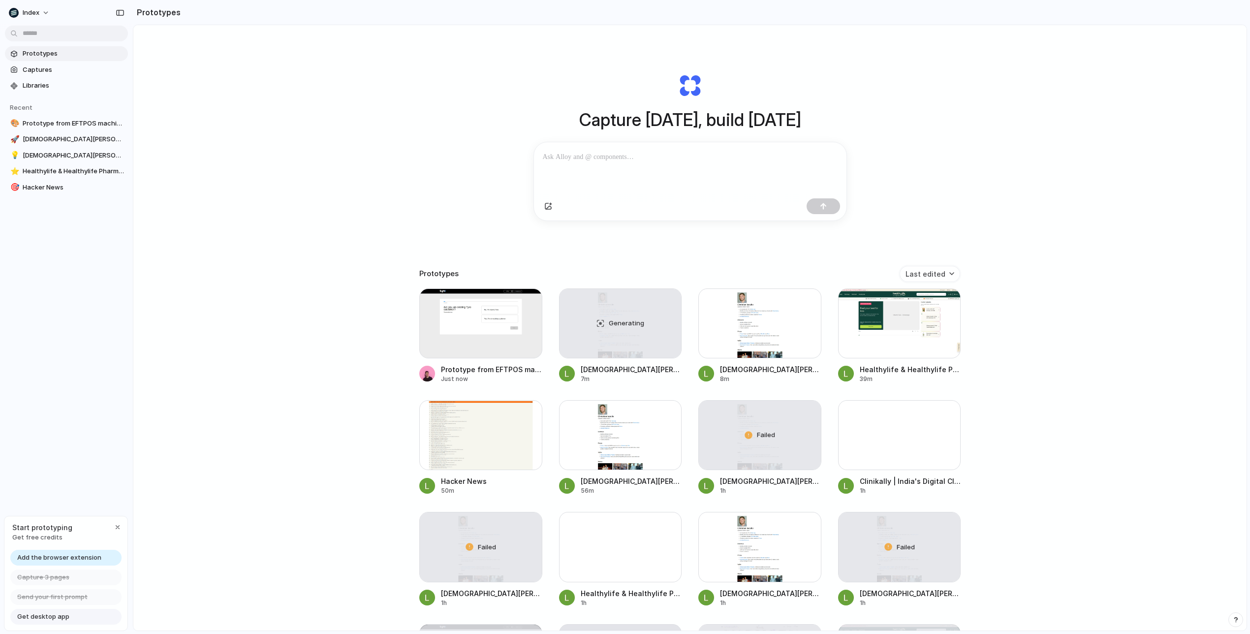
click at [54, 616] on span "Get desktop app" at bounding box center [43, 617] width 52 height 10
click at [78, 620] on link "Get desktop app" at bounding box center [65, 617] width 111 height 16
click at [34, 528] on span "Start prototyping" at bounding box center [42, 527] width 60 height 10
click at [63, 614] on span "Get desktop app" at bounding box center [43, 617] width 52 height 10
click at [242, 365] on div "Capture today, build tomorrow Clone web app Clone screenshot Start from existin…" at bounding box center [689, 354] width 1113 height 658
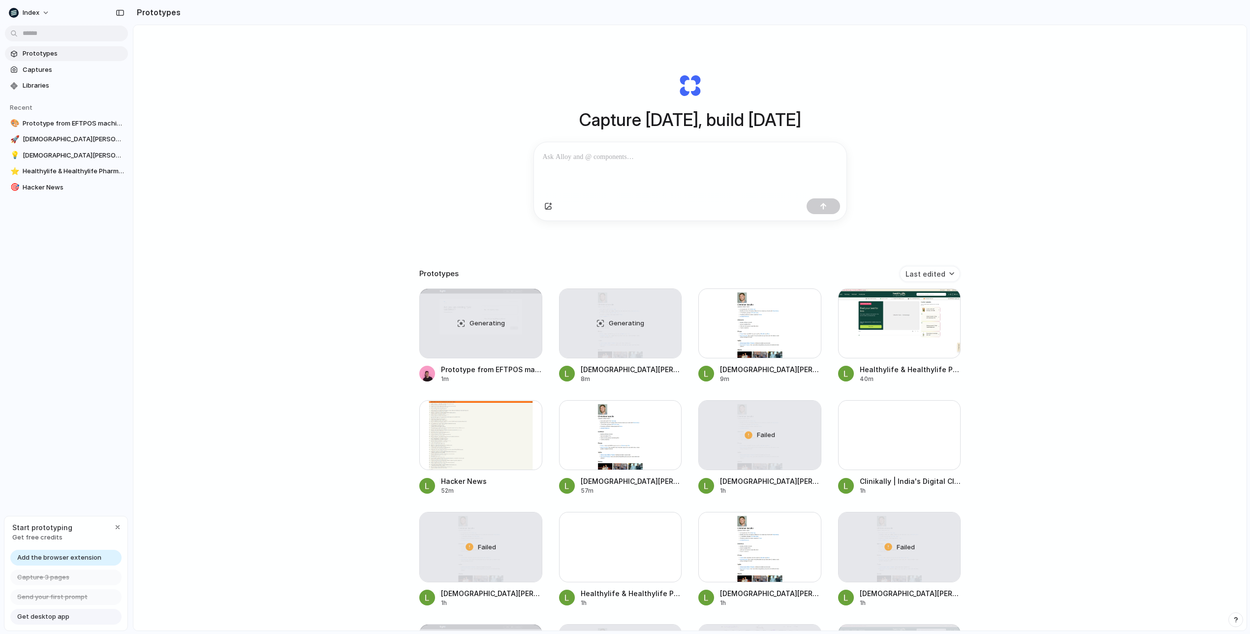
click at [35, 617] on span "Get desktop app" at bounding box center [43, 617] width 52 height 10
click at [640, 337] on div "Generating" at bounding box center [621, 323] width 122 height 69
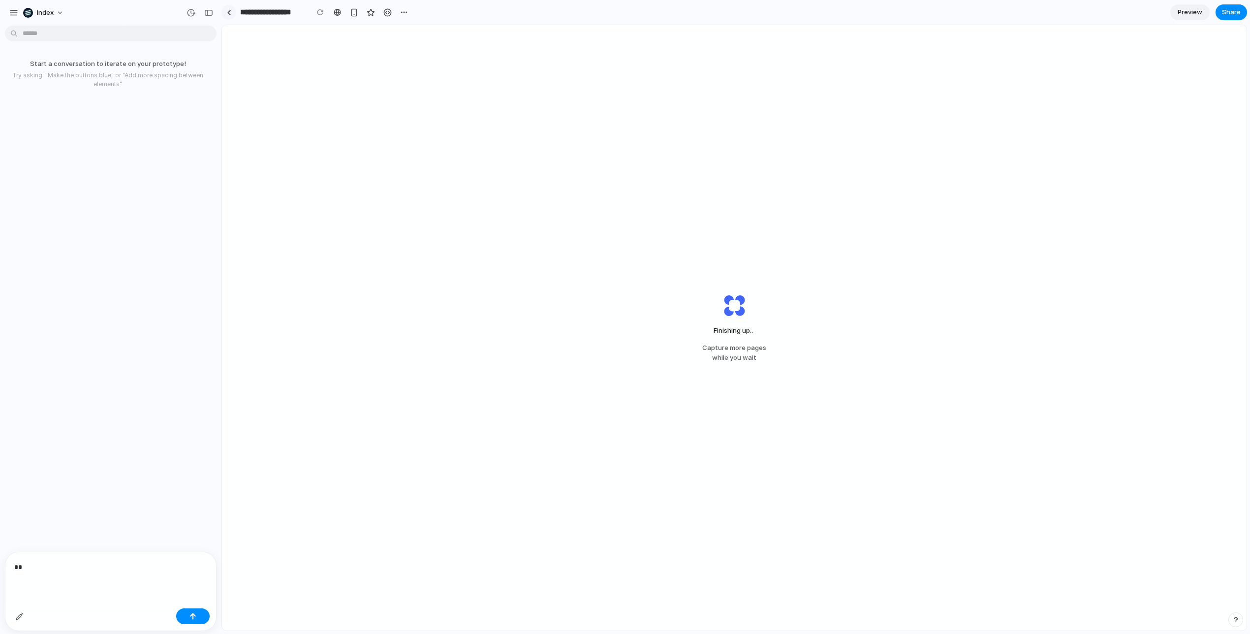
click at [231, 17] on link at bounding box center [229, 12] width 15 height 15
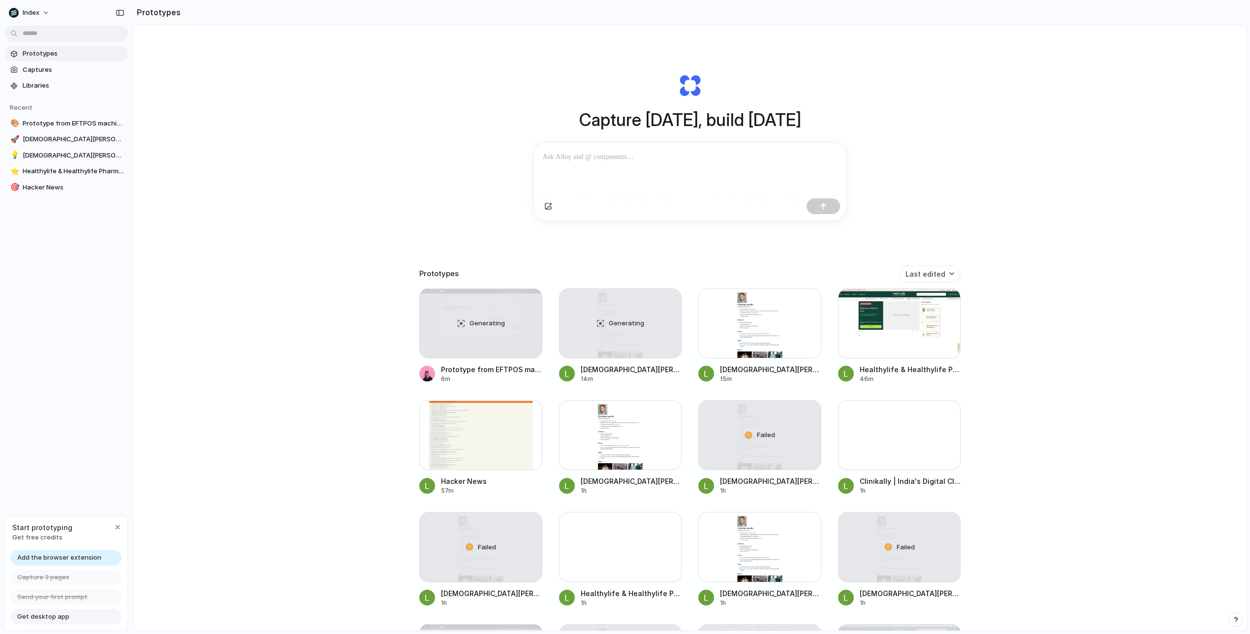
click at [38, 612] on span "Get desktop app" at bounding box center [43, 617] width 52 height 10
click at [614, 330] on div "Generating" at bounding box center [621, 323] width 122 height 69
